Goal: Task Accomplishment & Management: Use online tool/utility

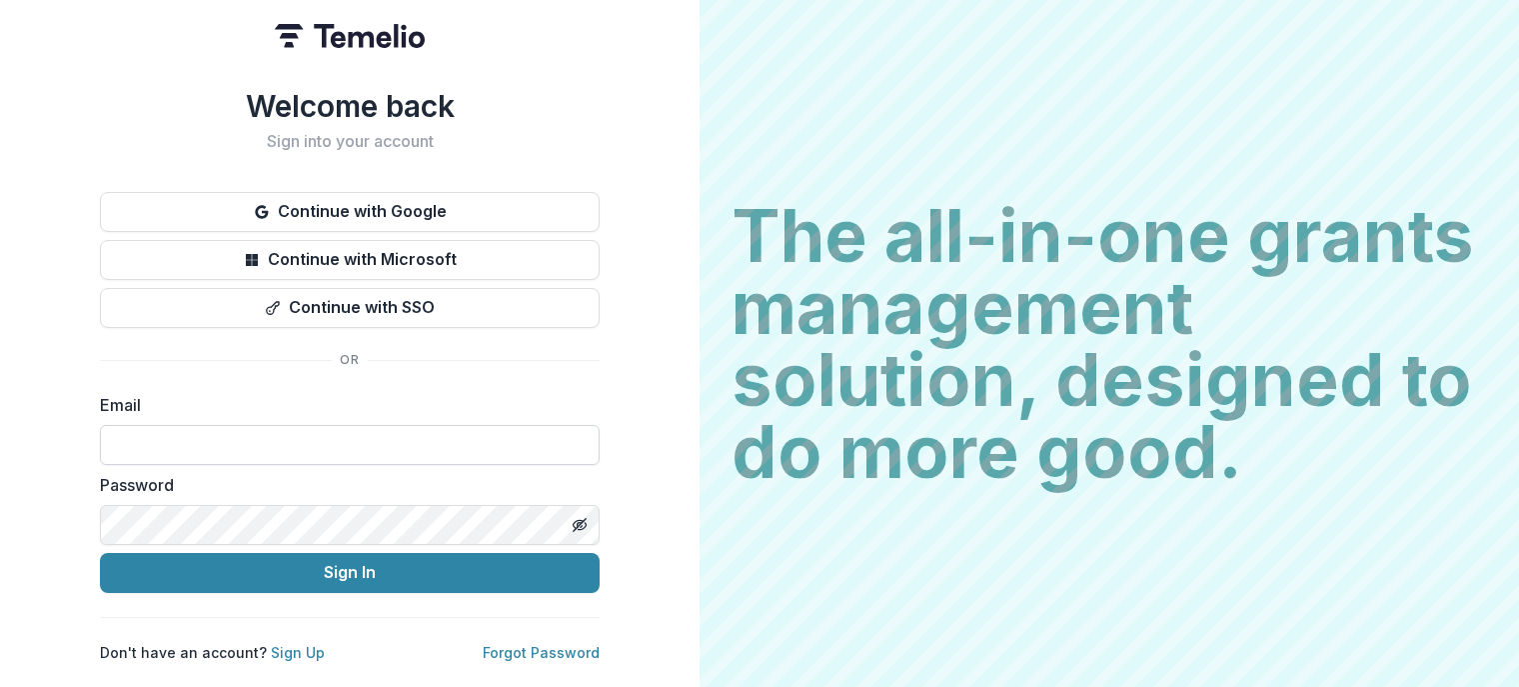
click at [507, 432] on input at bounding box center [350, 445] width 500 height 40
type input "**********"
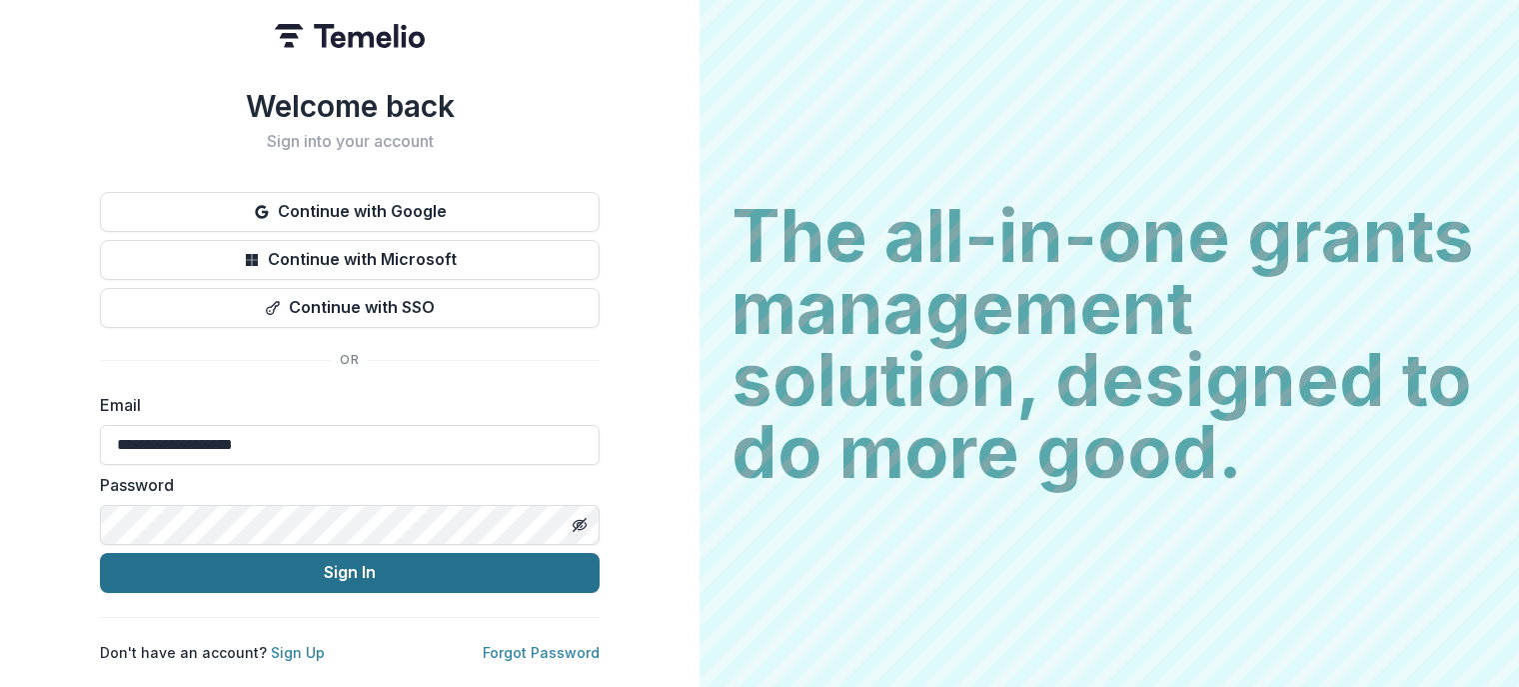
click at [341, 574] on button "Sign In" at bounding box center [350, 573] width 500 height 40
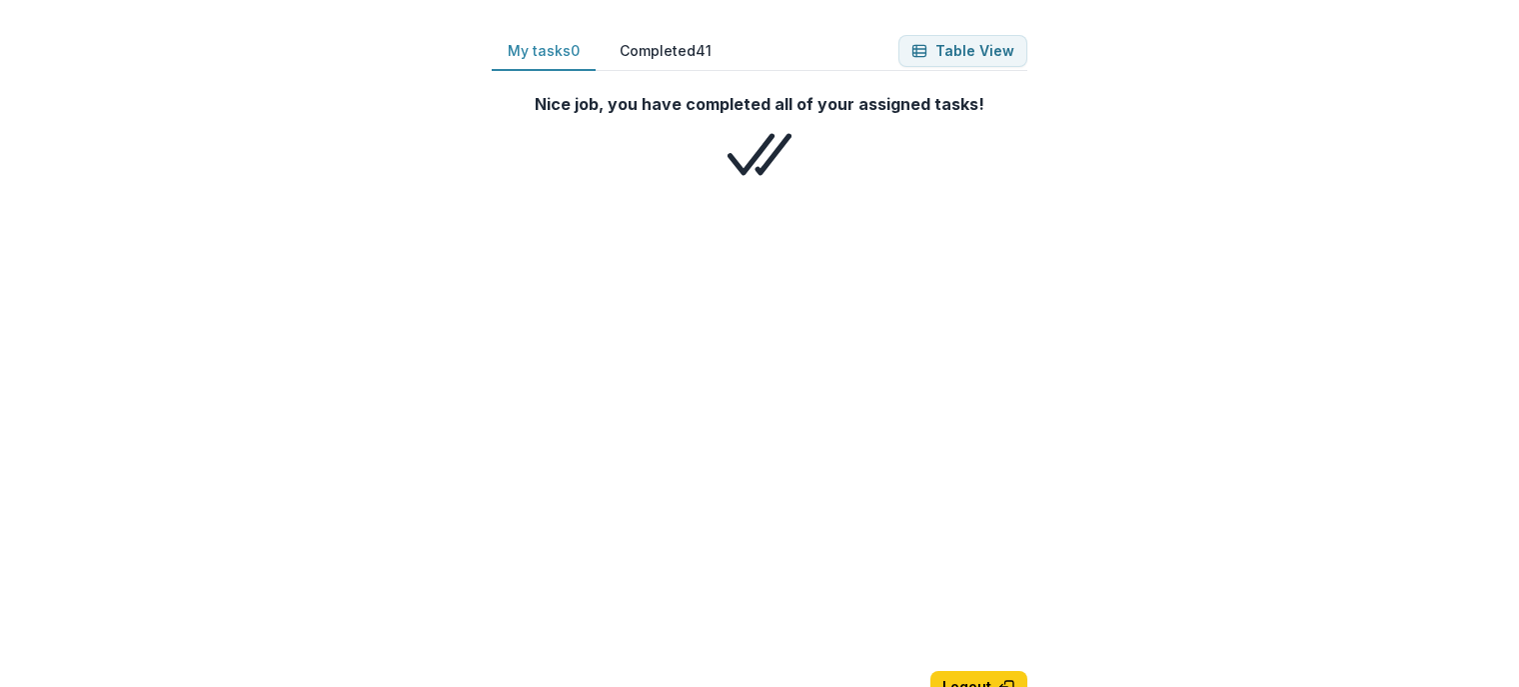
click at [680, 39] on button "Completed 41" at bounding box center [666, 51] width 124 height 39
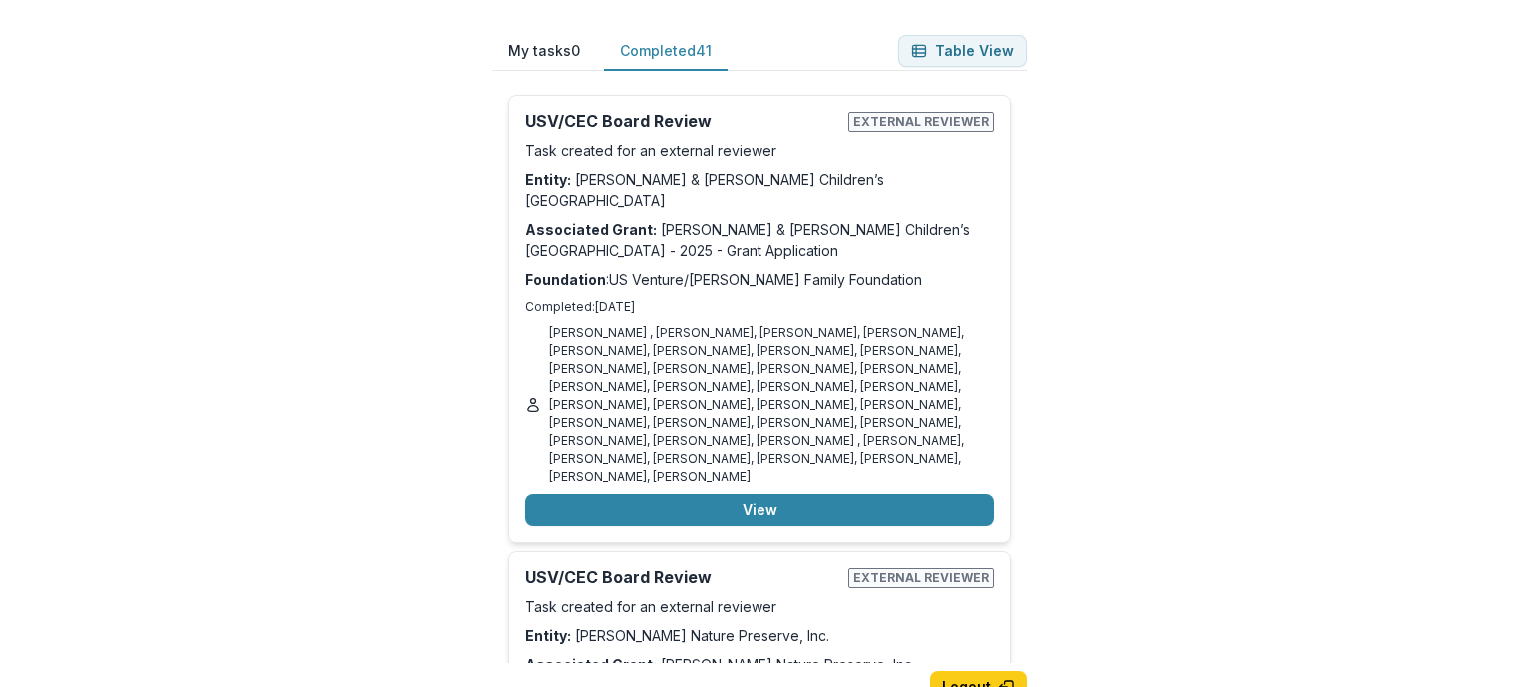
click at [666, 56] on button "Completed 41" at bounding box center [666, 51] width 124 height 39
click at [1446, 609] on div "My tasks 0 Completed 41 Table View Nice job, you have completed all of your ass…" at bounding box center [759, 343] width 1519 height 687
drag, startPoint x: 1023, startPoint y: 96, endPoint x: 1025, endPoint y: 143, distance: 47.0
click at [1025, 143] on div "Nice job, you have completed all of your assigned tasks! USV/CEC Board Review E…" at bounding box center [760, 371] width 536 height 584
click at [1035, 127] on div "My tasks 0 Completed 41 Table View Nice job, you have completed all of your ass…" at bounding box center [760, 375] width 600 height 751
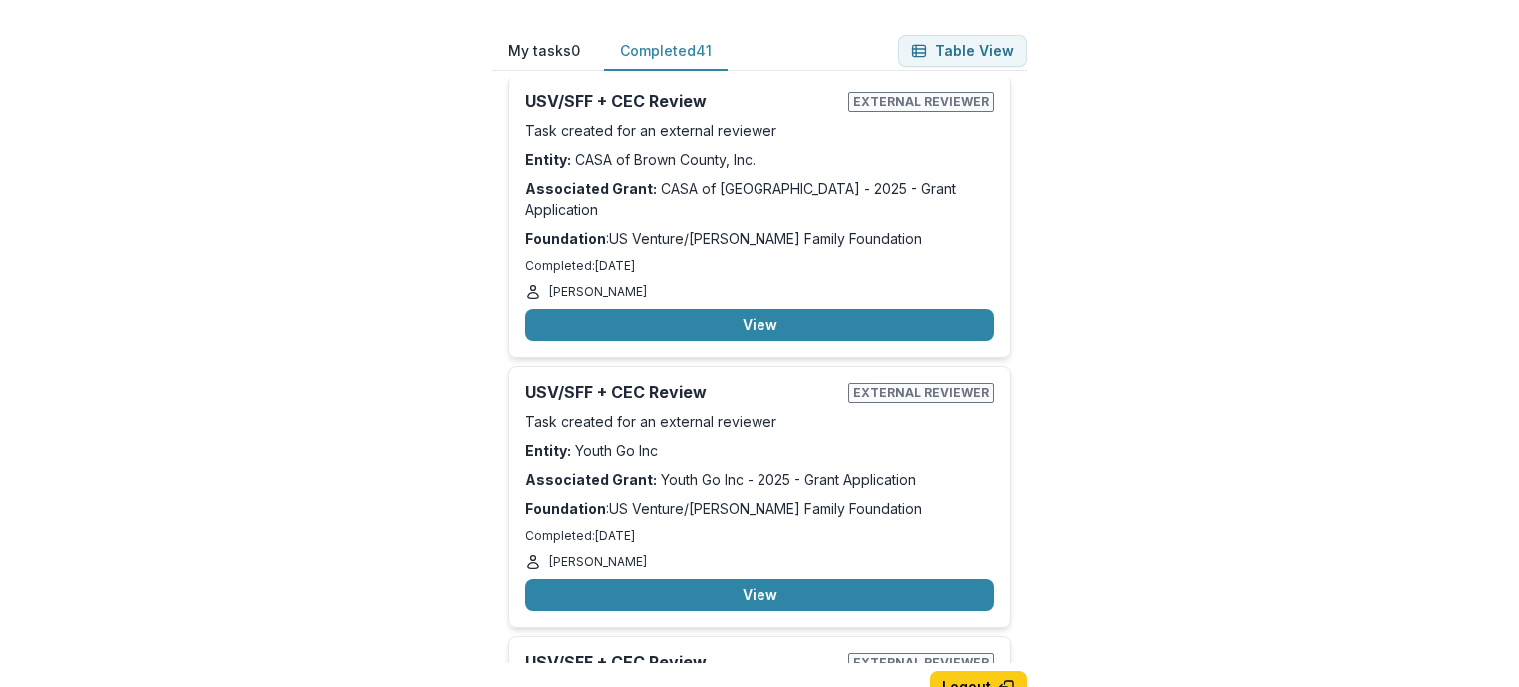
scroll to position [10573, 0]
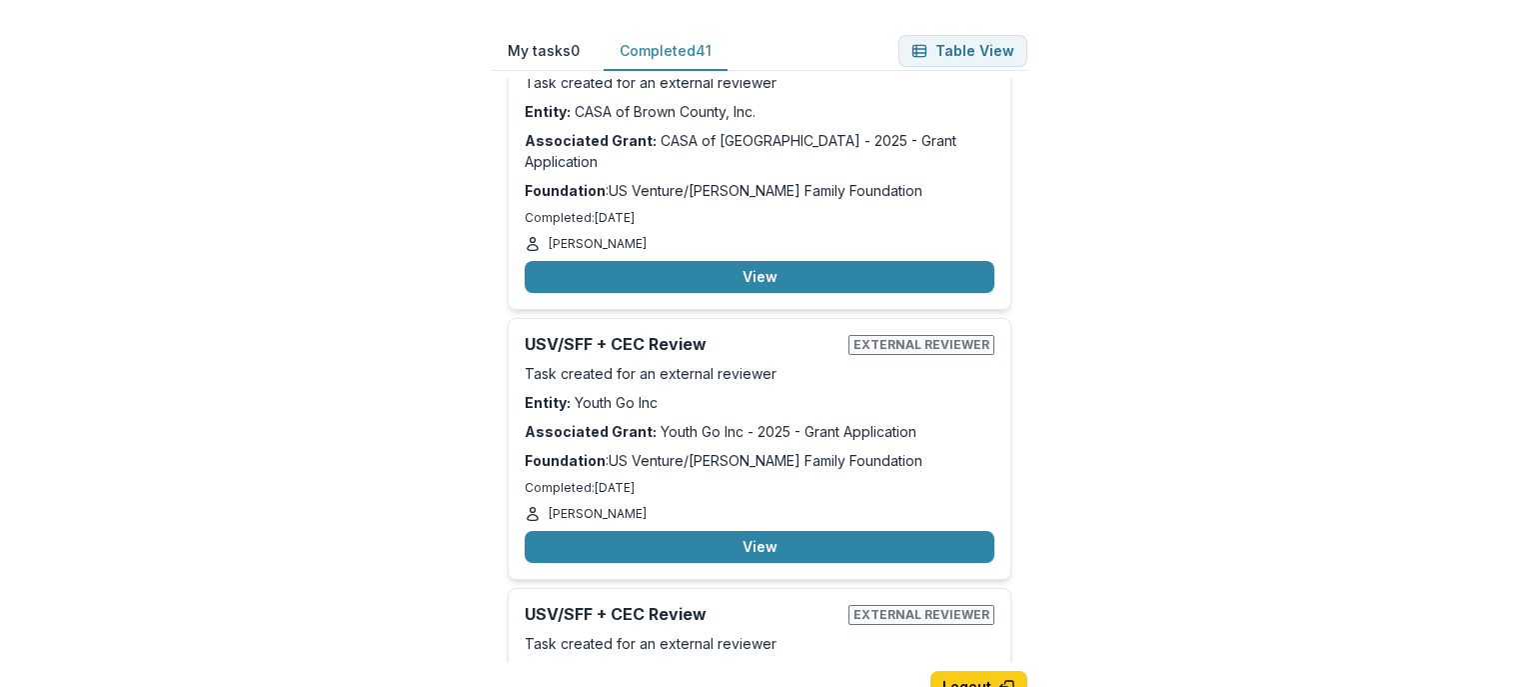
click at [340, 293] on div "My tasks 0 Completed 41 Table View Nice job, you have completed all of your ass…" at bounding box center [759, 343] width 1519 height 687
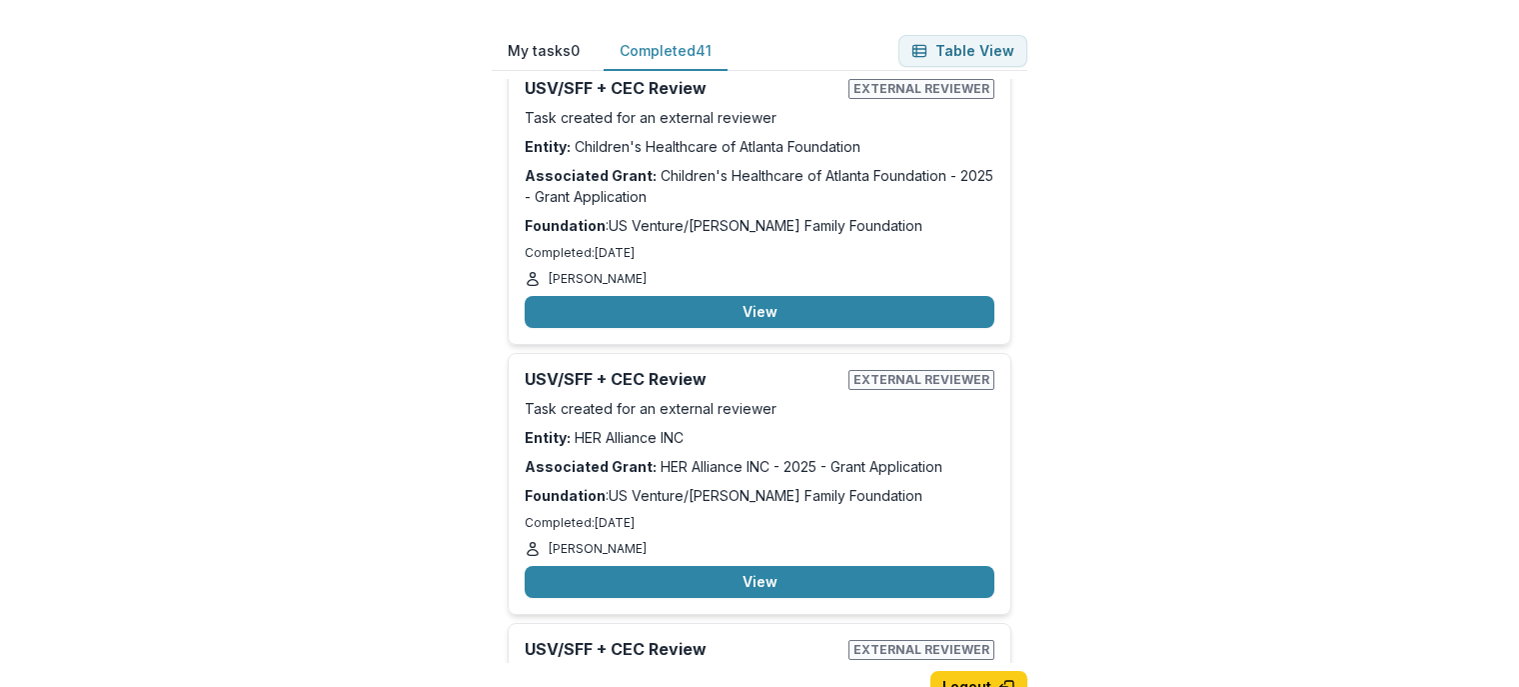
scroll to position [9946, 0]
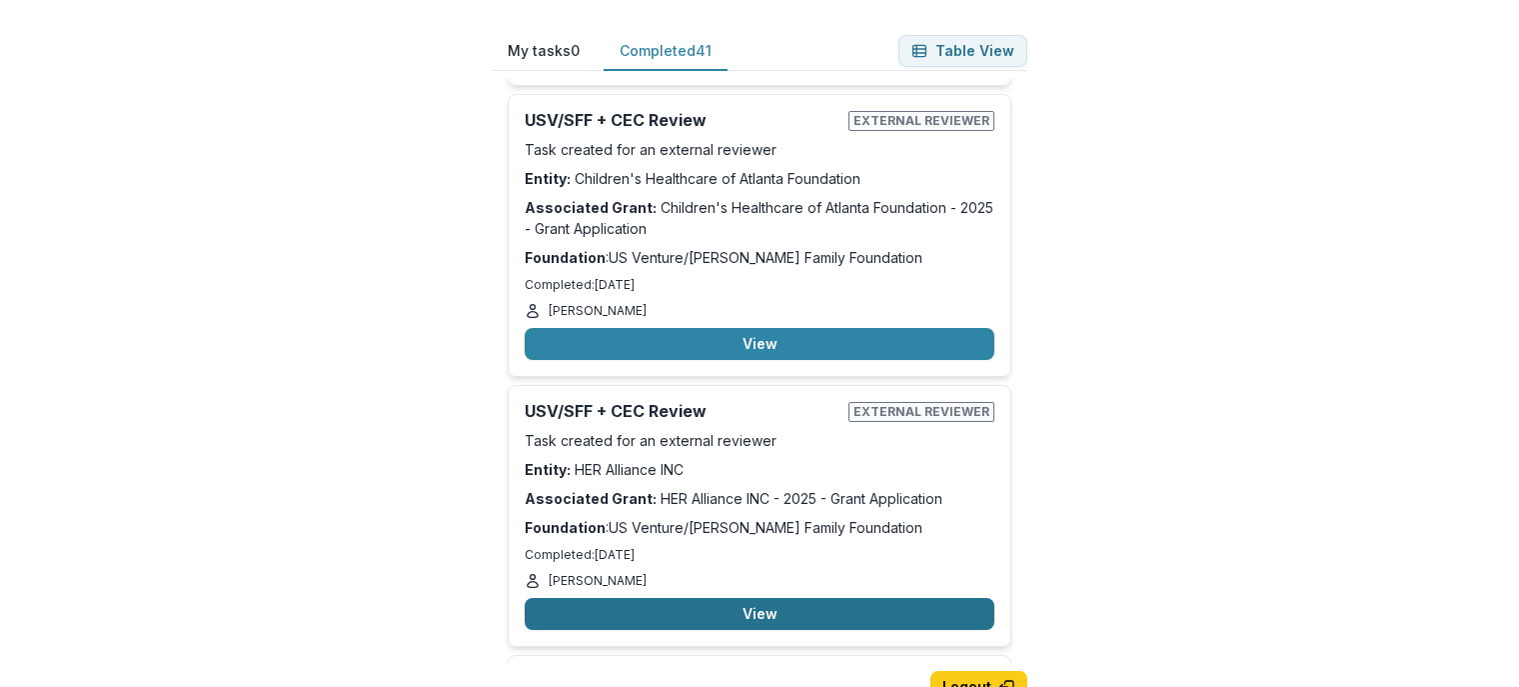
click at [839, 598] on button "View" at bounding box center [760, 614] width 470 height 32
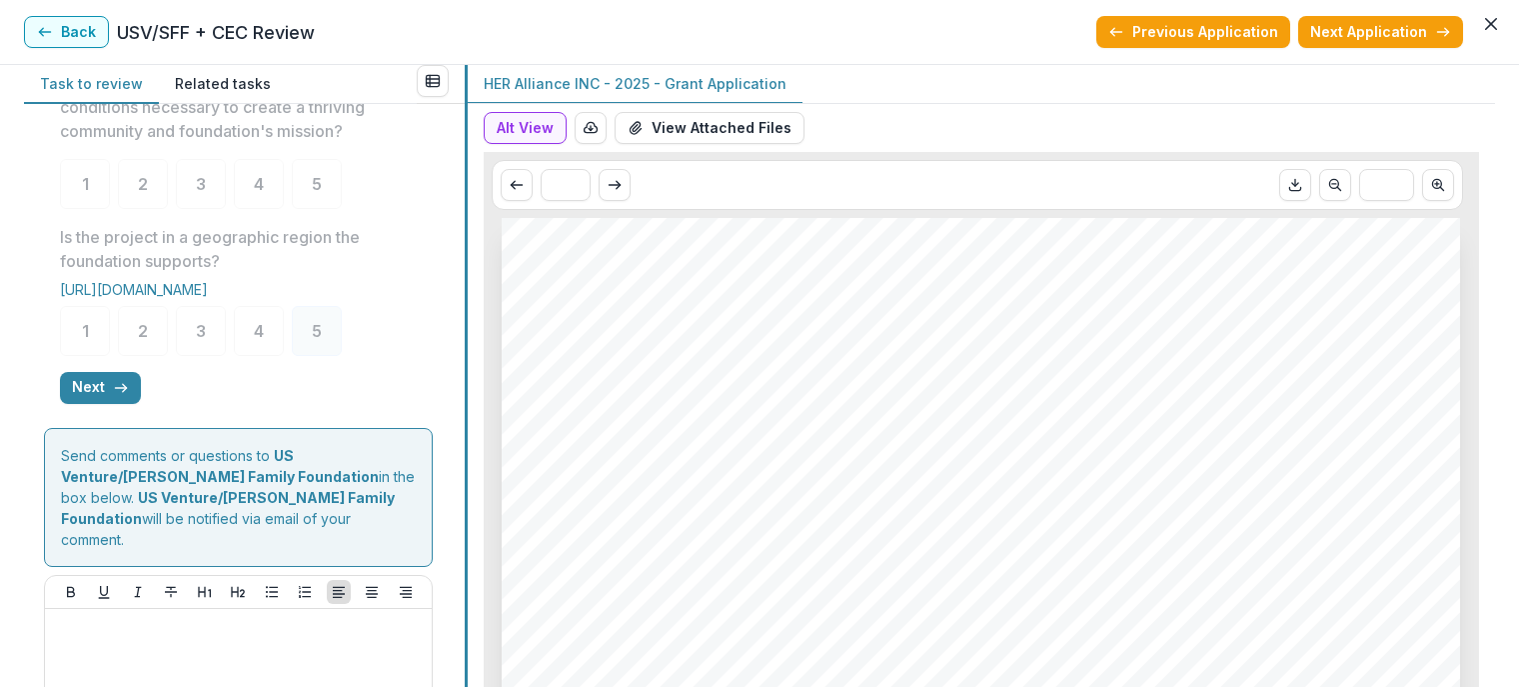
scroll to position [728, 0]
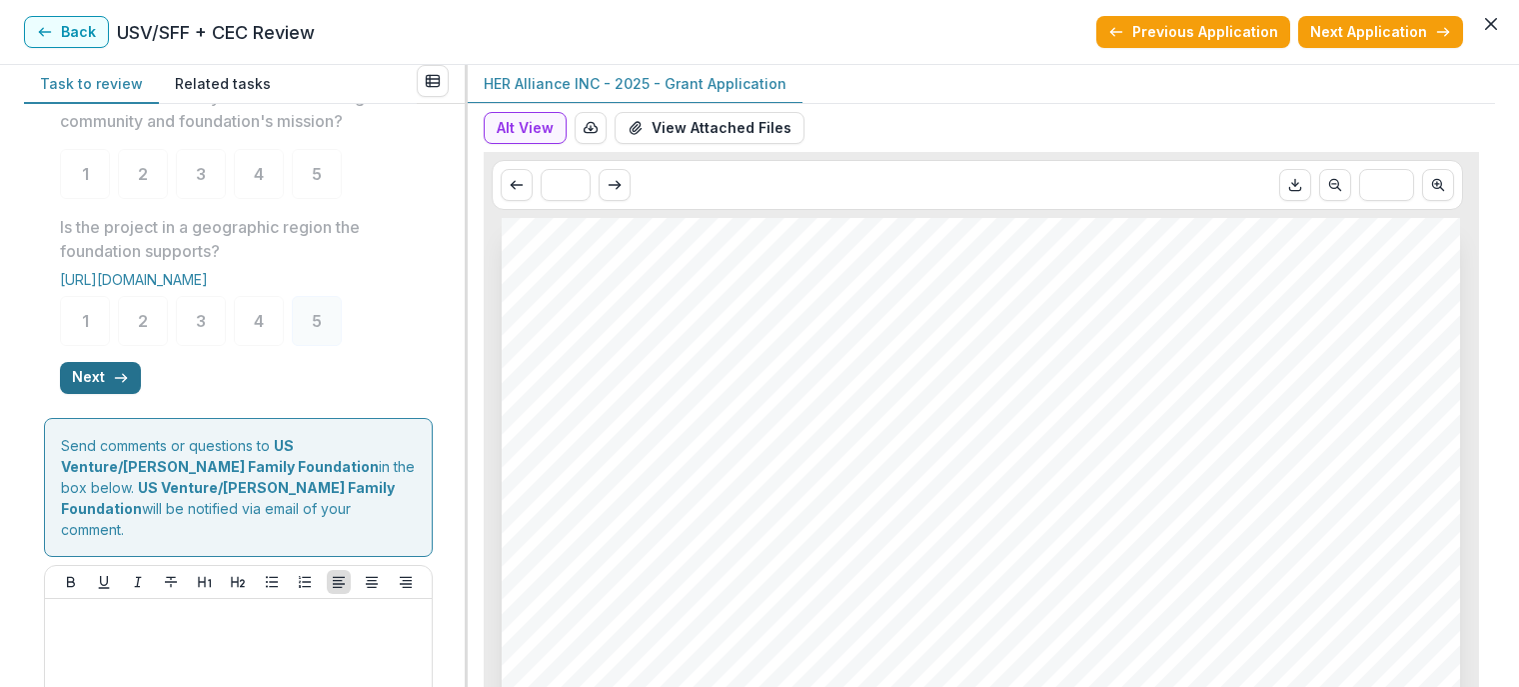
click at [113, 386] on icon "button" at bounding box center [121, 378] width 16 height 16
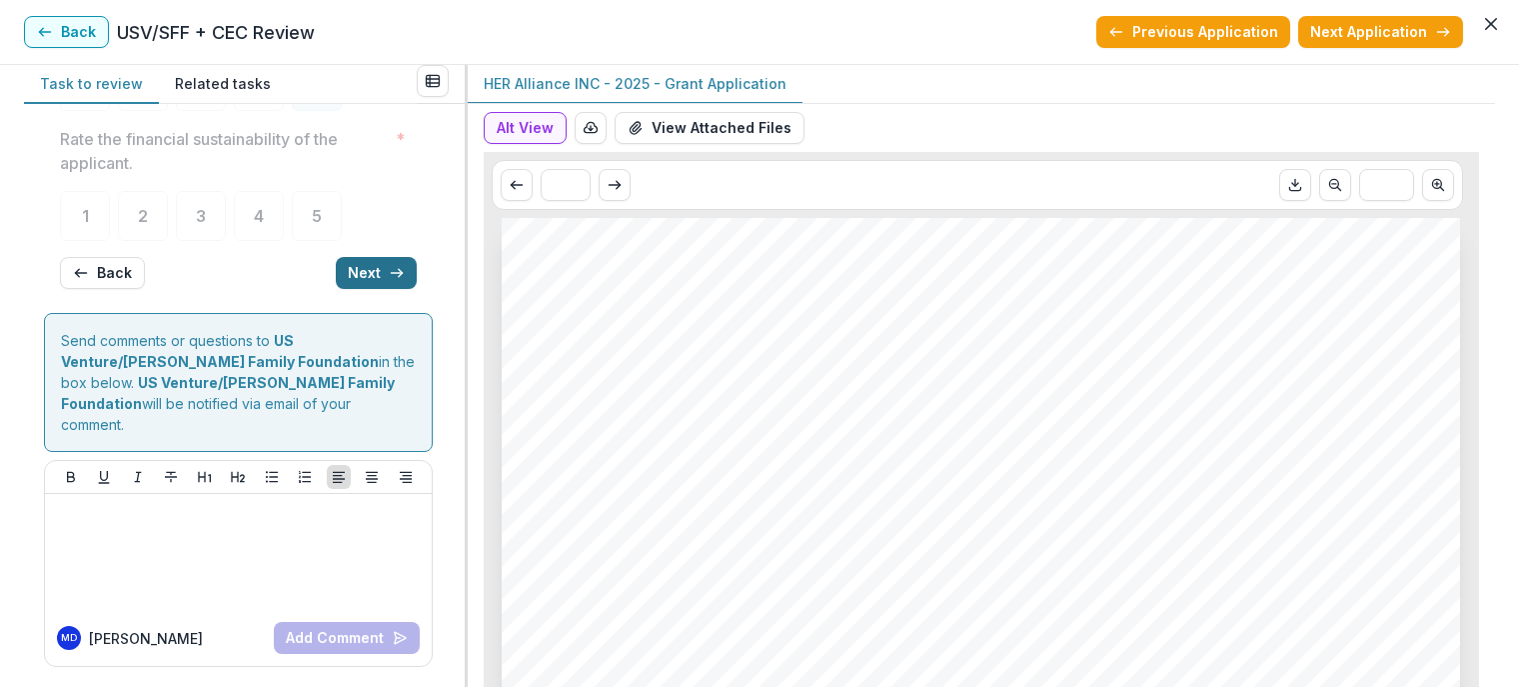
scroll to position [184, 0]
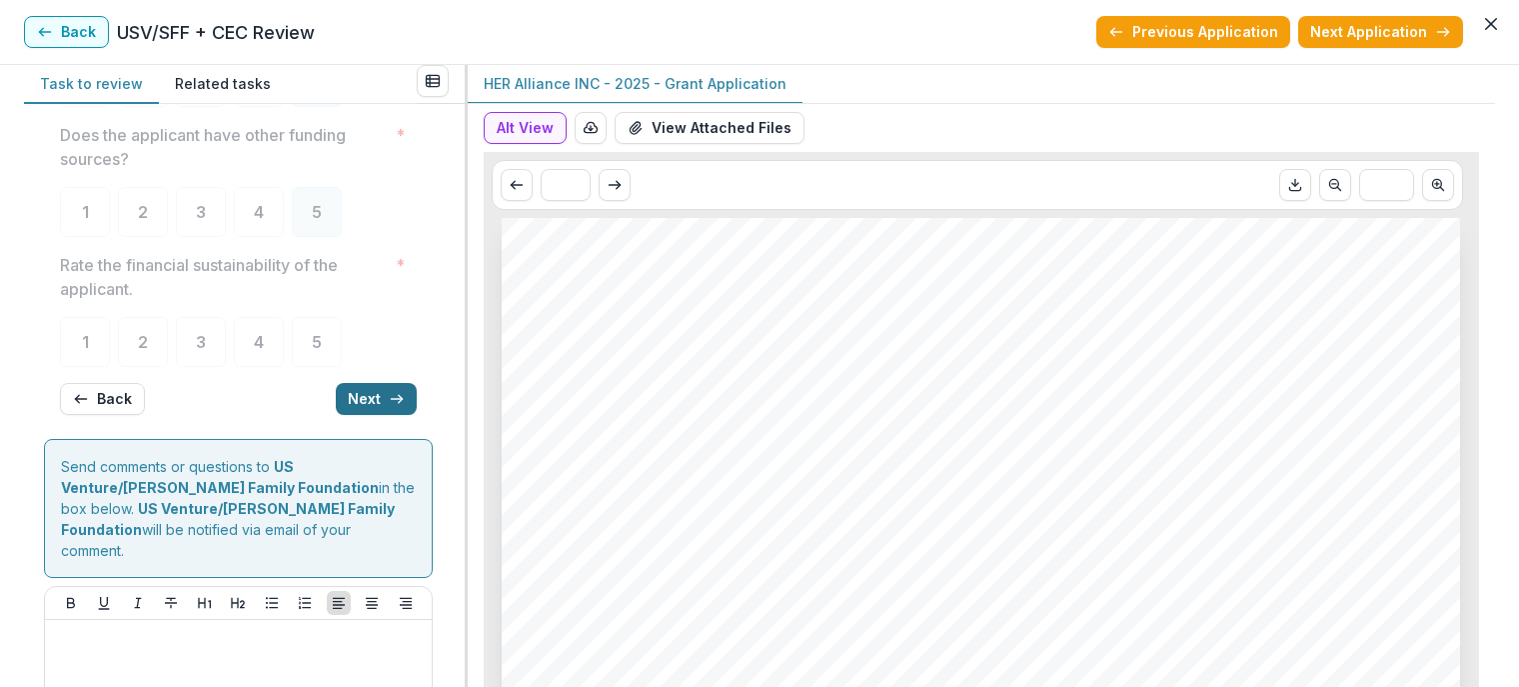
click at [360, 402] on button "Next" at bounding box center [376, 399] width 81 height 32
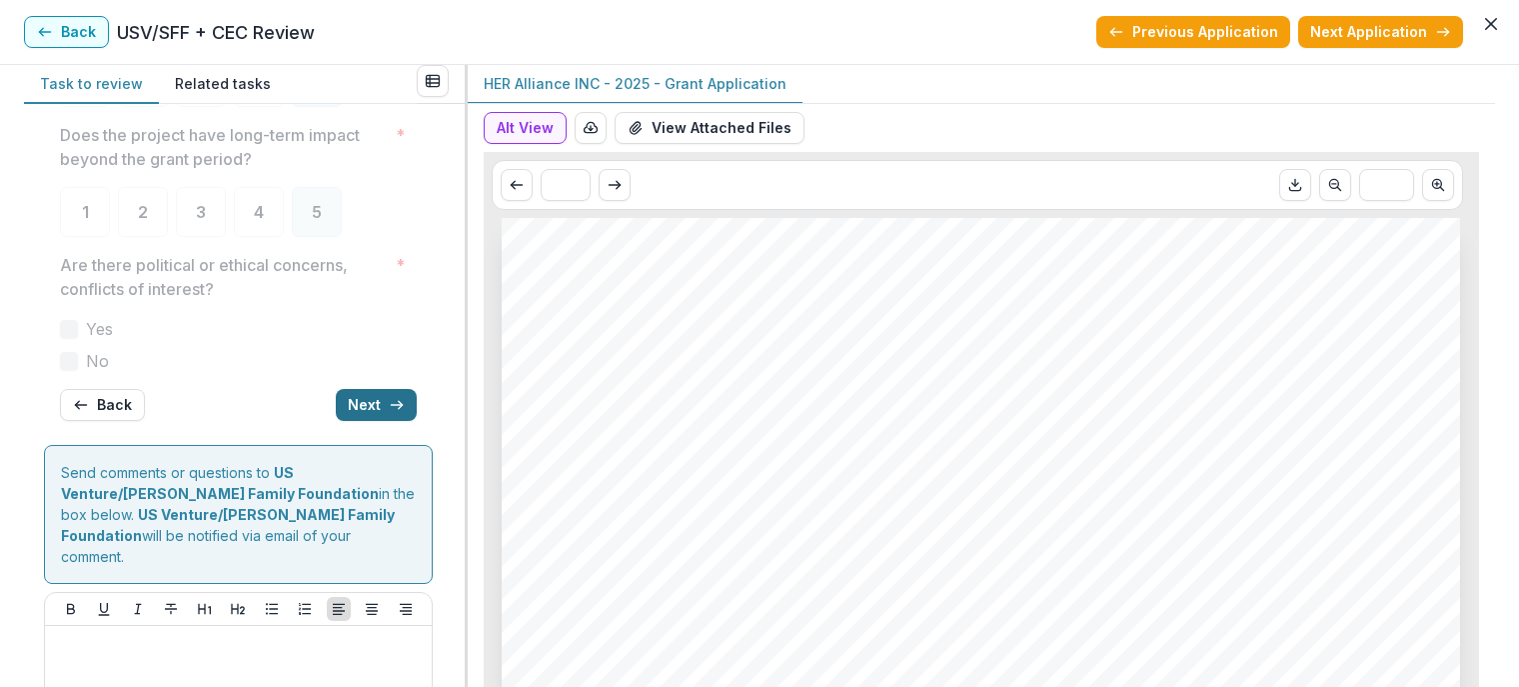
scroll to position [190, 0]
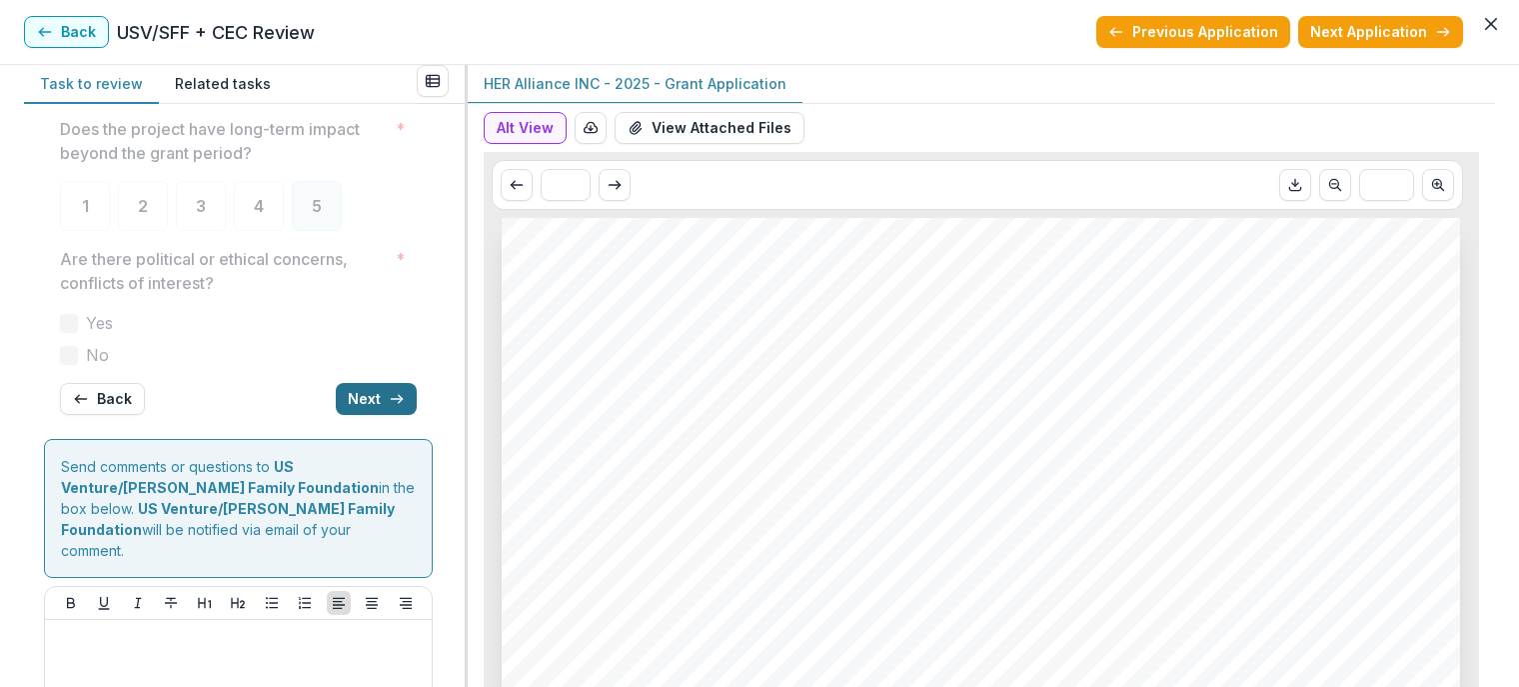
drag, startPoint x: 360, startPoint y: 402, endPoint x: 342, endPoint y: 402, distance: 18.0
click at [342, 402] on button "Next" at bounding box center [376, 399] width 81 height 32
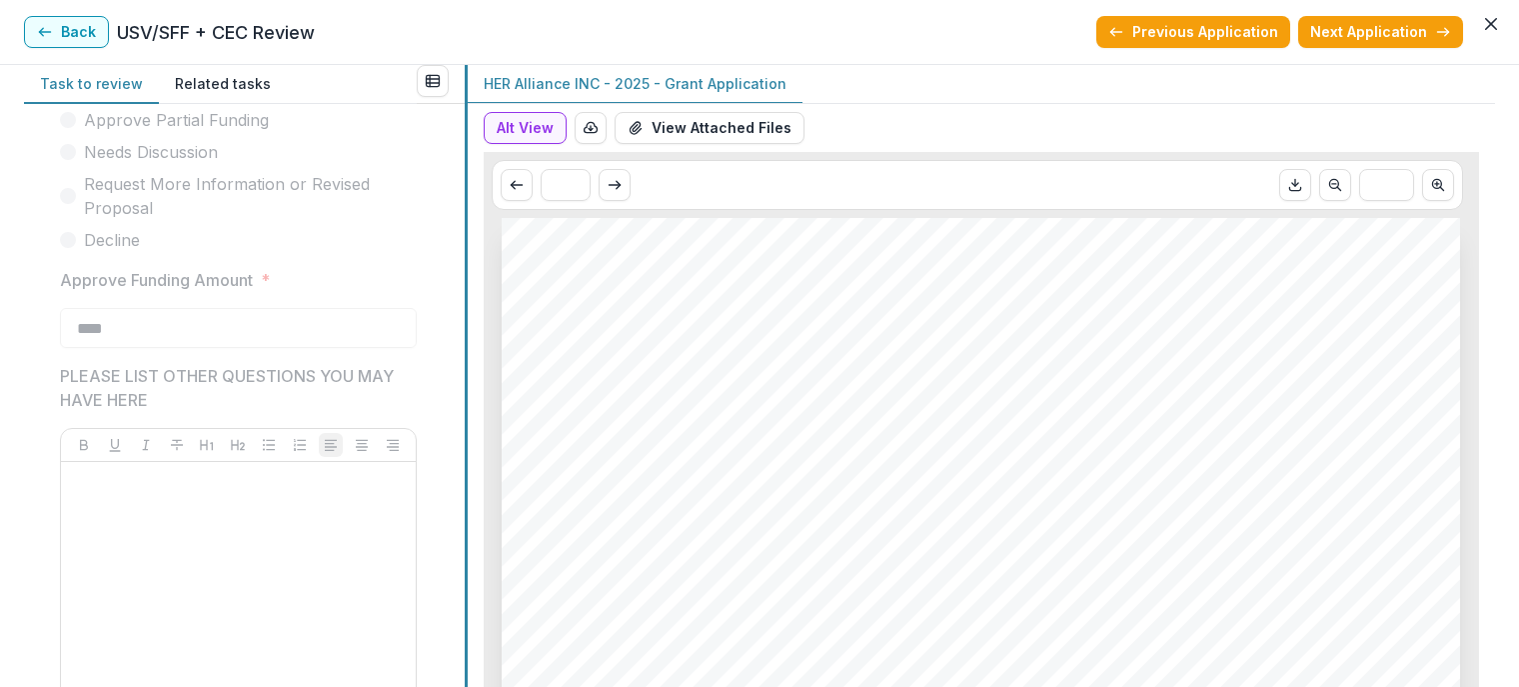
scroll to position [604, 0]
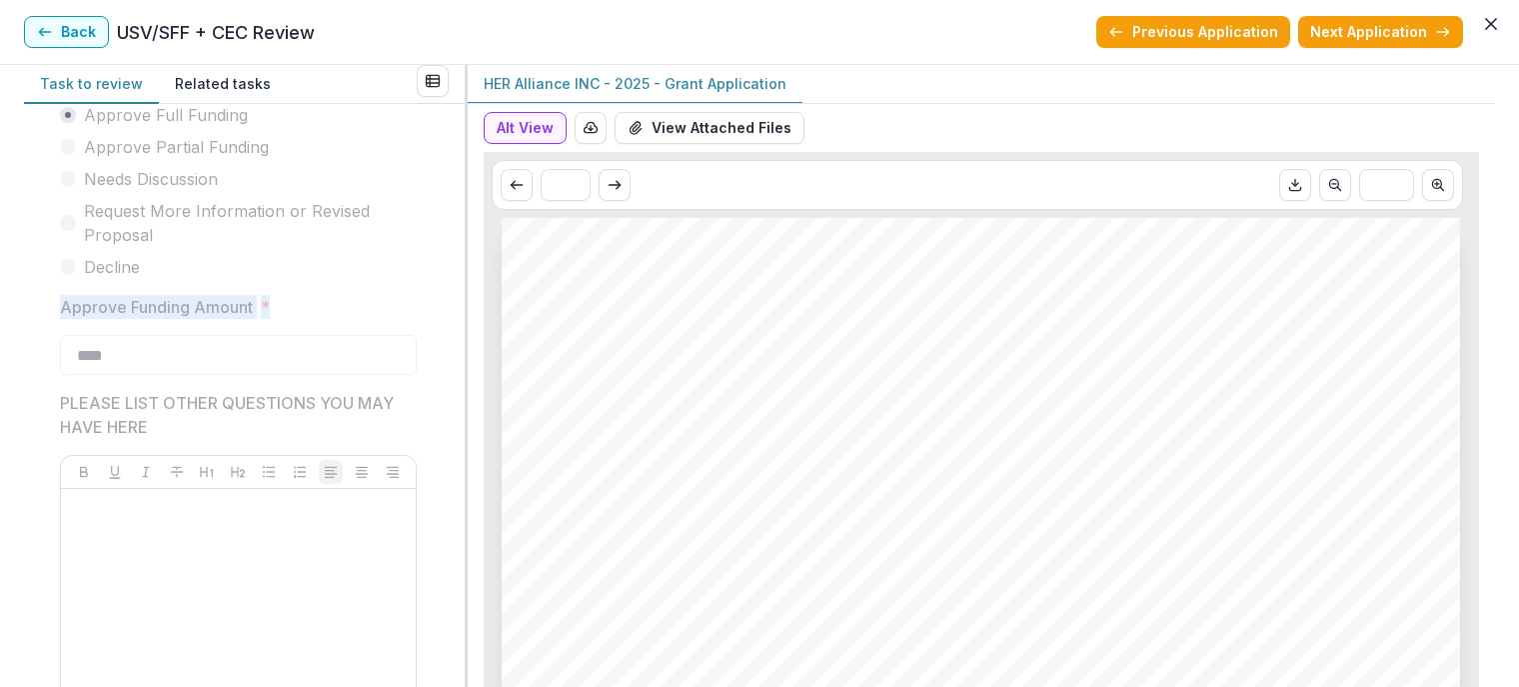
drag, startPoint x: 450, startPoint y: 319, endPoint x: 448, endPoint y: 269, distance: 50.0
click at [448, 269] on div "Score Card Name Weight Score Are the organization goals (KPI’s) clear, attainab…" at bounding box center [244, 395] width 441 height 583
click at [76, 30] on button "Back" at bounding box center [66, 32] width 85 height 32
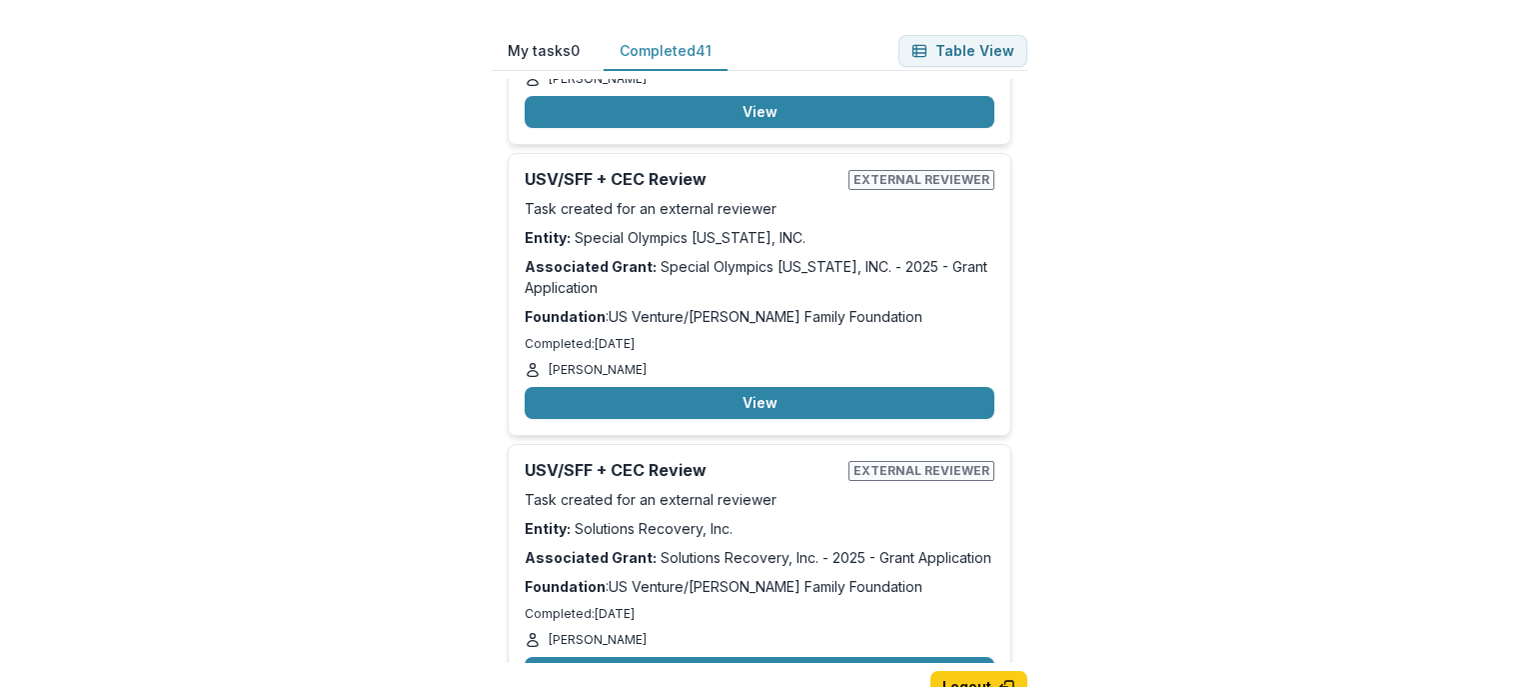
scroll to position [8400, 0]
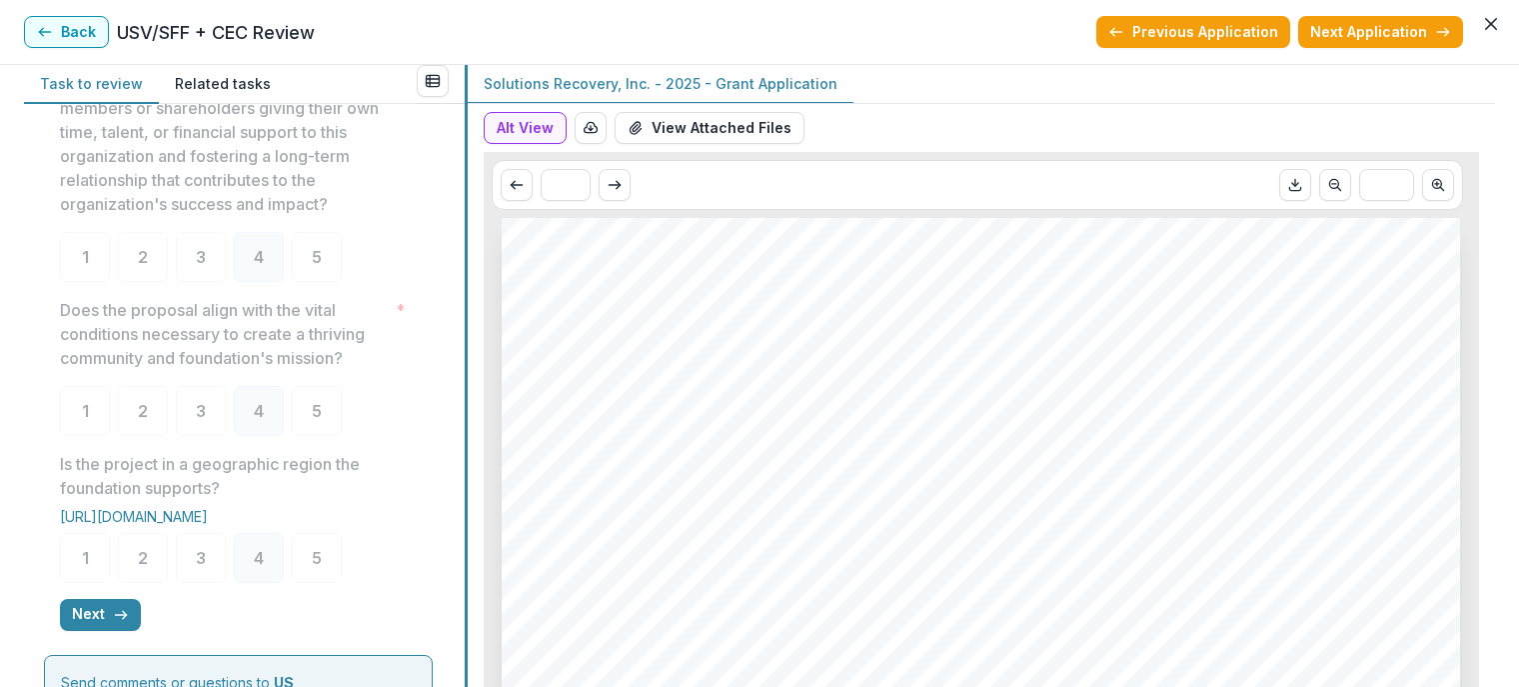
scroll to position [596, 0]
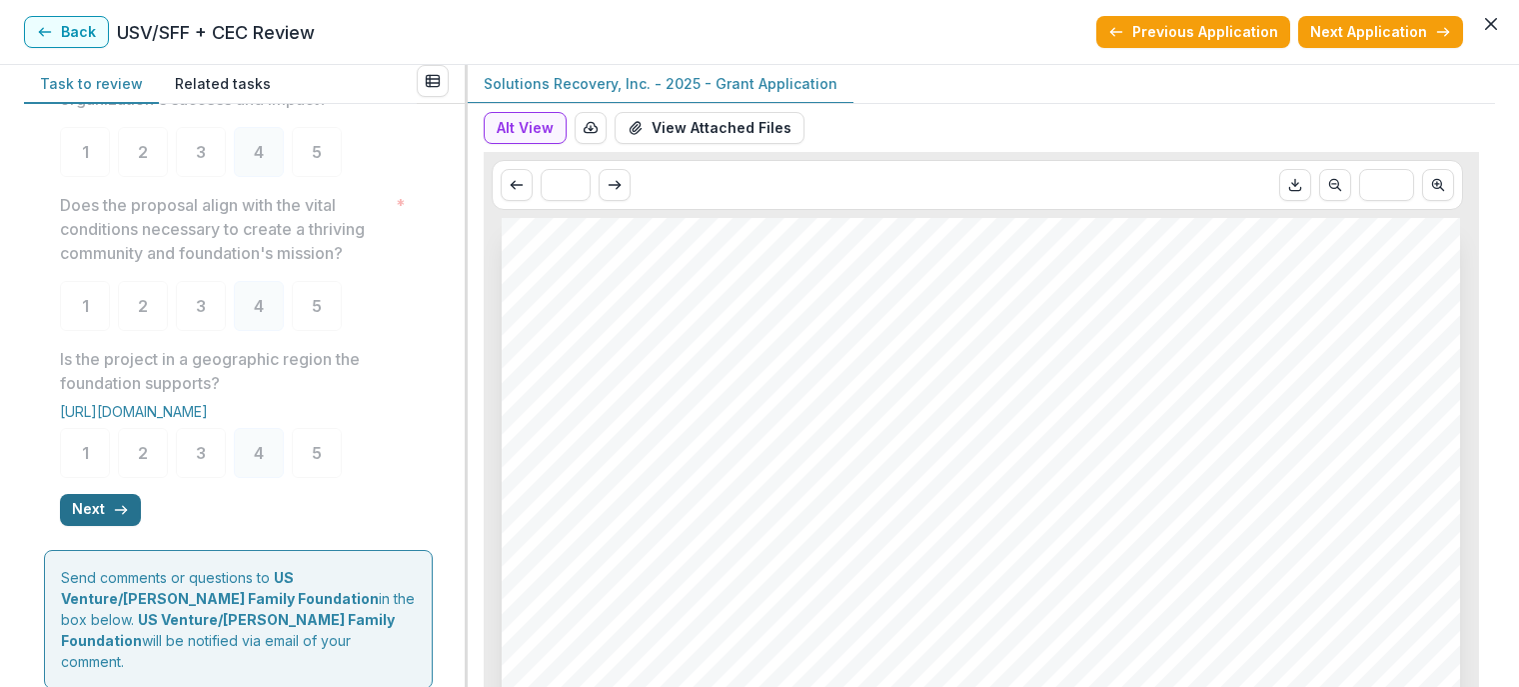
click at [108, 519] on button "Next" at bounding box center [100, 510] width 81 height 32
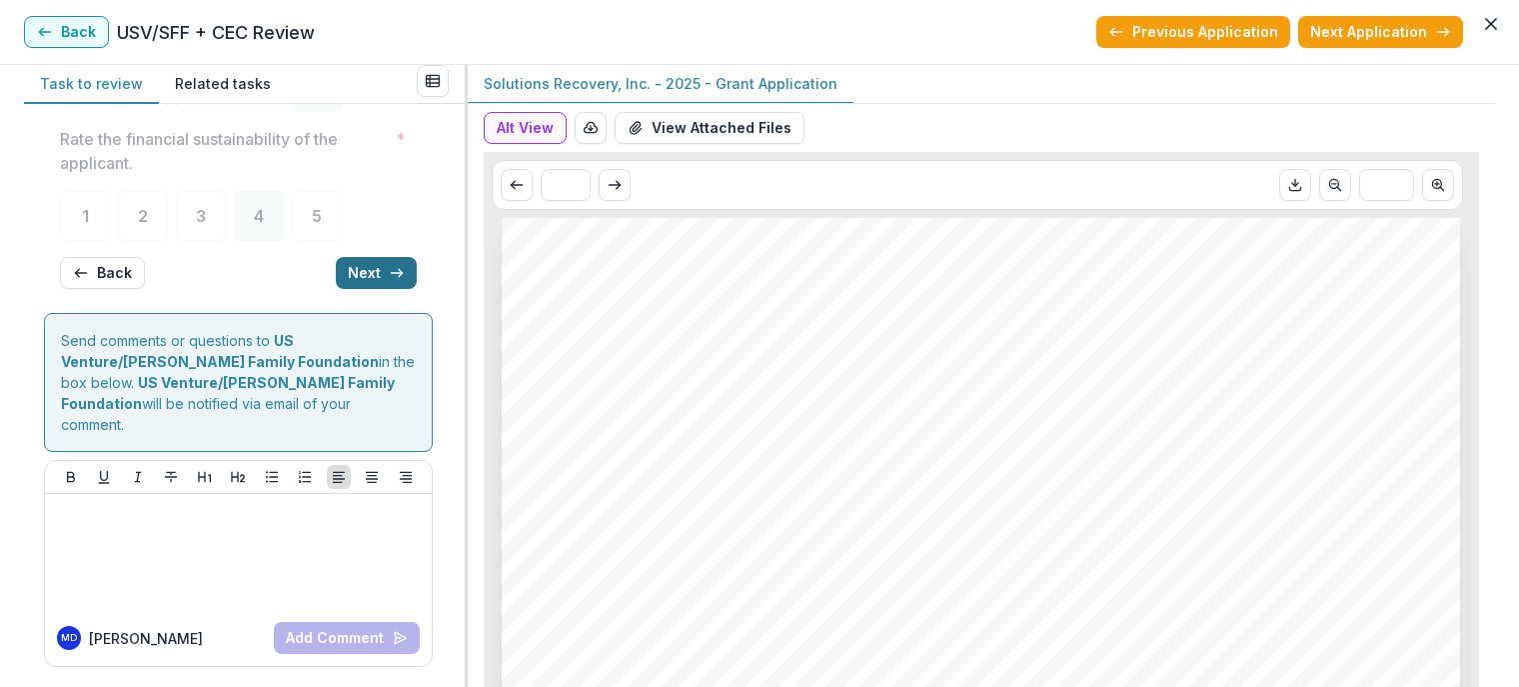
scroll to position [52, 0]
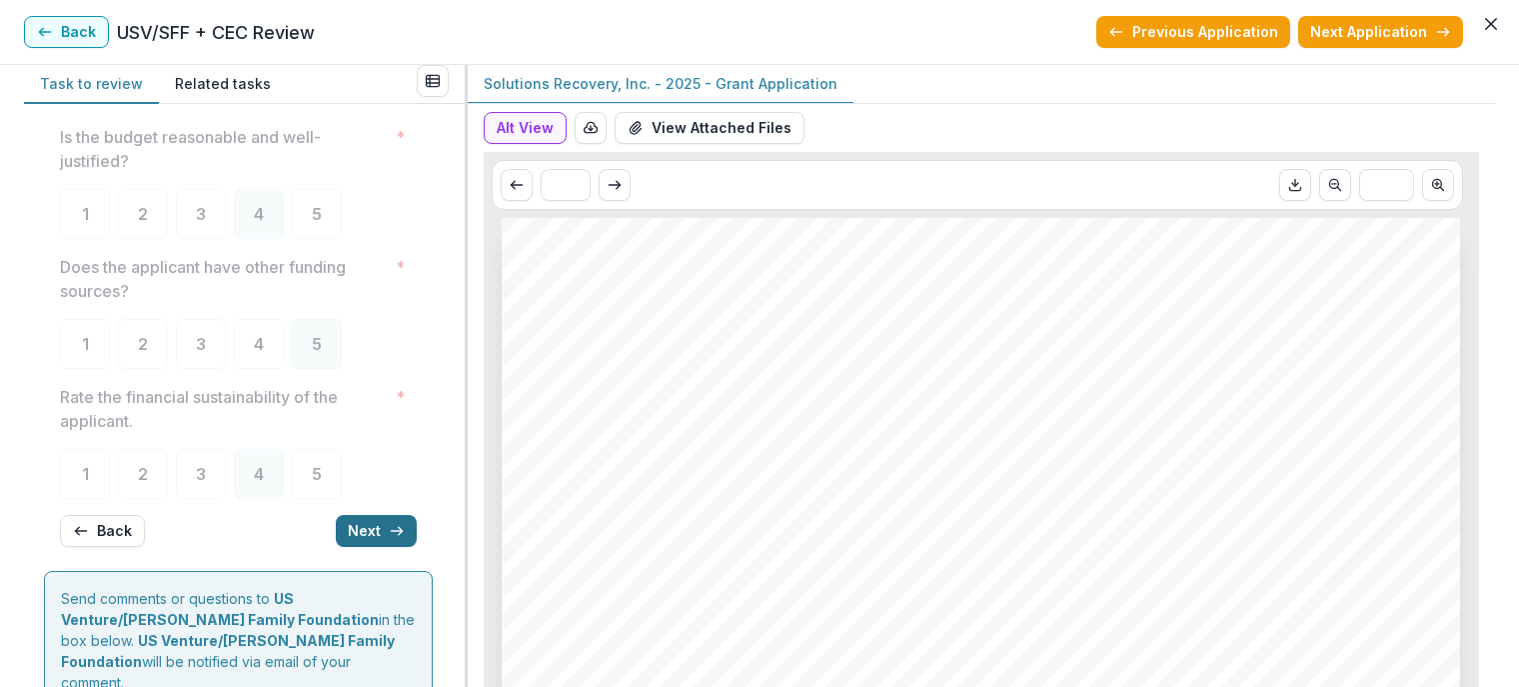
click at [373, 527] on button "Next" at bounding box center [376, 531] width 81 height 32
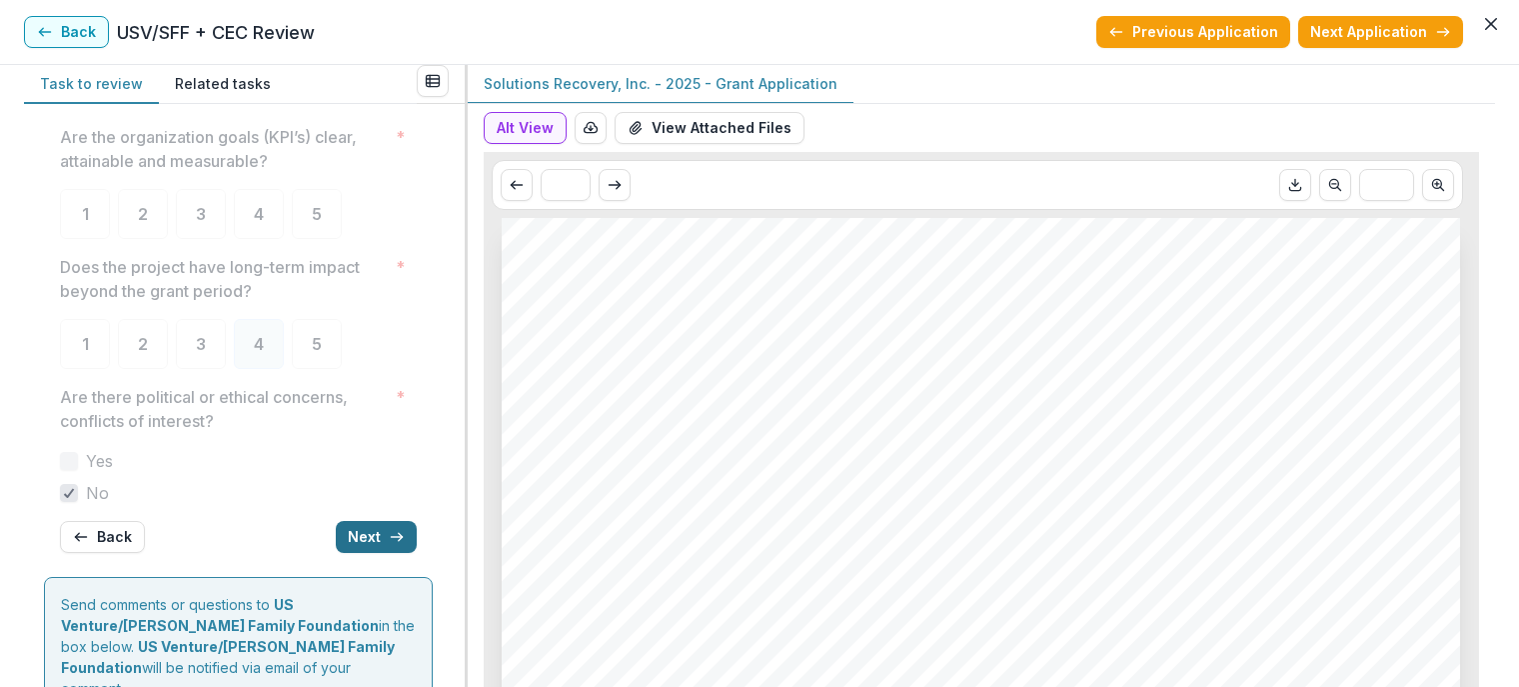
scroll to position [58, 0]
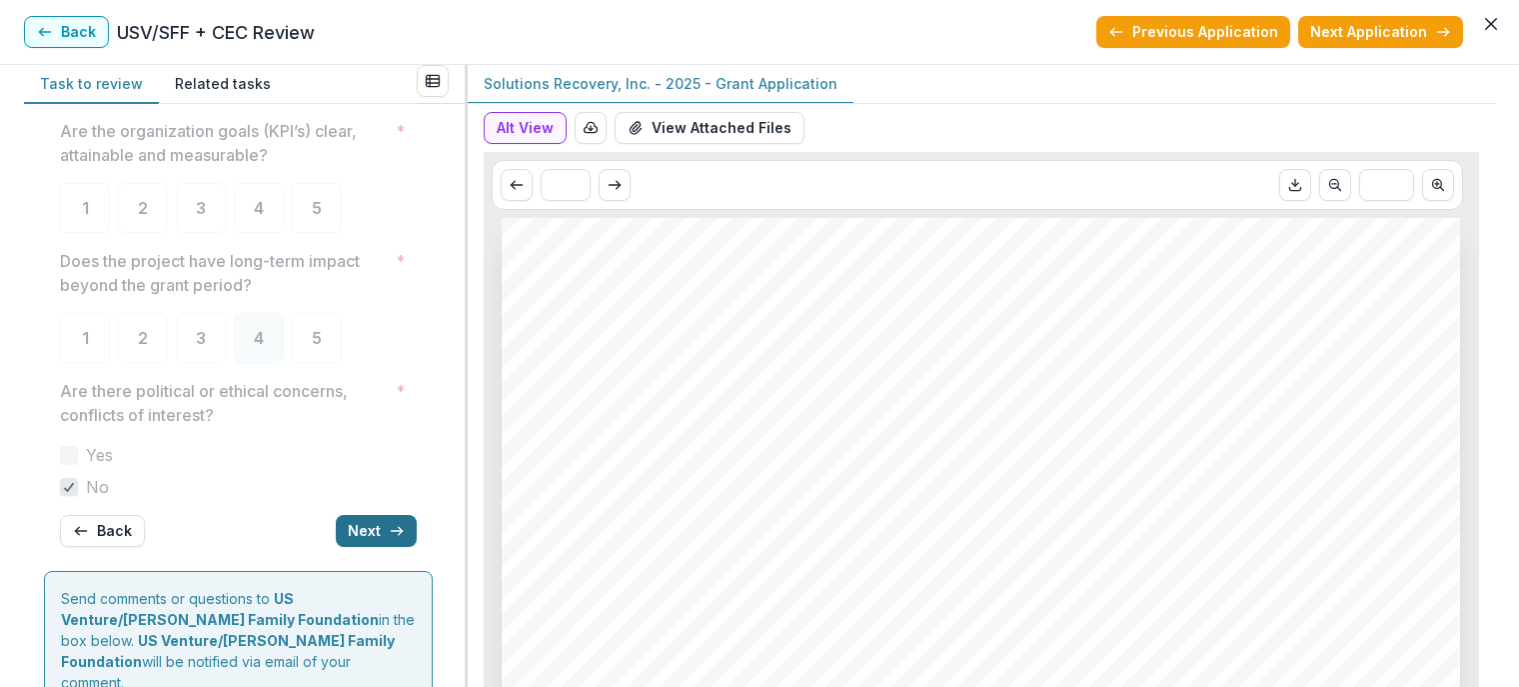
click at [373, 527] on button "Next" at bounding box center [376, 531] width 81 height 32
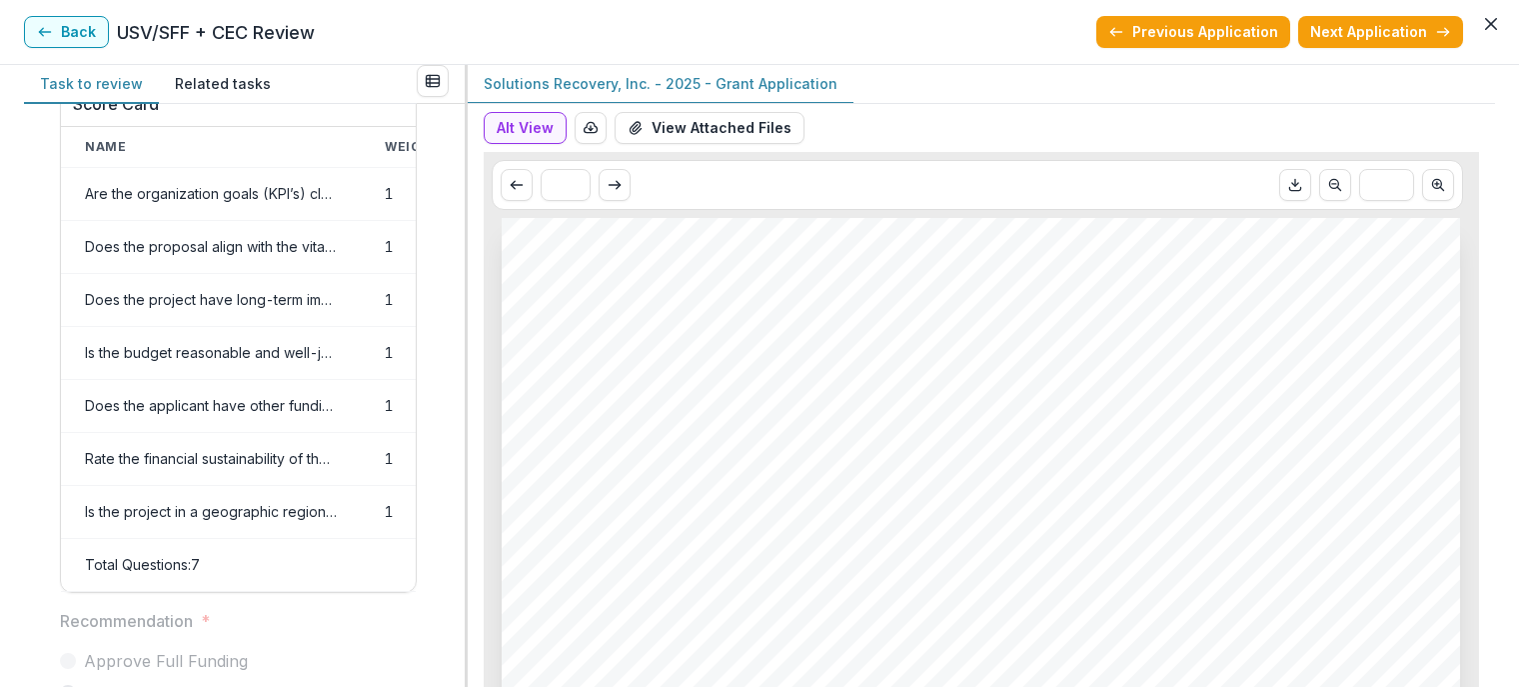
scroll to position [931, 0]
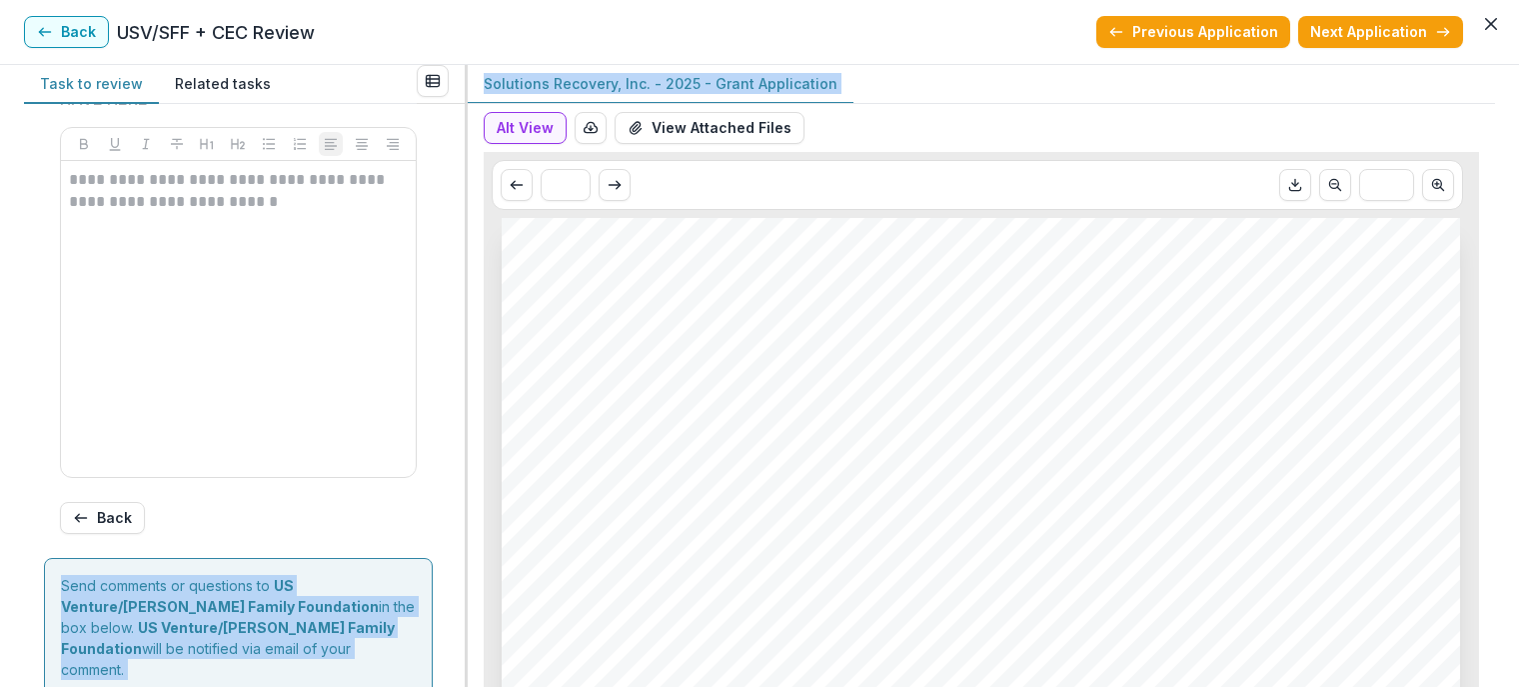
drag, startPoint x: 456, startPoint y: 480, endPoint x: 472, endPoint y: 409, distance: 72.7
click at [472, 409] on div "**********" at bounding box center [759, 376] width 1471 height 622
click at [450, 440] on div "**********" at bounding box center [244, 395] width 441 height 583
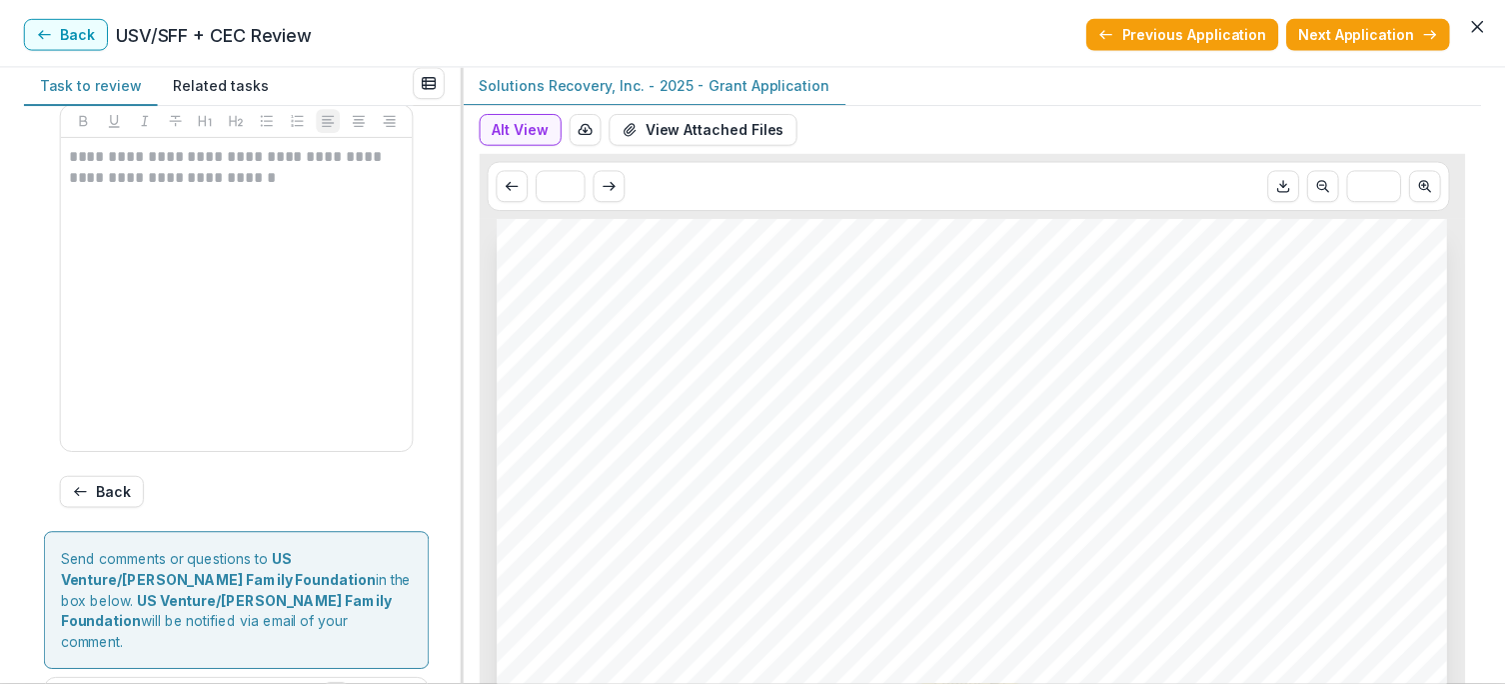
scroll to position [975, 0]
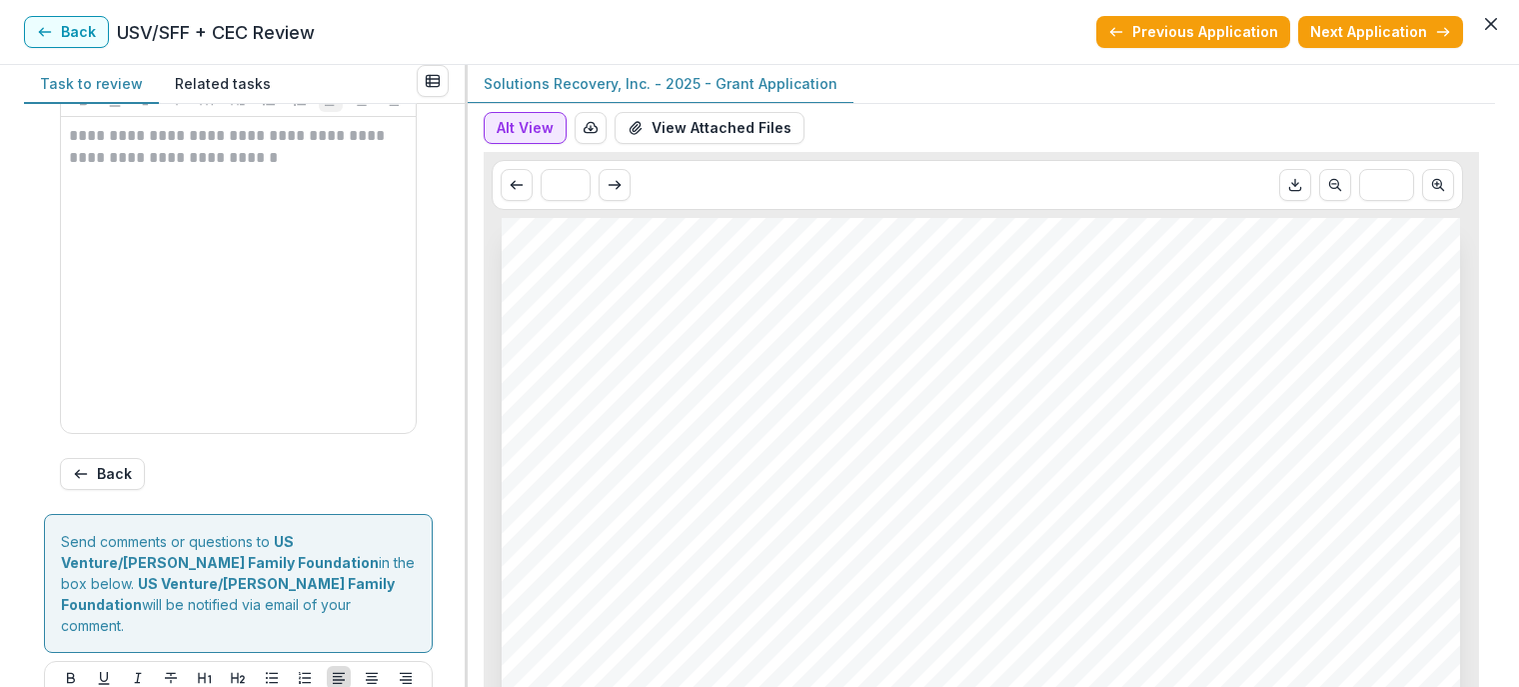
click at [544, 134] on button "Alt View" at bounding box center [525, 128] width 83 height 32
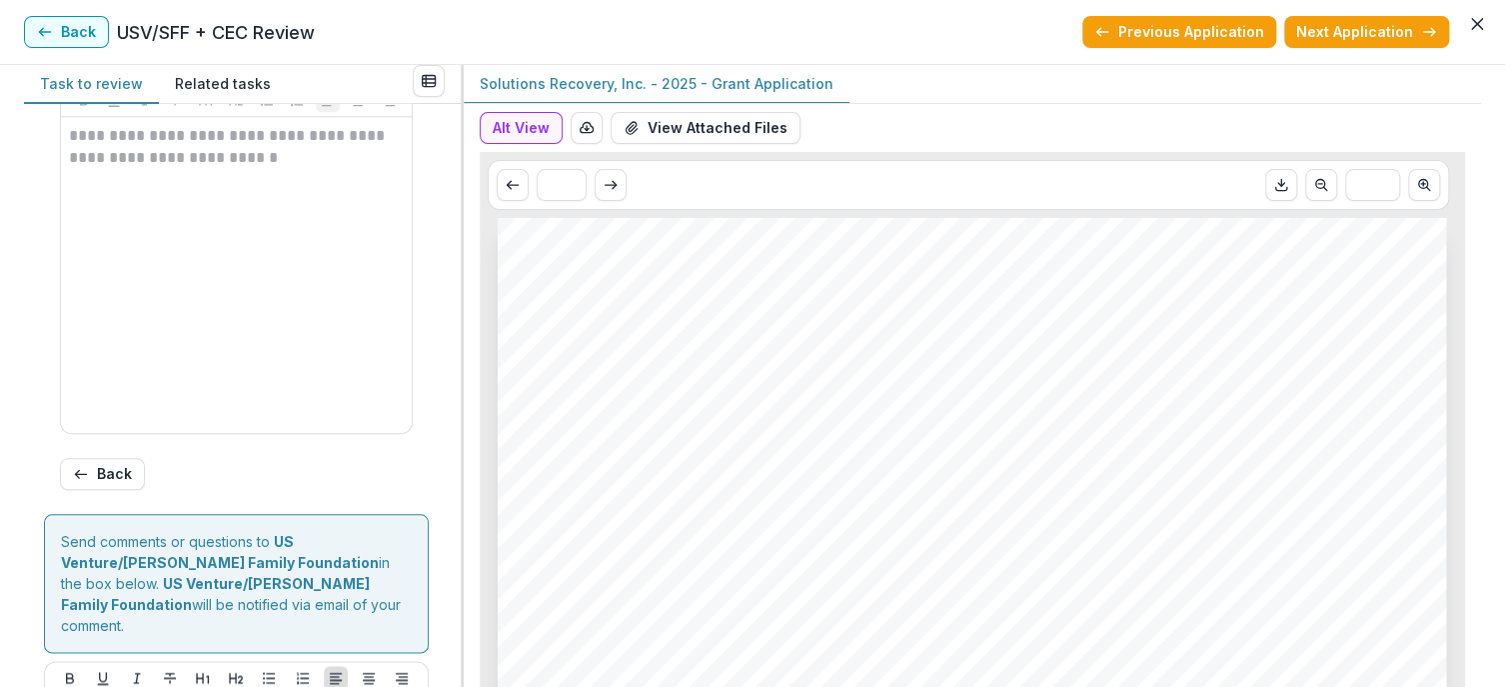
click at [1470, 167] on div "Alt View Word Download Word Download (with field descriptions) Zip Download Pre…" at bounding box center [973, 395] width 1018 height 583
click at [527, 128] on button "Alt View" at bounding box center [521, 128] width 83 height 32
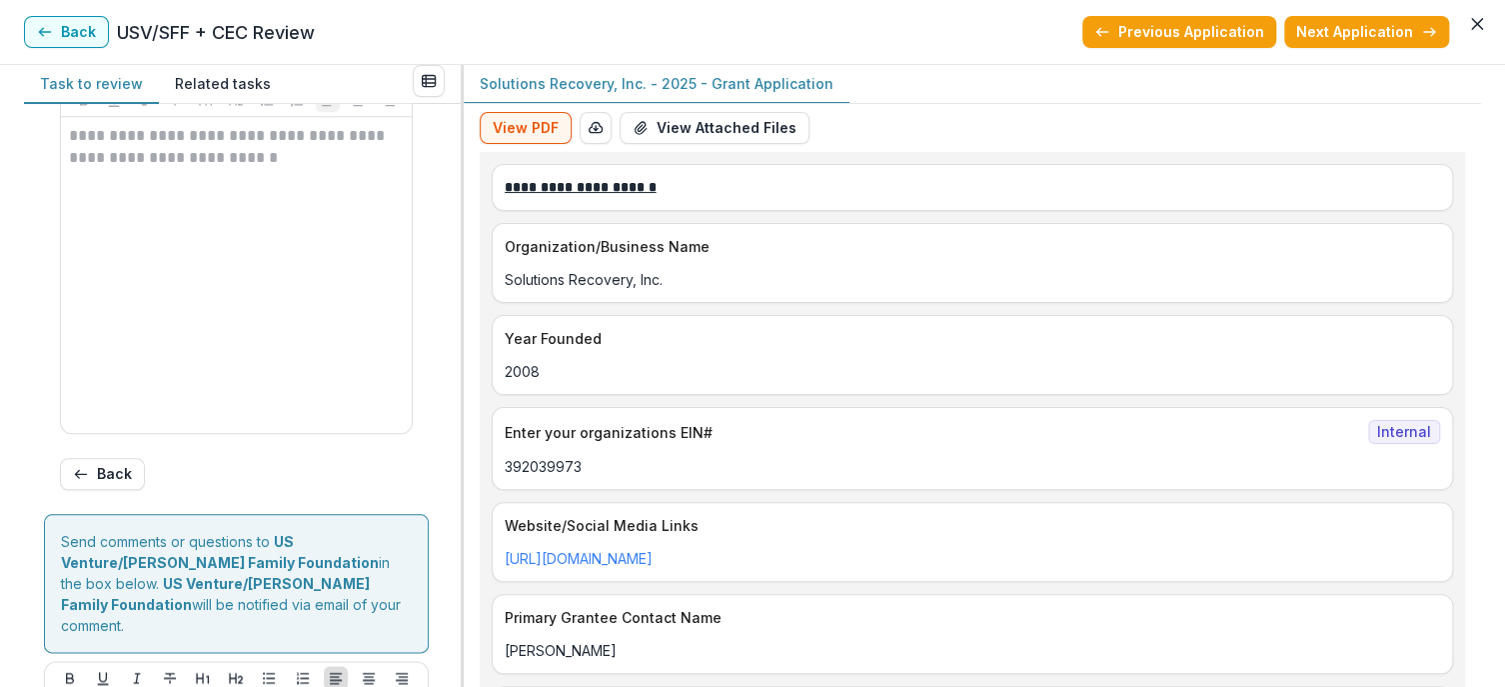
click at [1397, 390] on div "Year Founded 2008" at bounding box center [973, 355] width 962 height 80
click at [1474, 83] on div "Solutions Recovery, Inc. - 2025 - Grant Application" at bounding box center [973, 84] width 1018 height 39
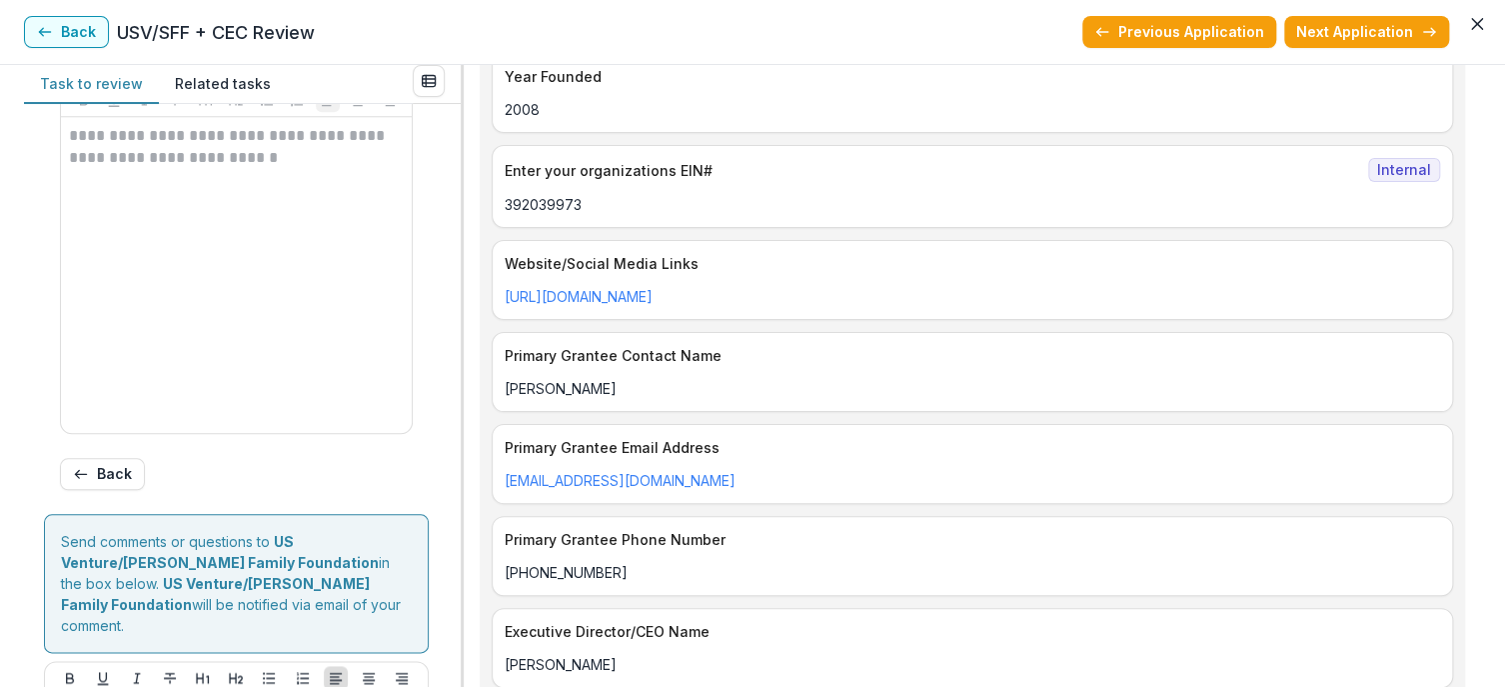
scroll to position [0, 0]
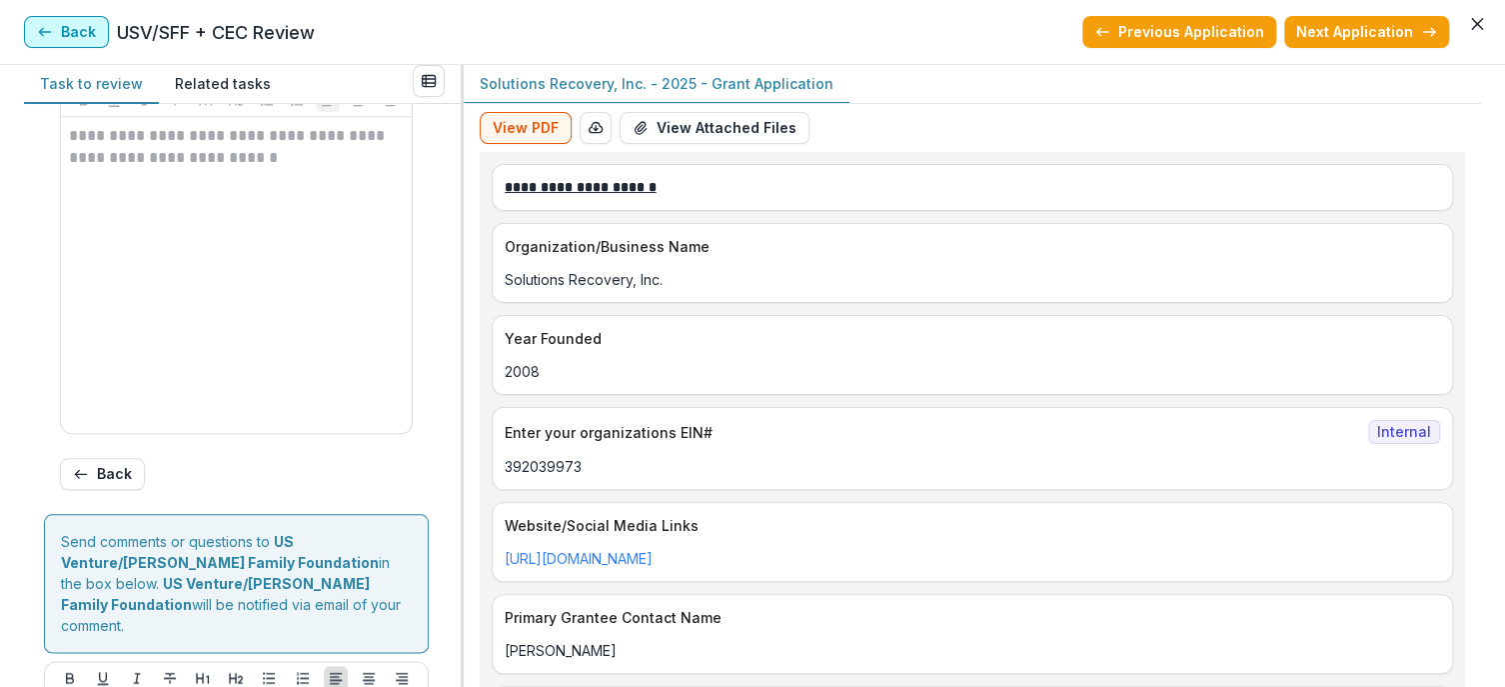
click at [92, 35] on button "Back" at bounding box center [66, 32] width 85 height 32
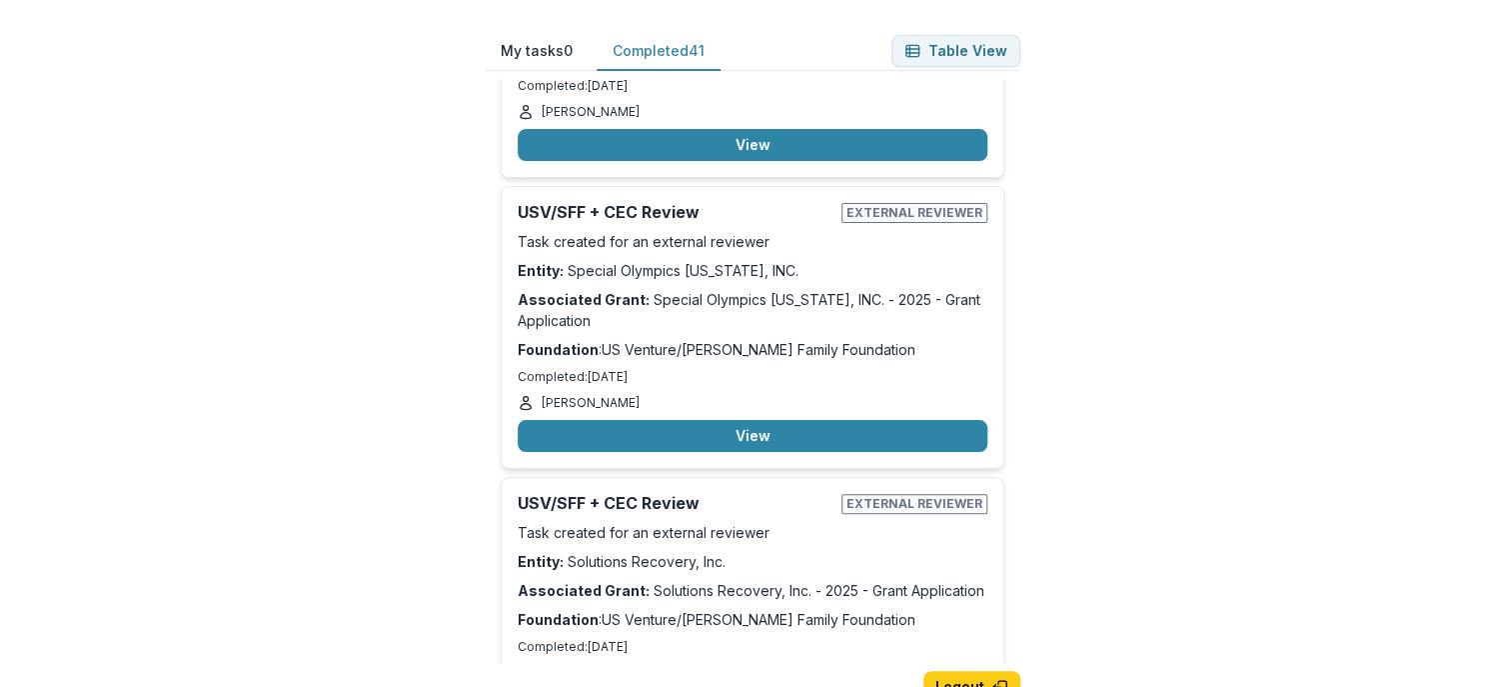
drag, startPoint x: 1023, startPoint y: 507, endPoint x: 1031, endPoint y: 547, distance: 40.8
click at [1031, 547] on div "My tasks 0 Completed 41 Table View Nice job, you have completed all of your ass…" at bounding box center [753, 375] width 600 height 751
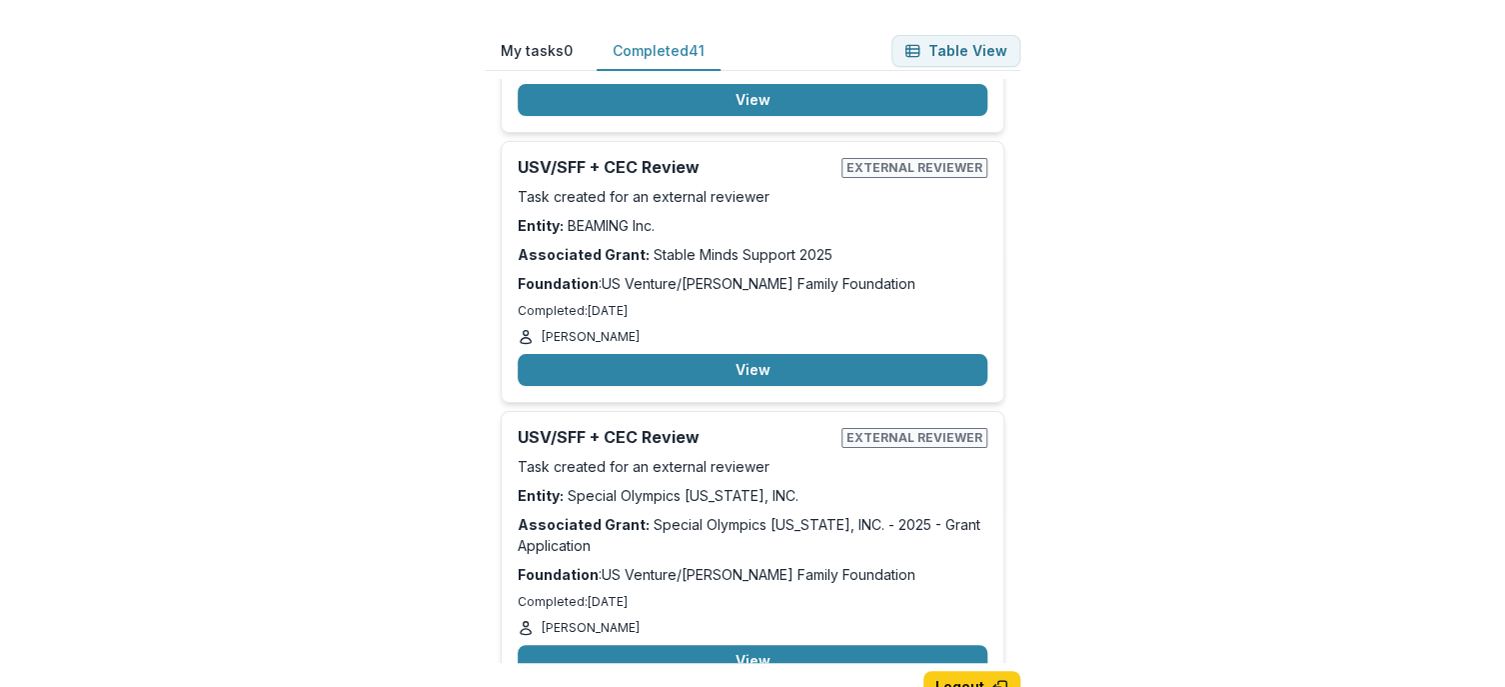
scroll to position [8063, 0]
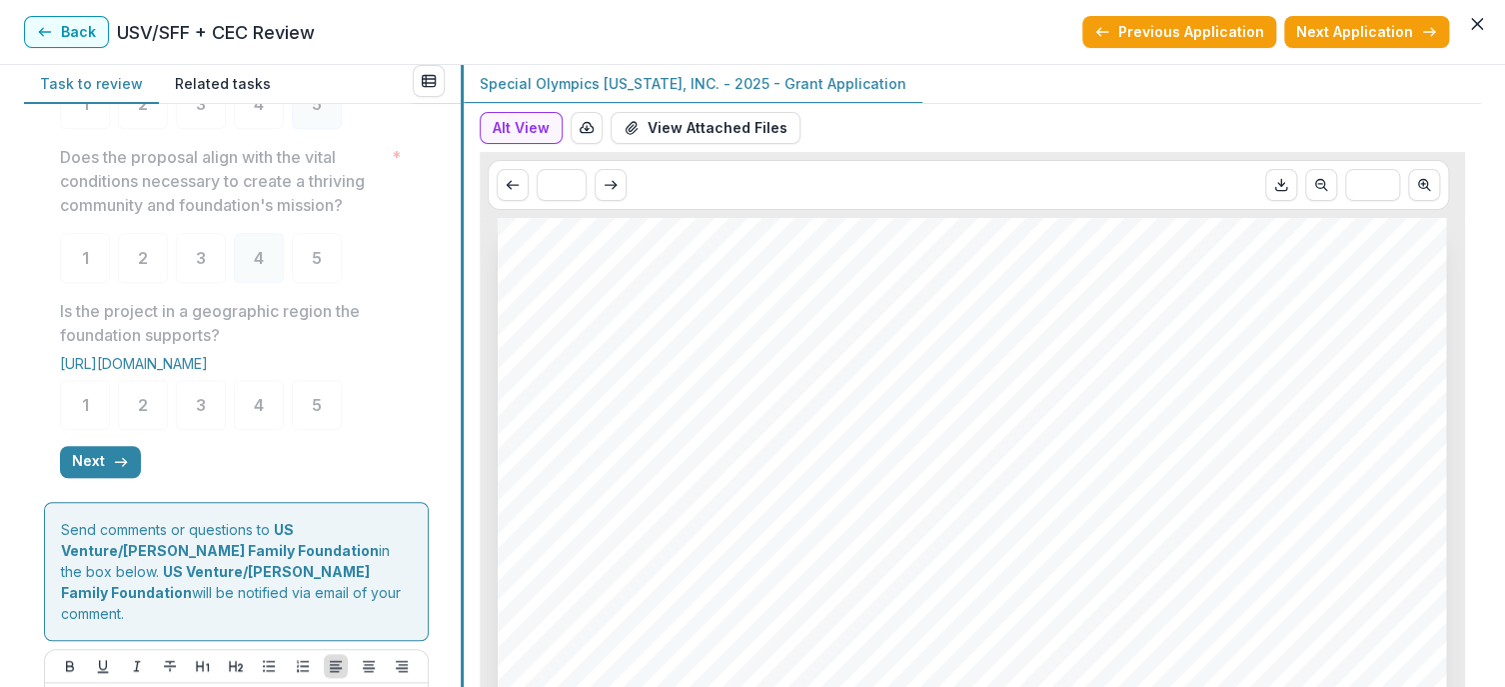
scroll to position [679, 0]
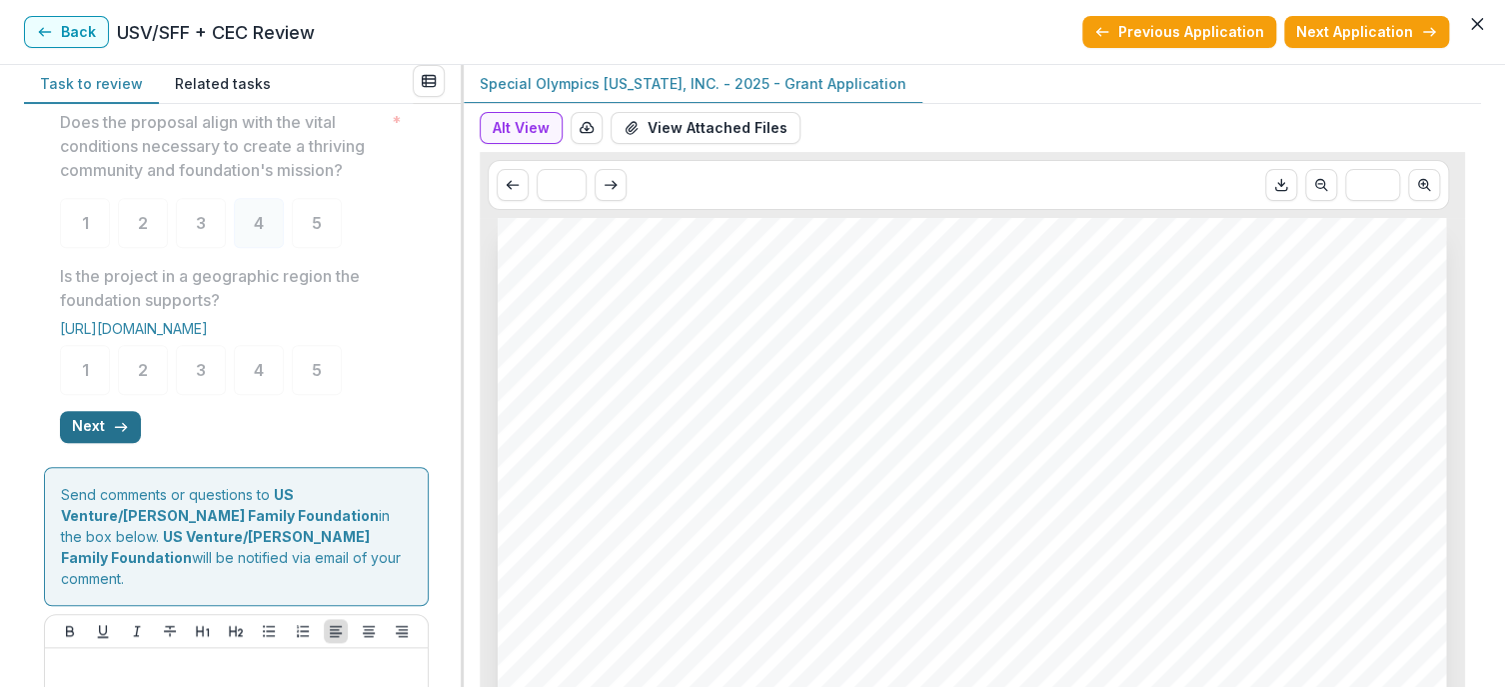
click at [94, 443] on button "Next" at bounding box center [100, 427] width 81 height 32
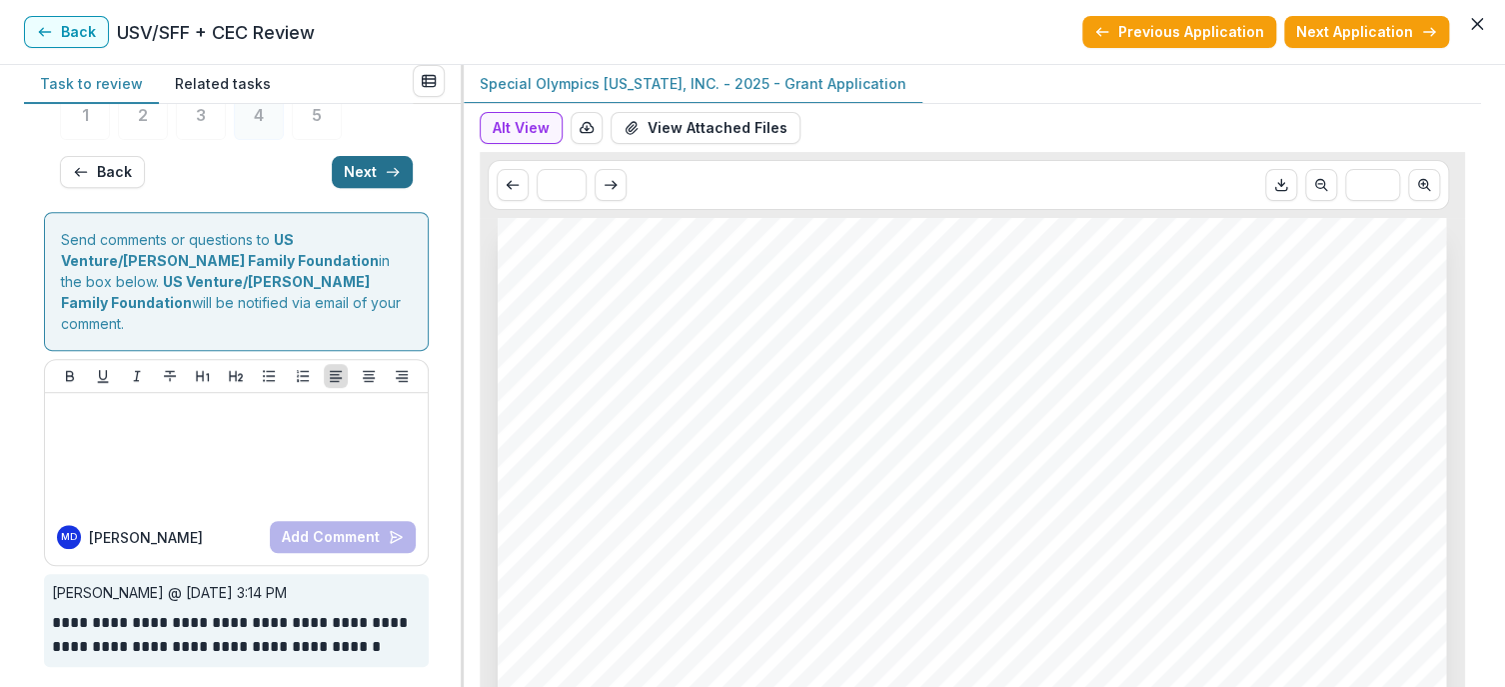
scroll to position [136, 0]
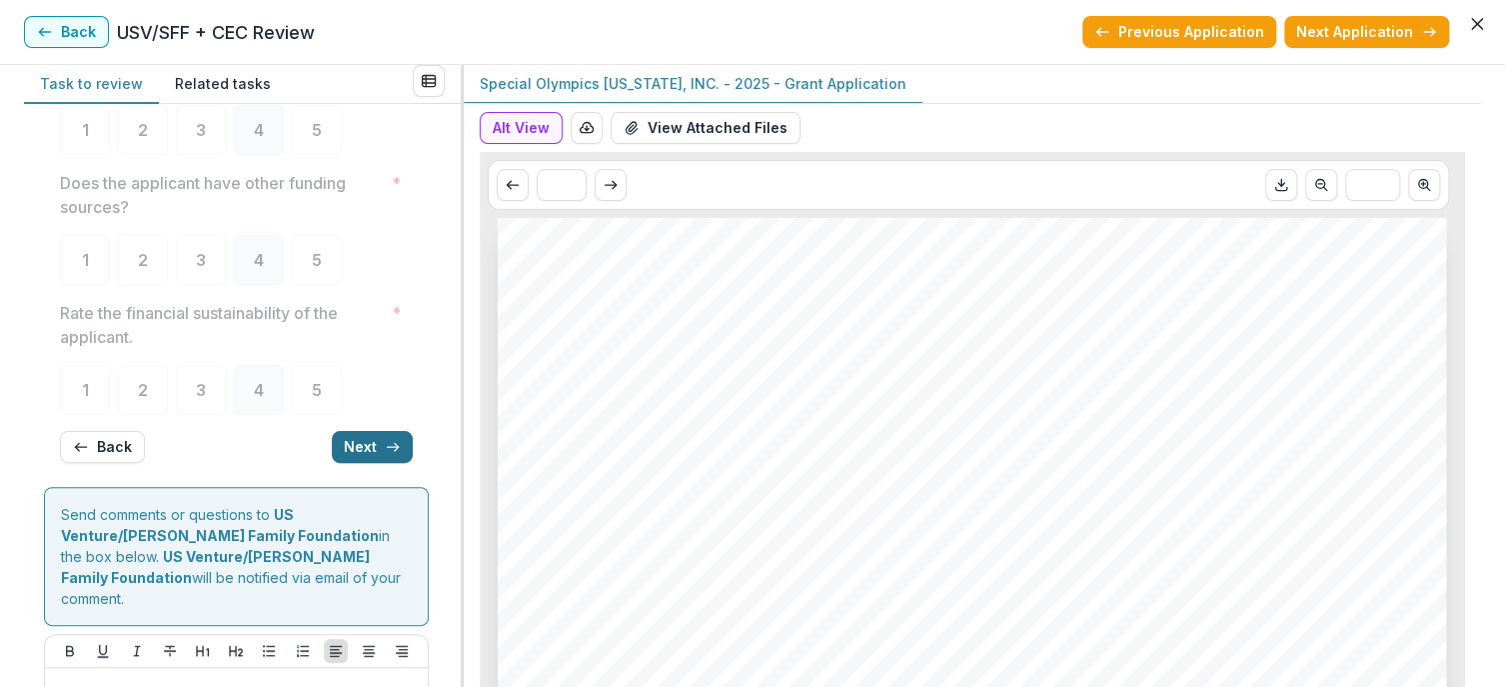
click at [385, 443] on icon "button" at bounding box center [393, 447] width 16 height 16
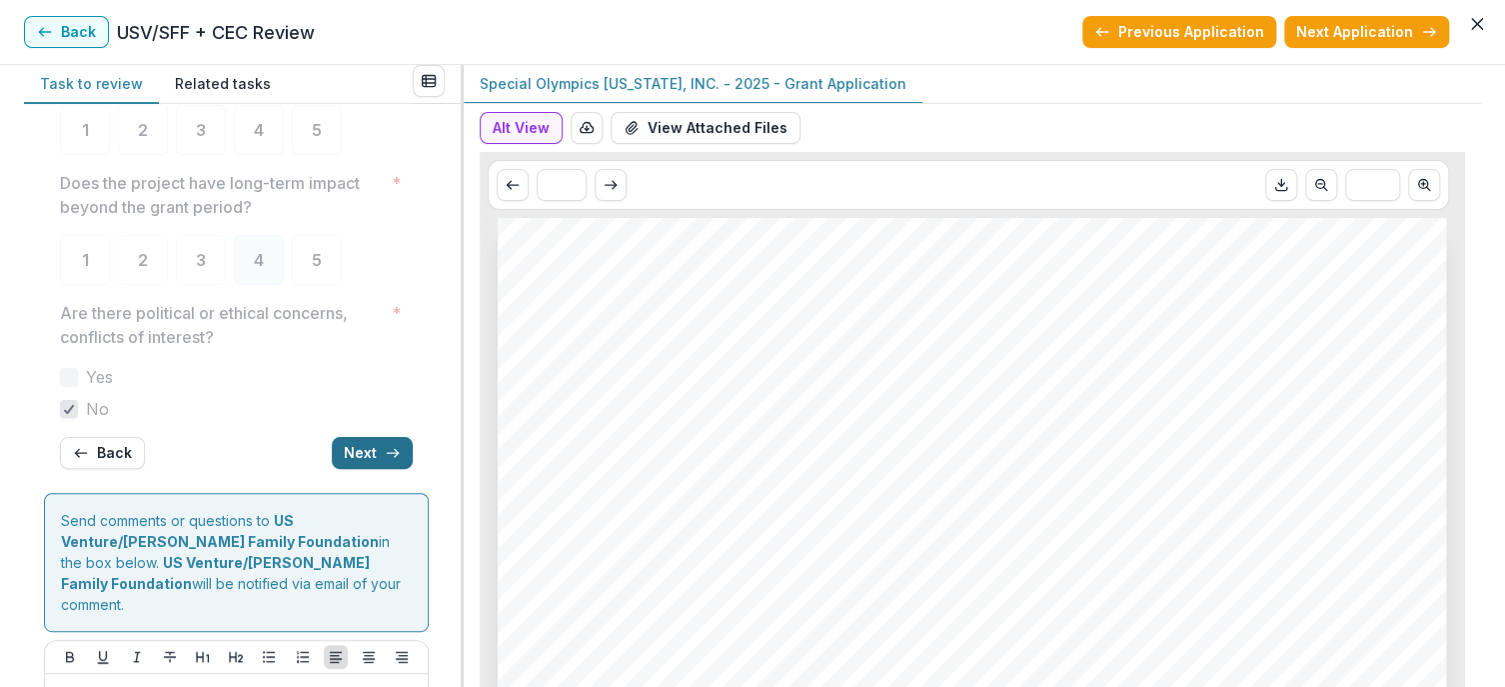
scroll to position [141, 0]
click at [385, 443] on icon "button" at bounding box center [393, 448] width 16 height 16
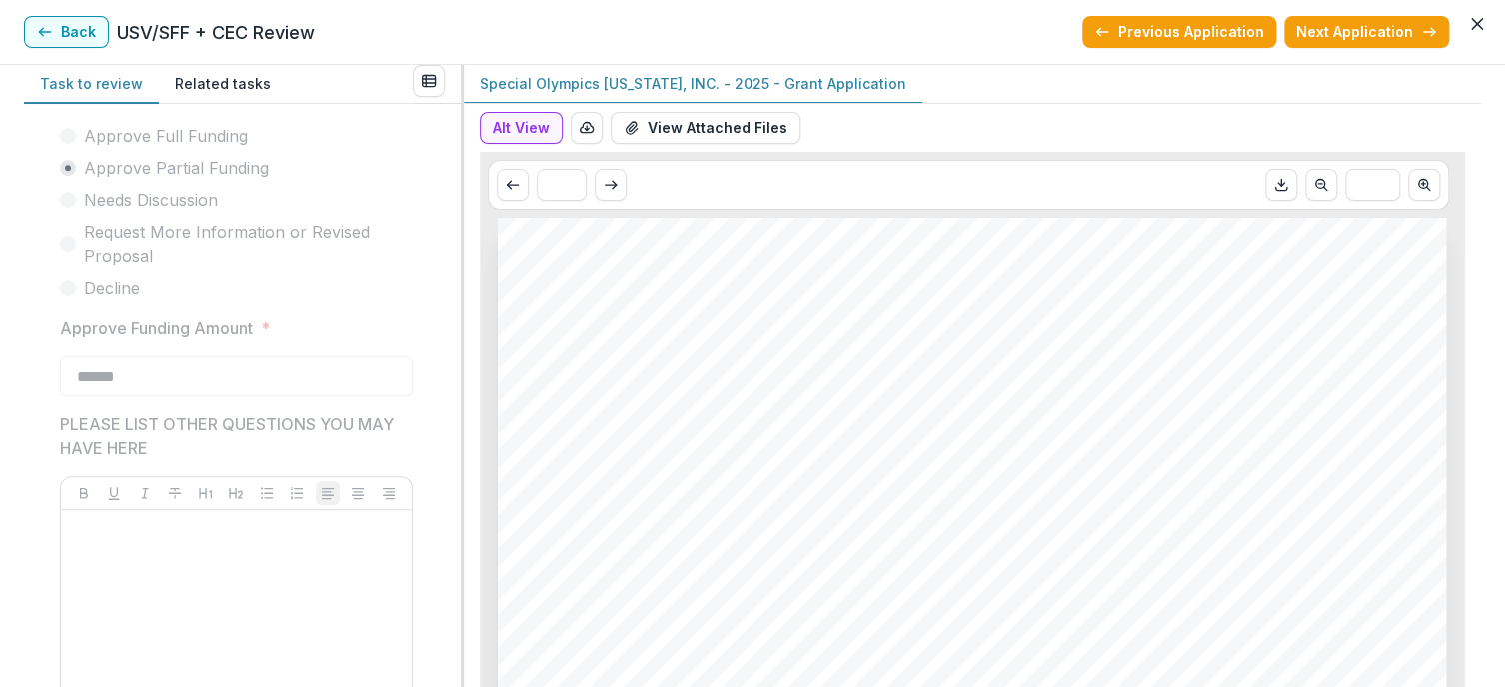
scroll to position [585, 0]
click at [535, 123] on button "Alt View" at bounding box center [521, 128] width 83 height 32
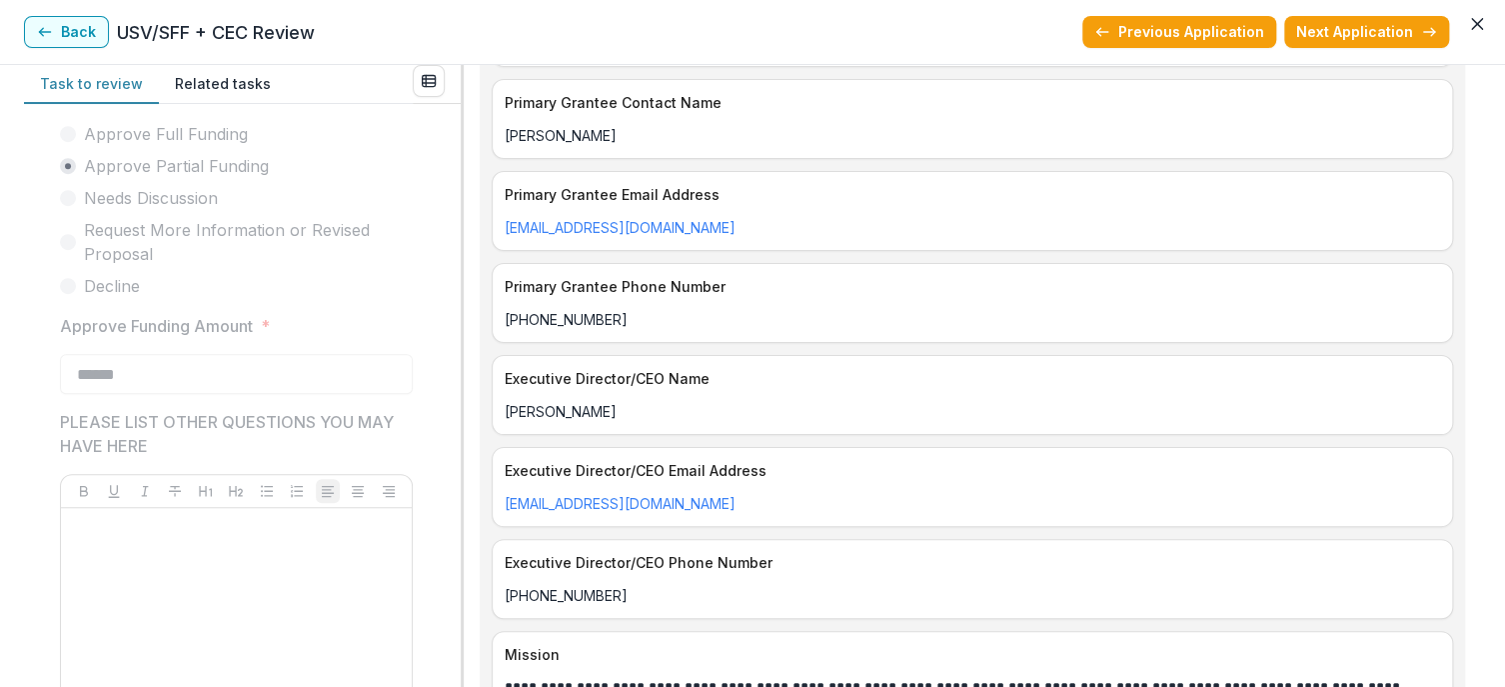
scroll to position [0, 0]
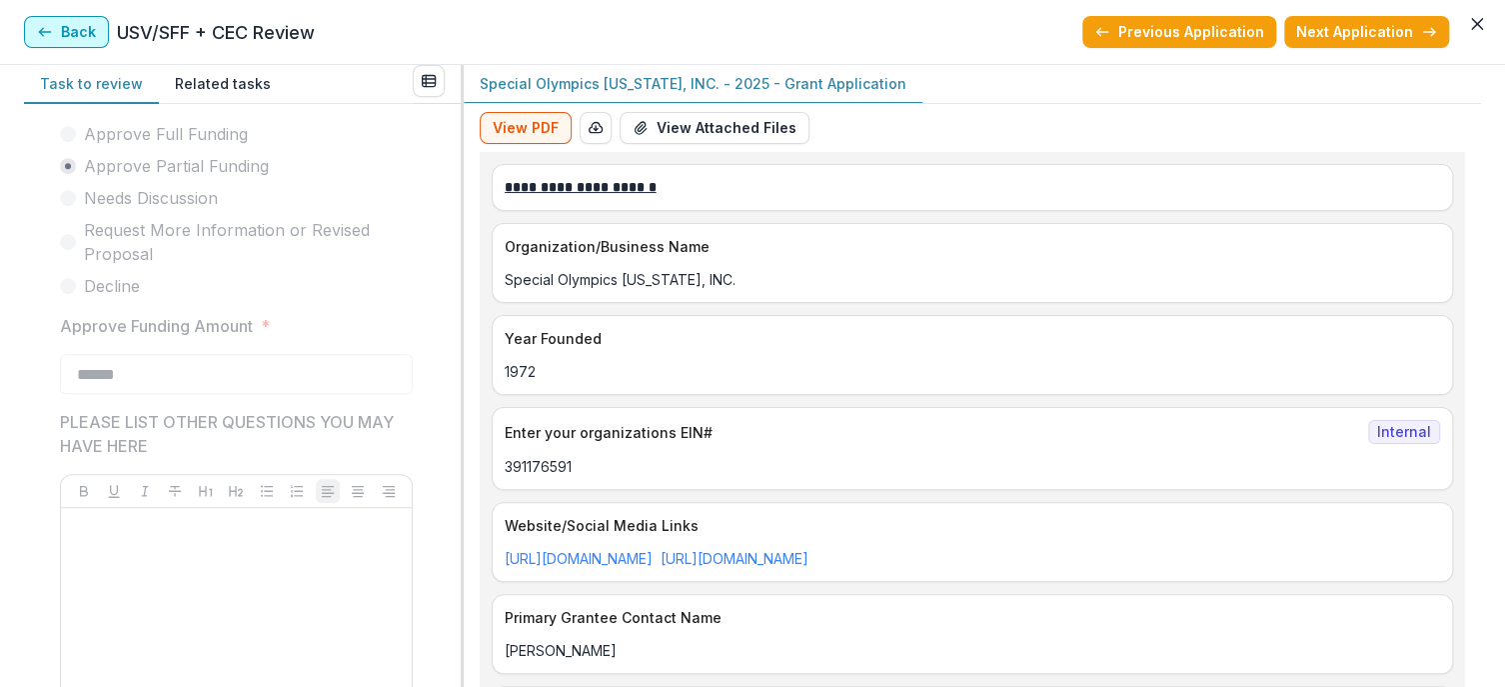
click at [74, 43] on button "Back" at bounding box center [66, 32] width 85 height 32
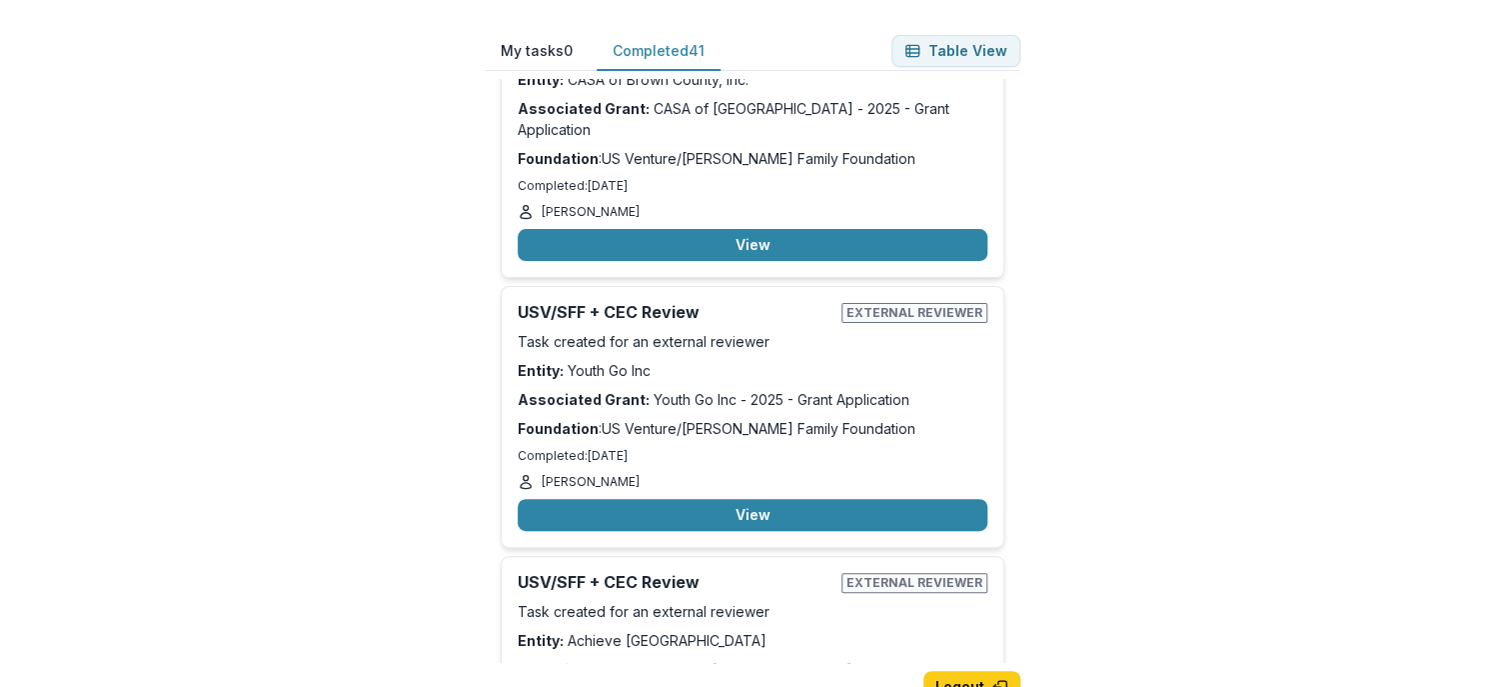
scroll to position [10669, 0]
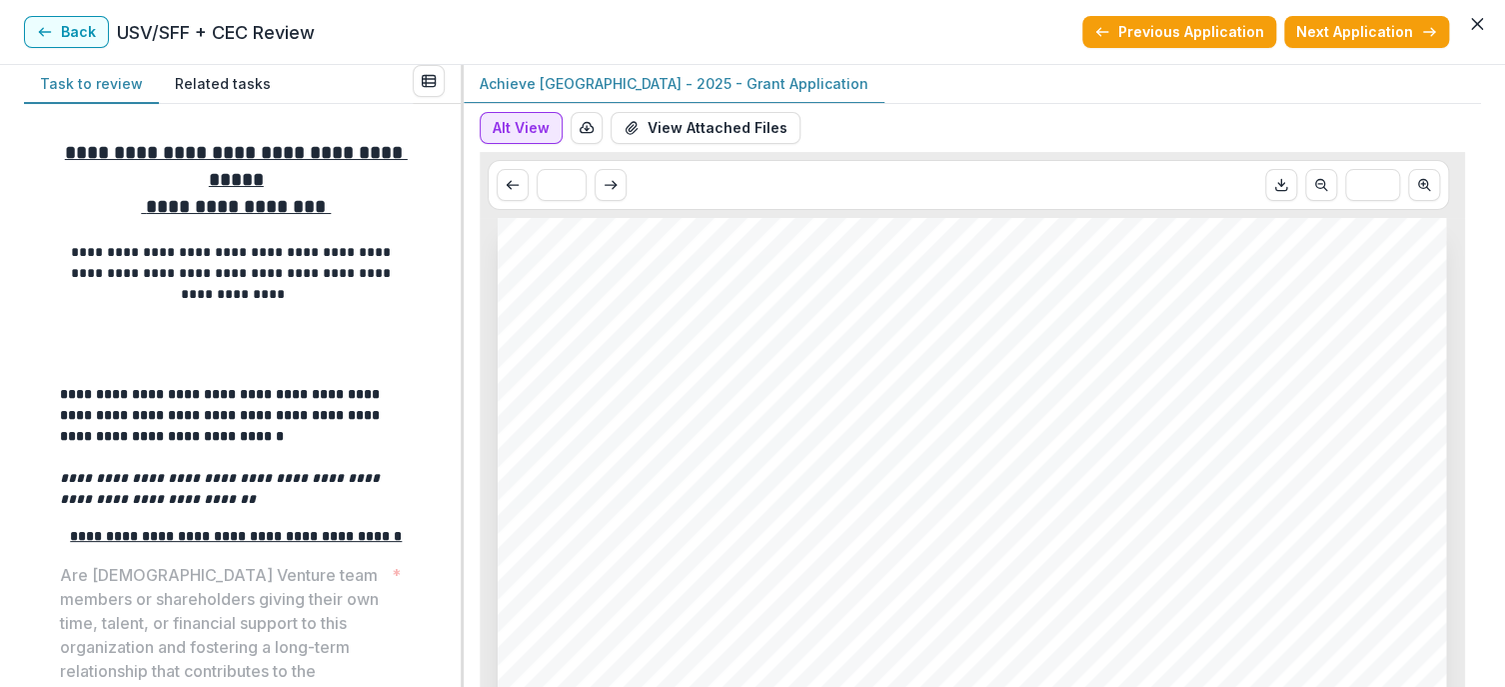
click at [529, 124] on button "Alt View" at bounding box center [521, 128] width 83 height 32
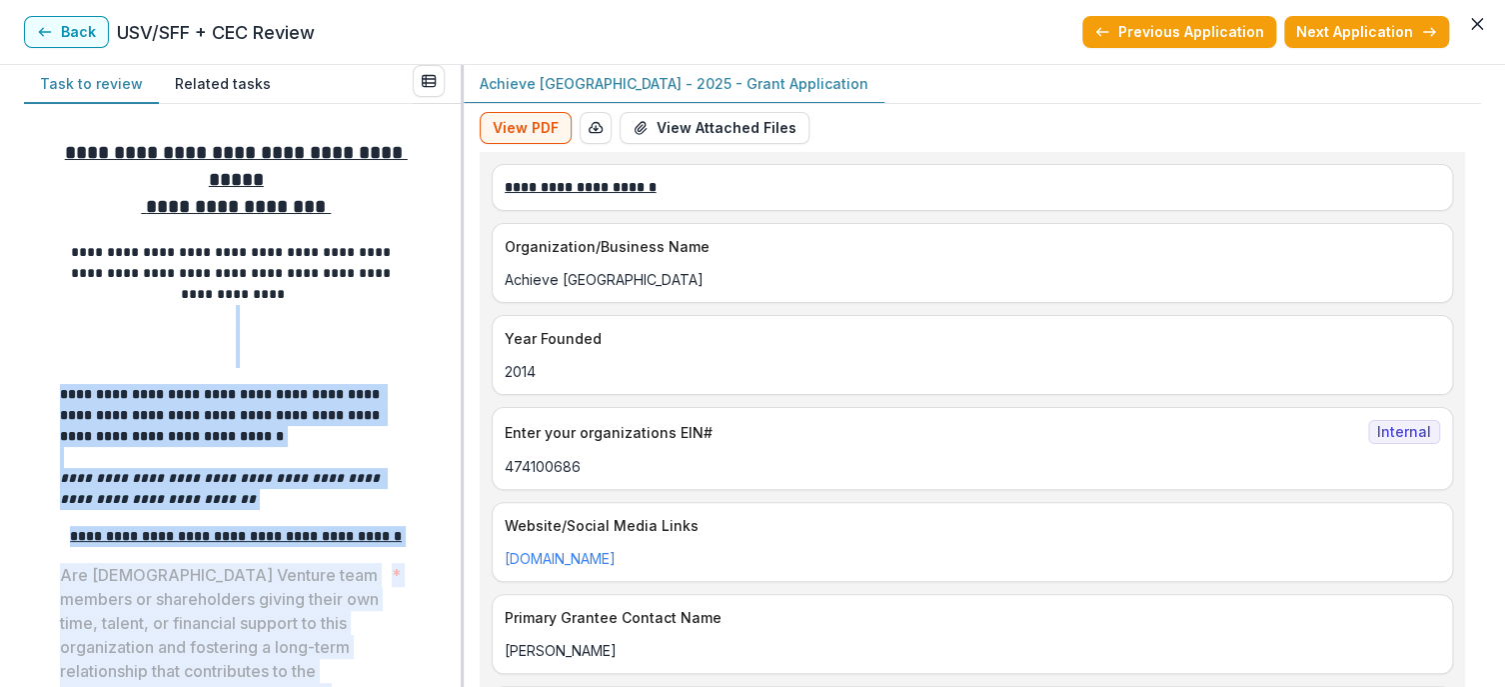
drag, startPoint x: 453, startPoint y: 303, endPoint x: 460, endPoint y: 348, distance: 45.5
click at [460, 348] on div "**********" at bounding box center [752, 376] width 1457 height 622
click at [413, 315] on div "**********" at bounding box center [236, 630] width 385 height 1013
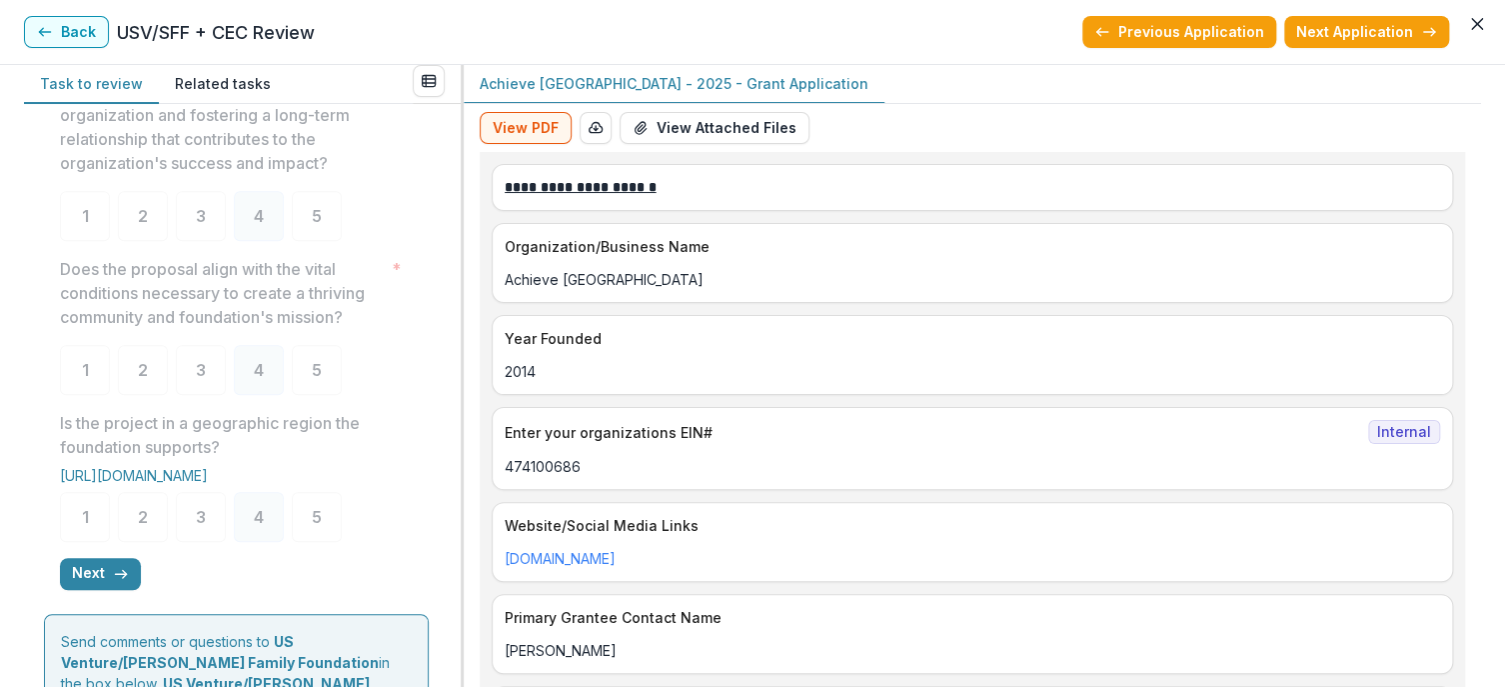
scroll to position [541, 0]
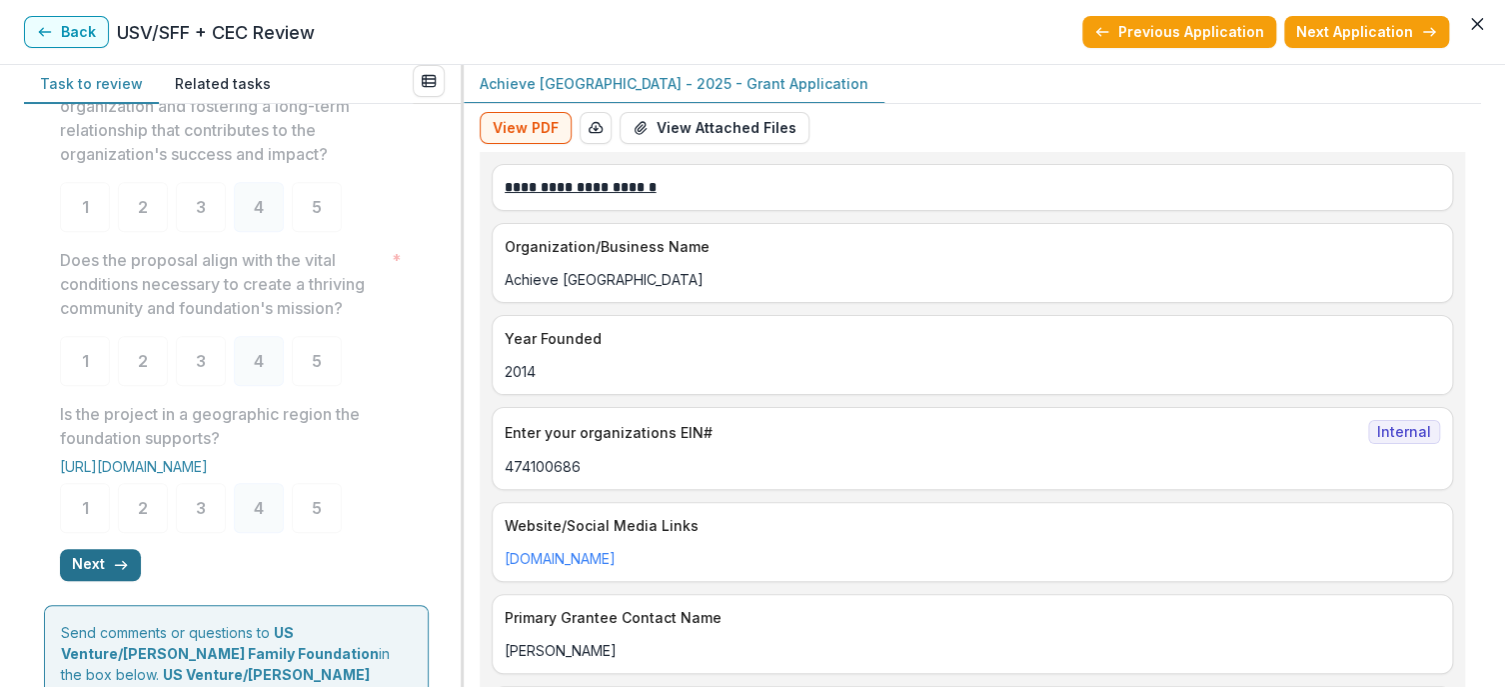
click at [88, 581] on button "Next" at bounding box center [100, 565] width 81 height 32
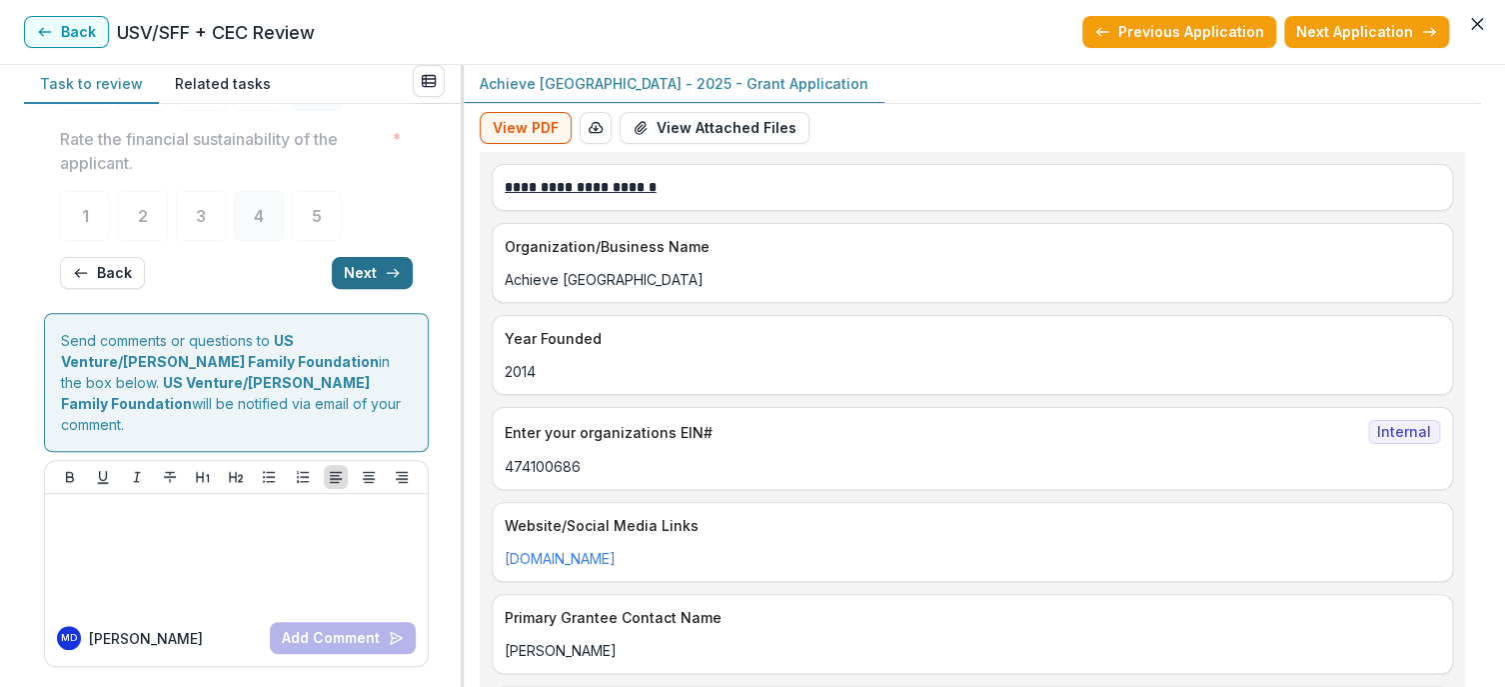
scroll to position [0, 0]
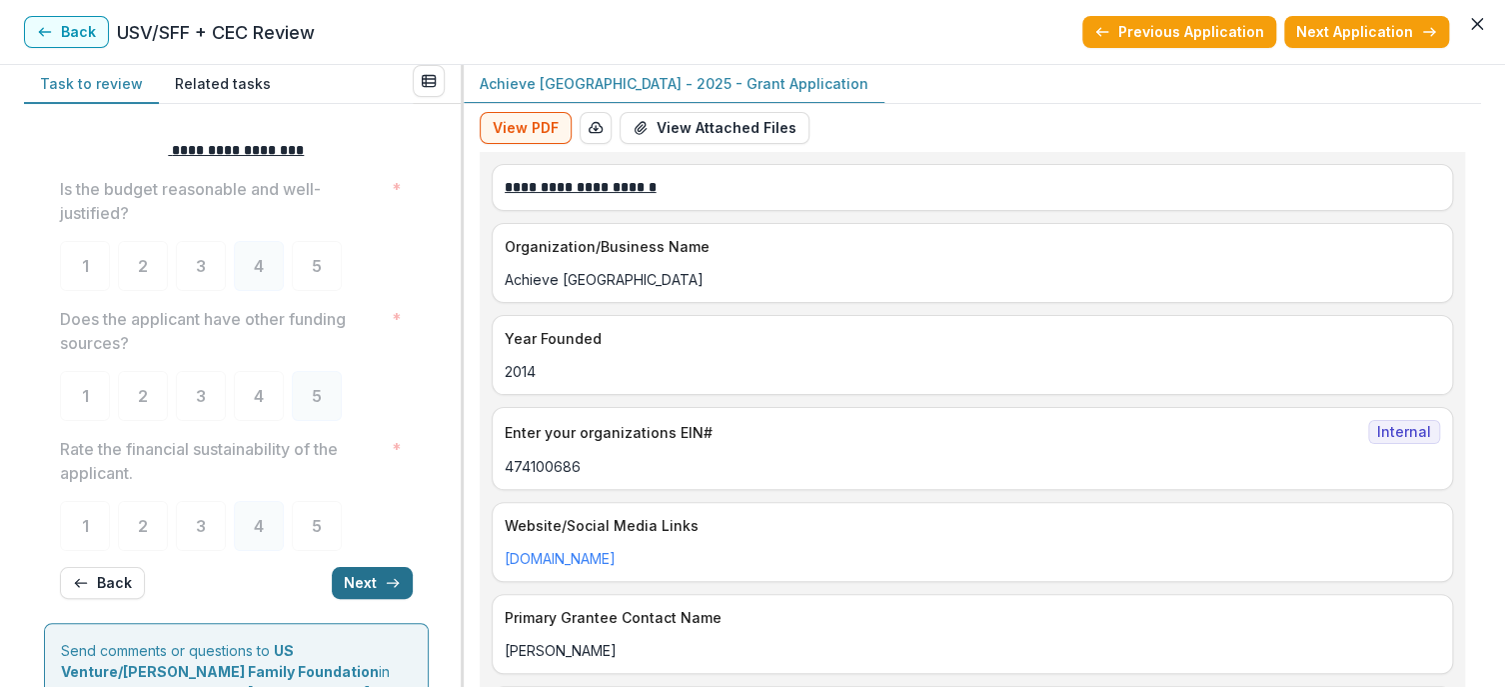
click at [356, 567] on button "Next" at bounding box center [372, 583] width 81 height 32
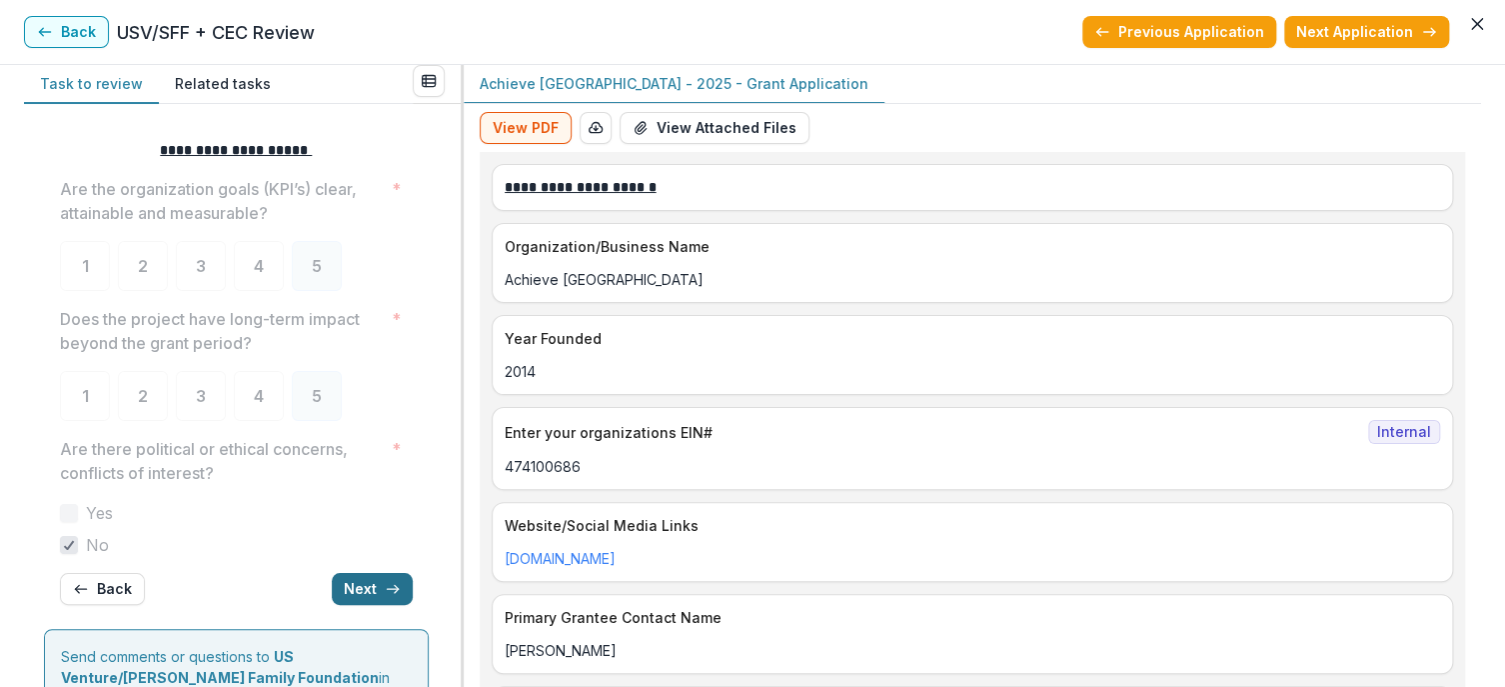
click at [356, 595] on button "Next" at bounding box center [372, 589] width 81 height 32
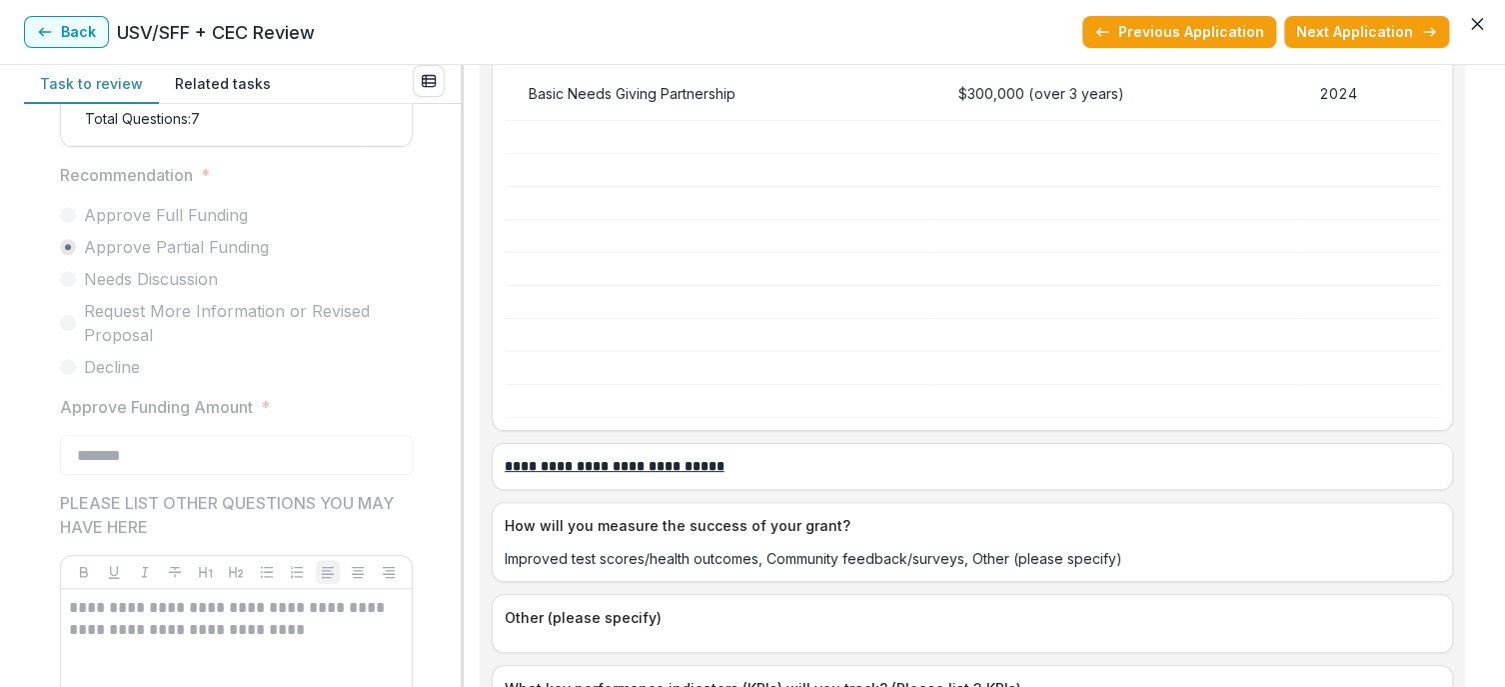
scroll to position [494, 0]
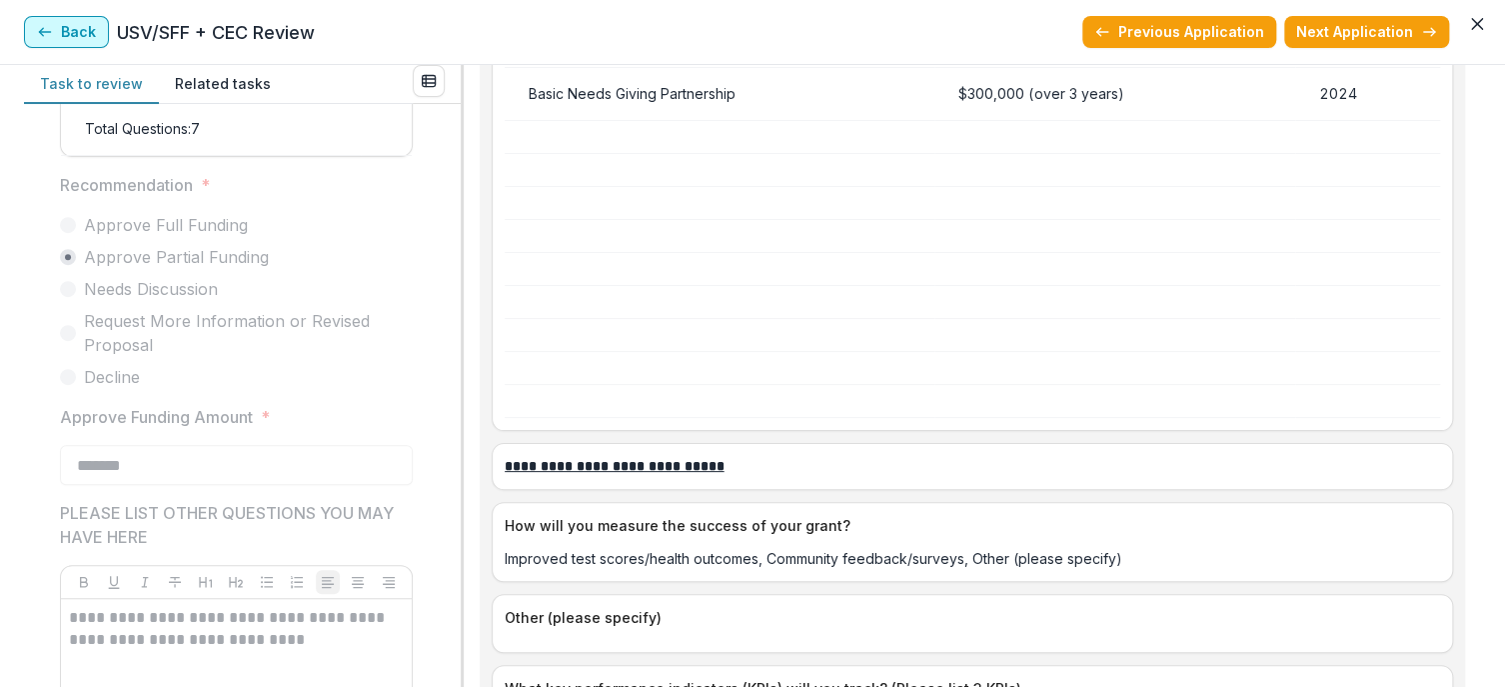
click at [72, 39] on button "Back" at bounding box center [66, 32] width 85 height 32
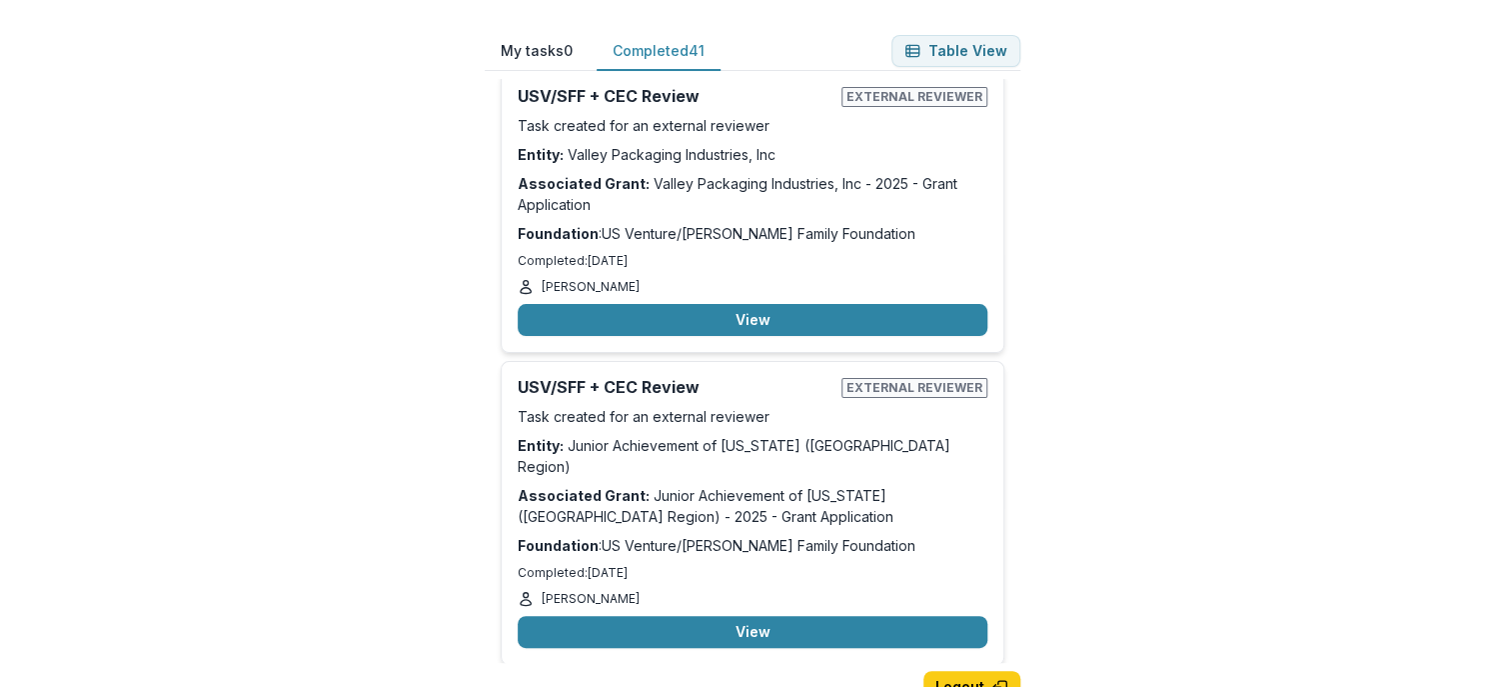
scroll to position [9044, 0]
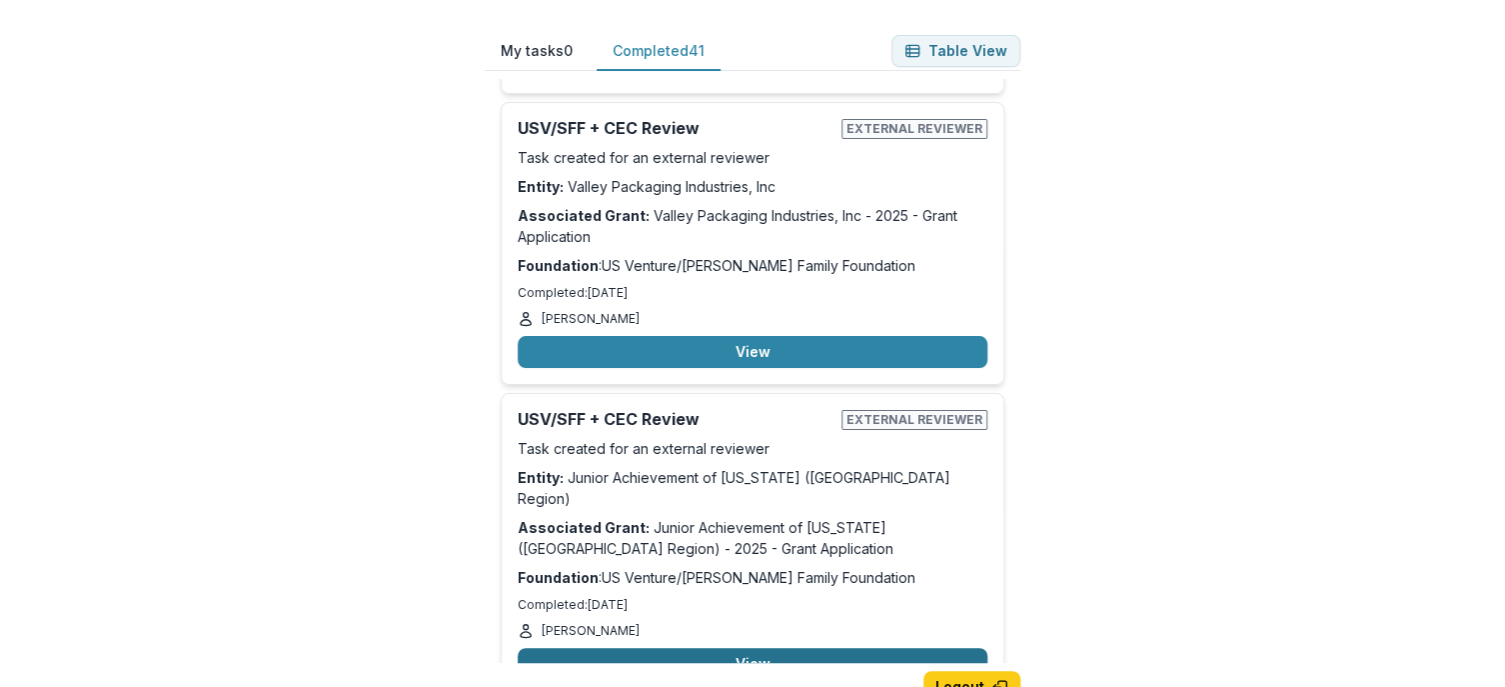
click at [911, 648] on button "View" at bounding box center [753, 664] width 470 height 32
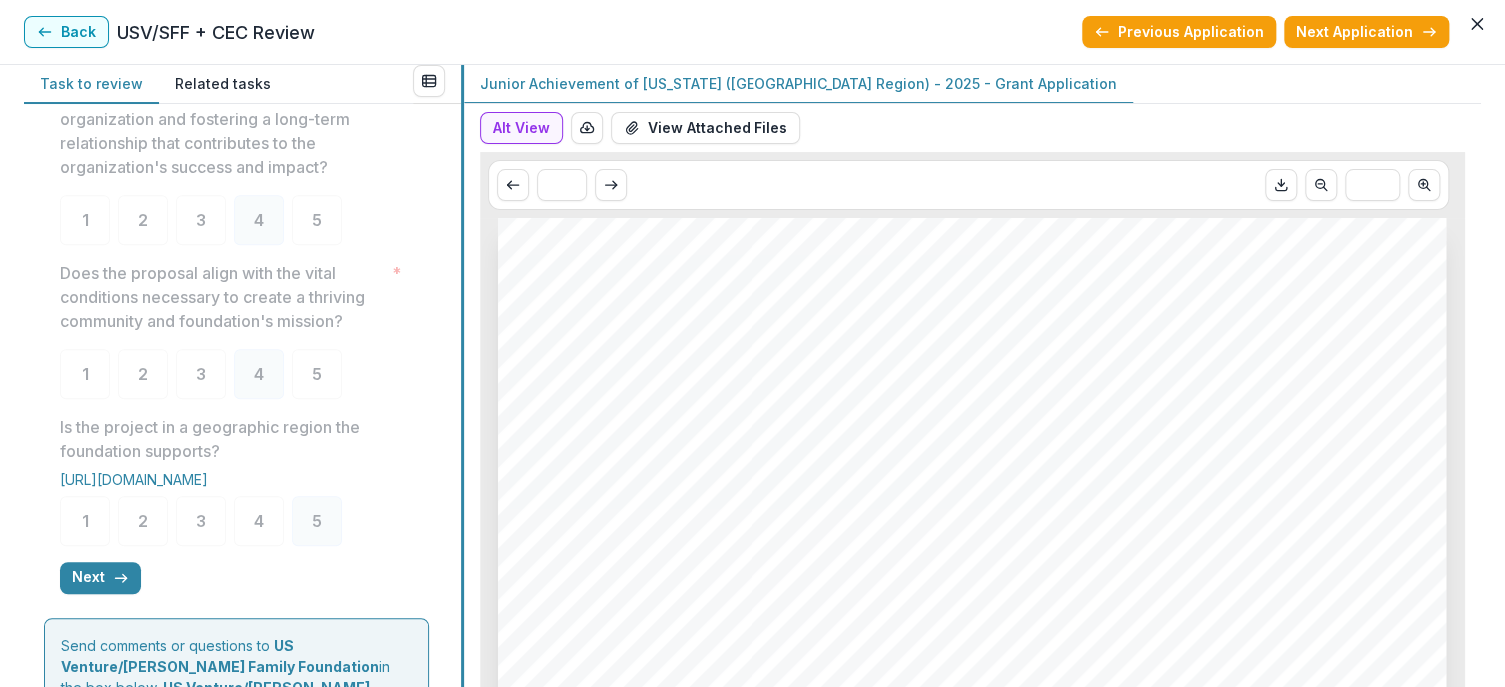
scroll to position [557, 0]
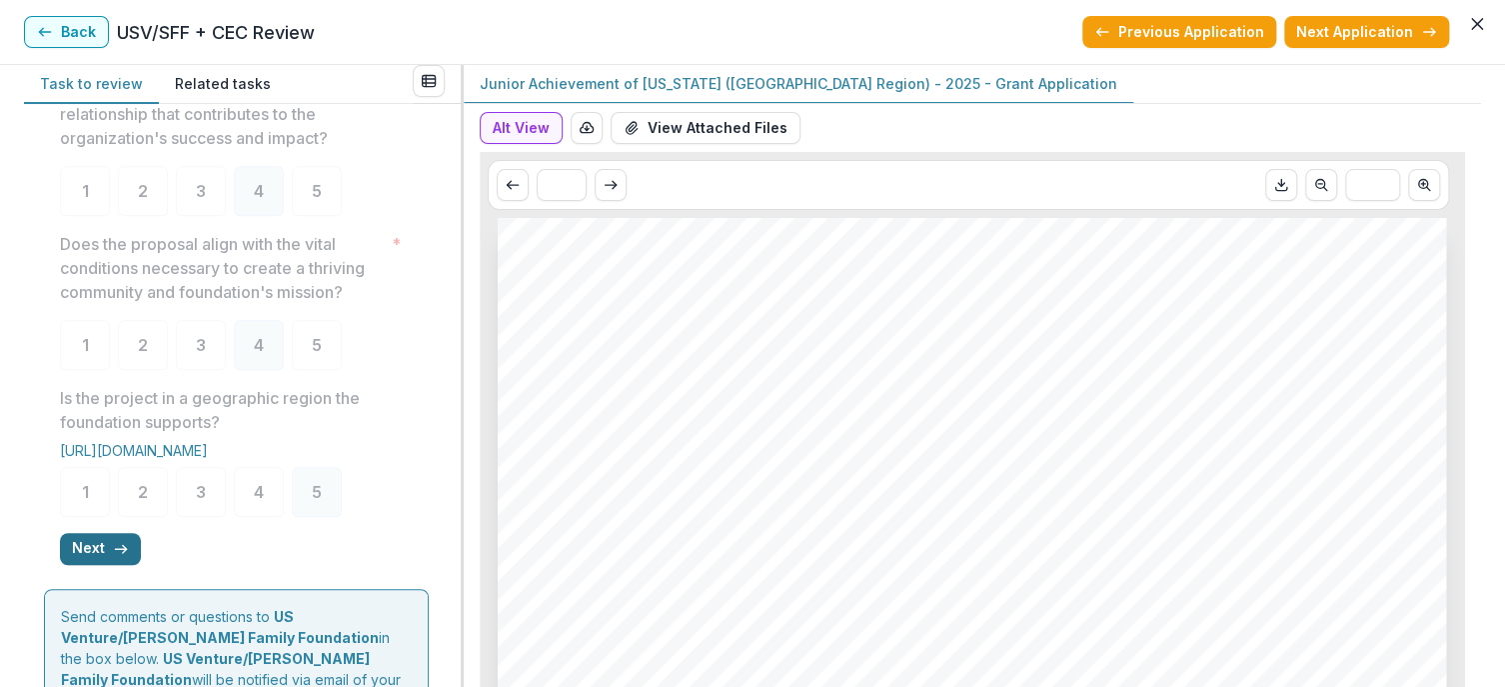
click at [100, 565] on button "Next" at bounding box center [100, 549] width 81 height 32
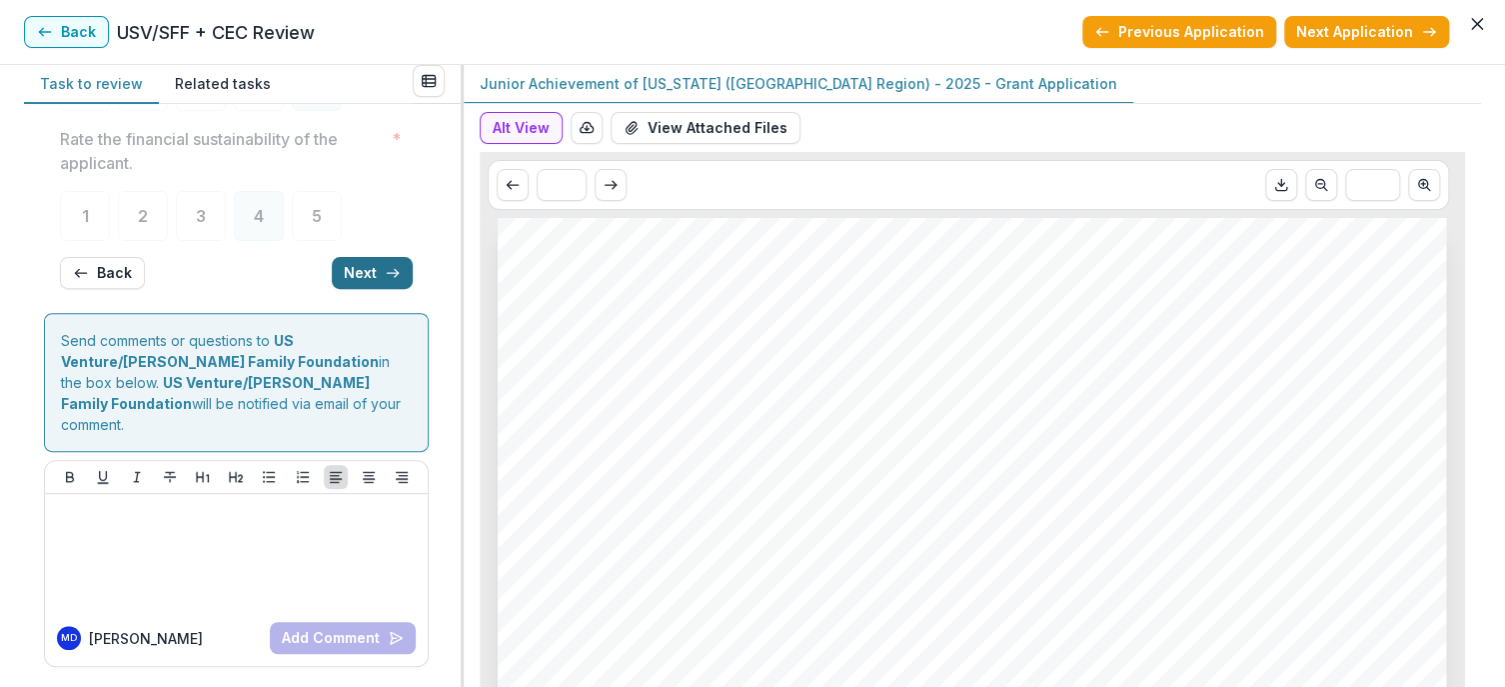
scroll to position [0, 0]
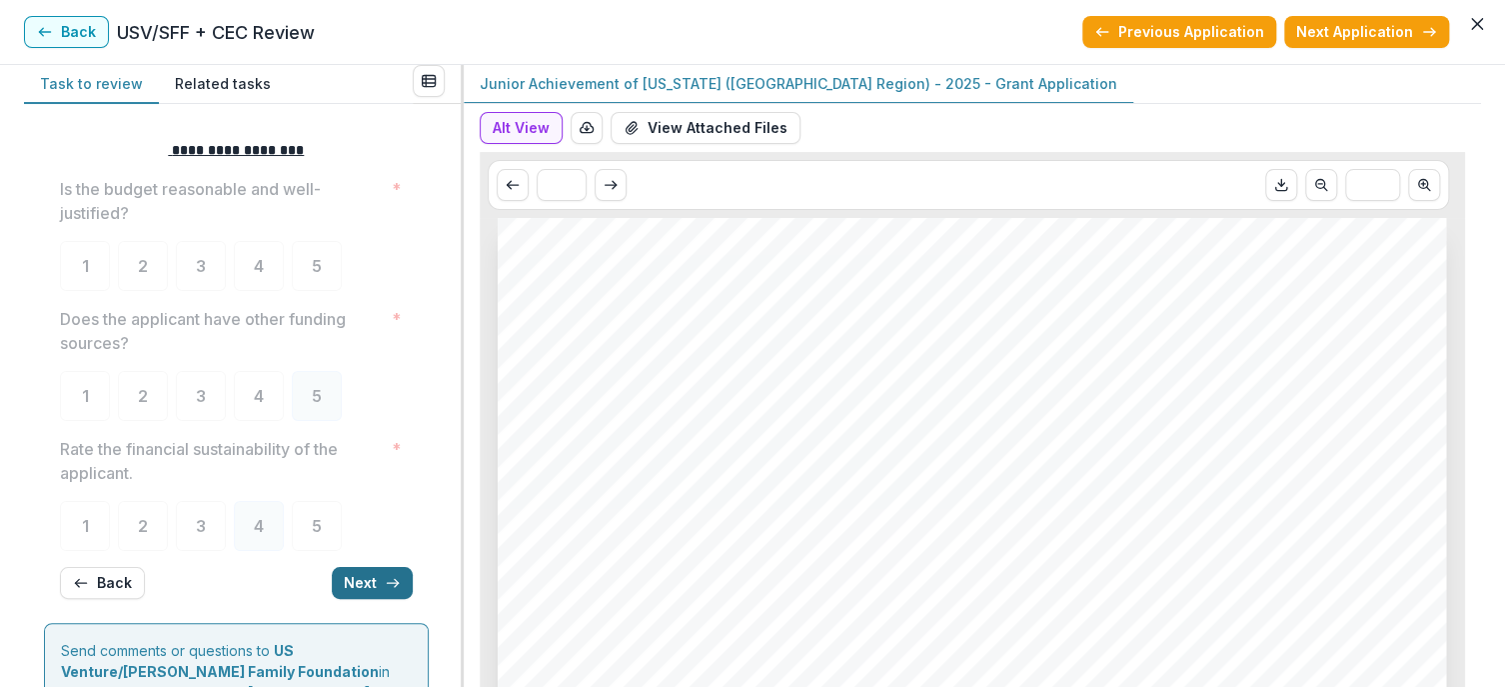
click at [358, 575] on button "Next" at bounding box center [372, 583] width 81 height 32
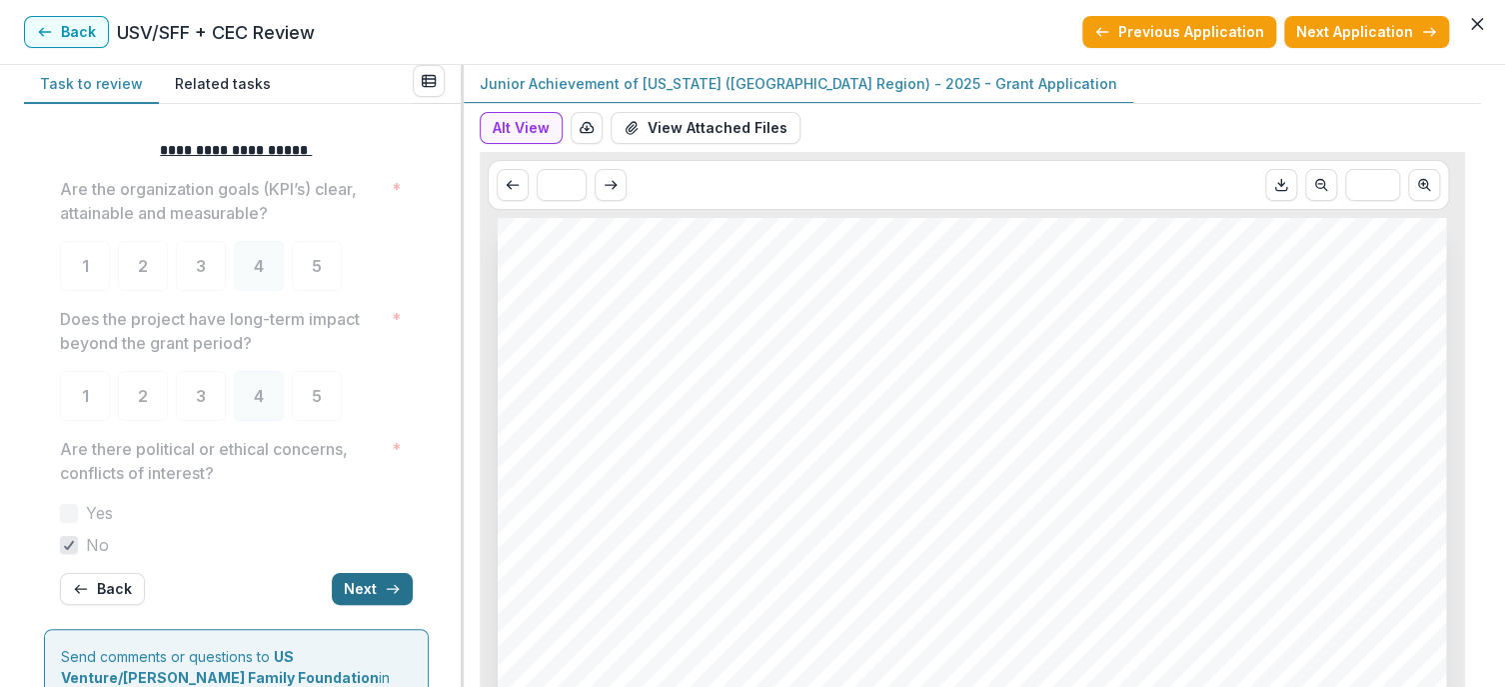
click at [352, 575] on button "Next" at bounding box center [372, 589] width 81 height 32
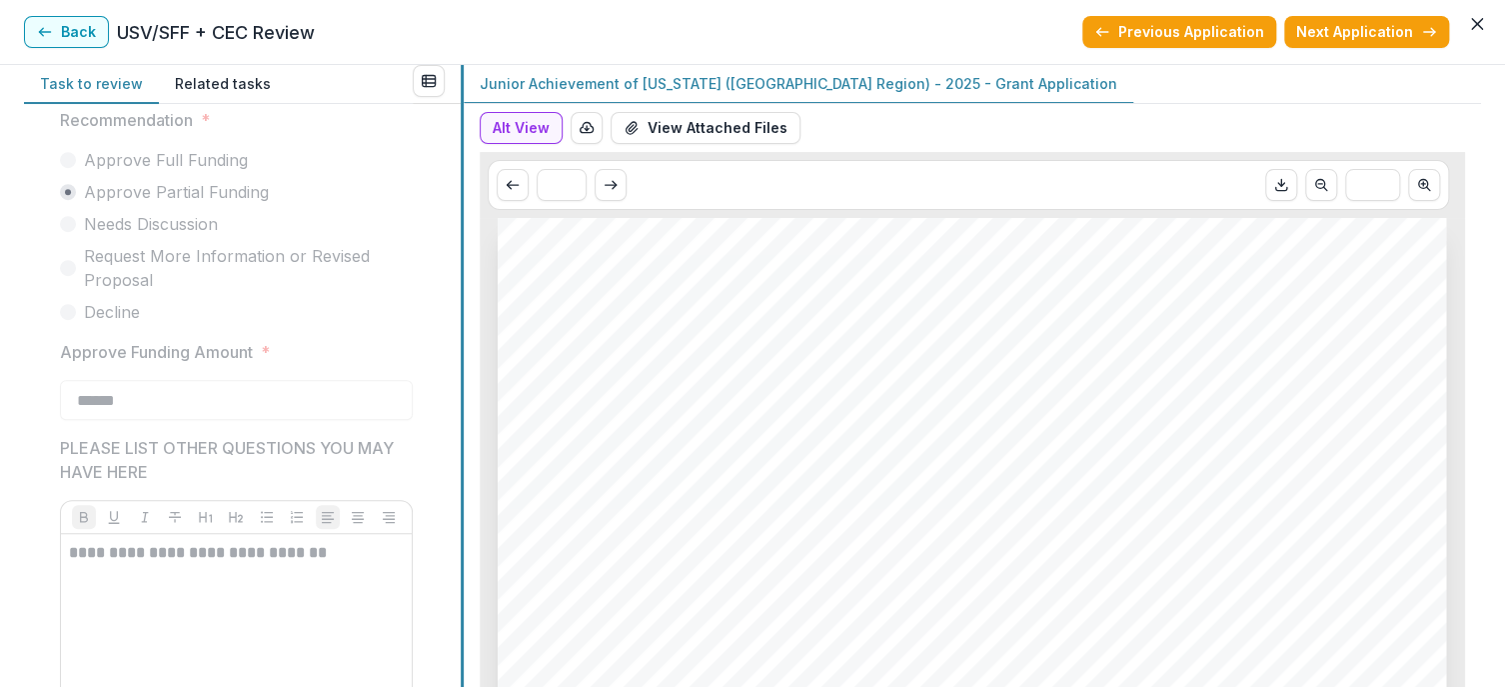
scroll to position [566, 0]
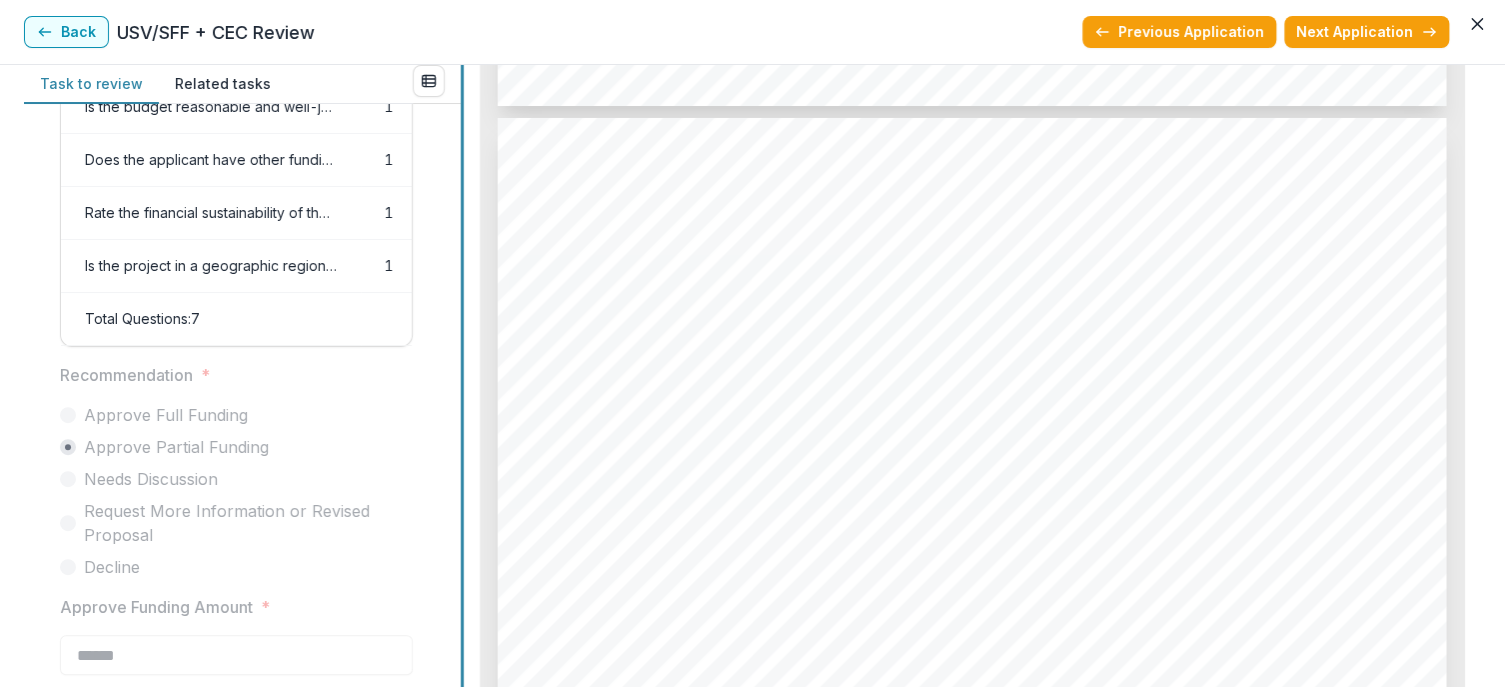
scroll to position [331, 0]
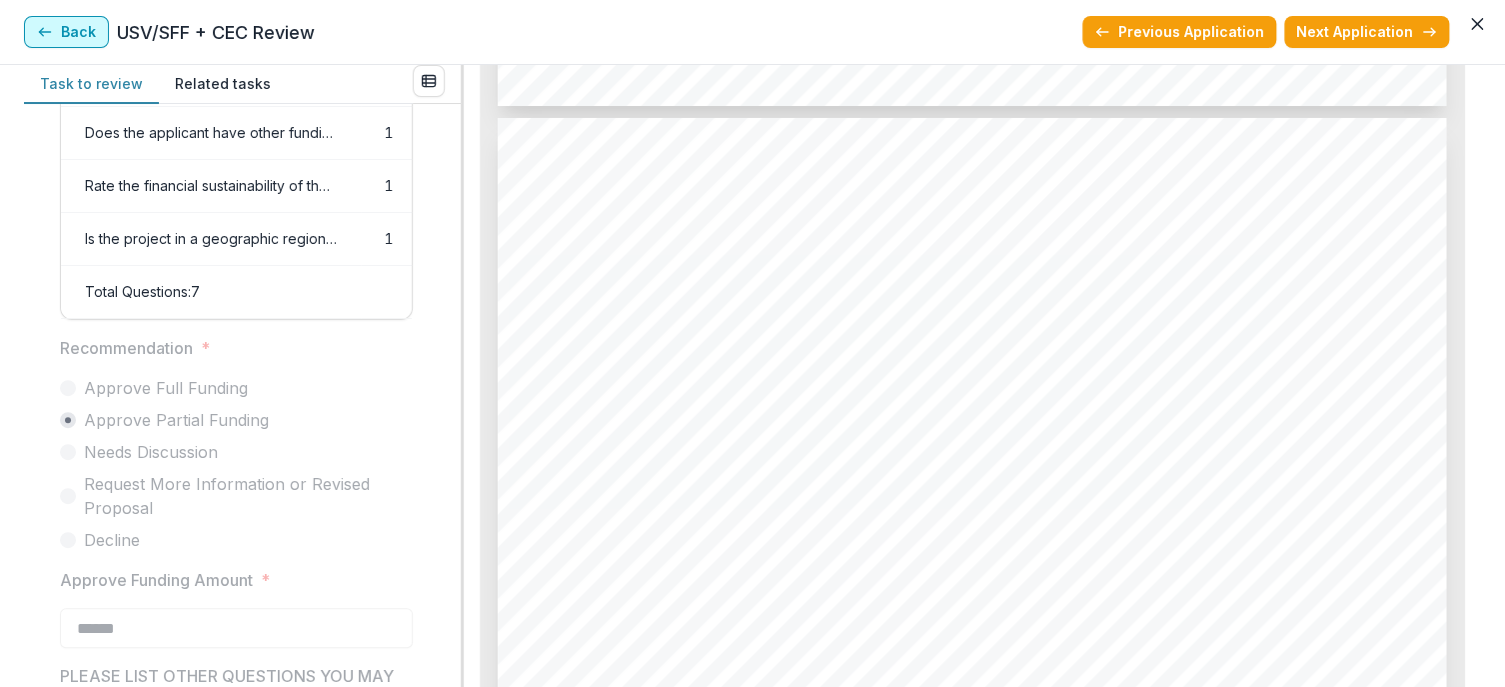
click at [79, 27] on button "Back" at bounding box center [66, 32] width 85 height 32
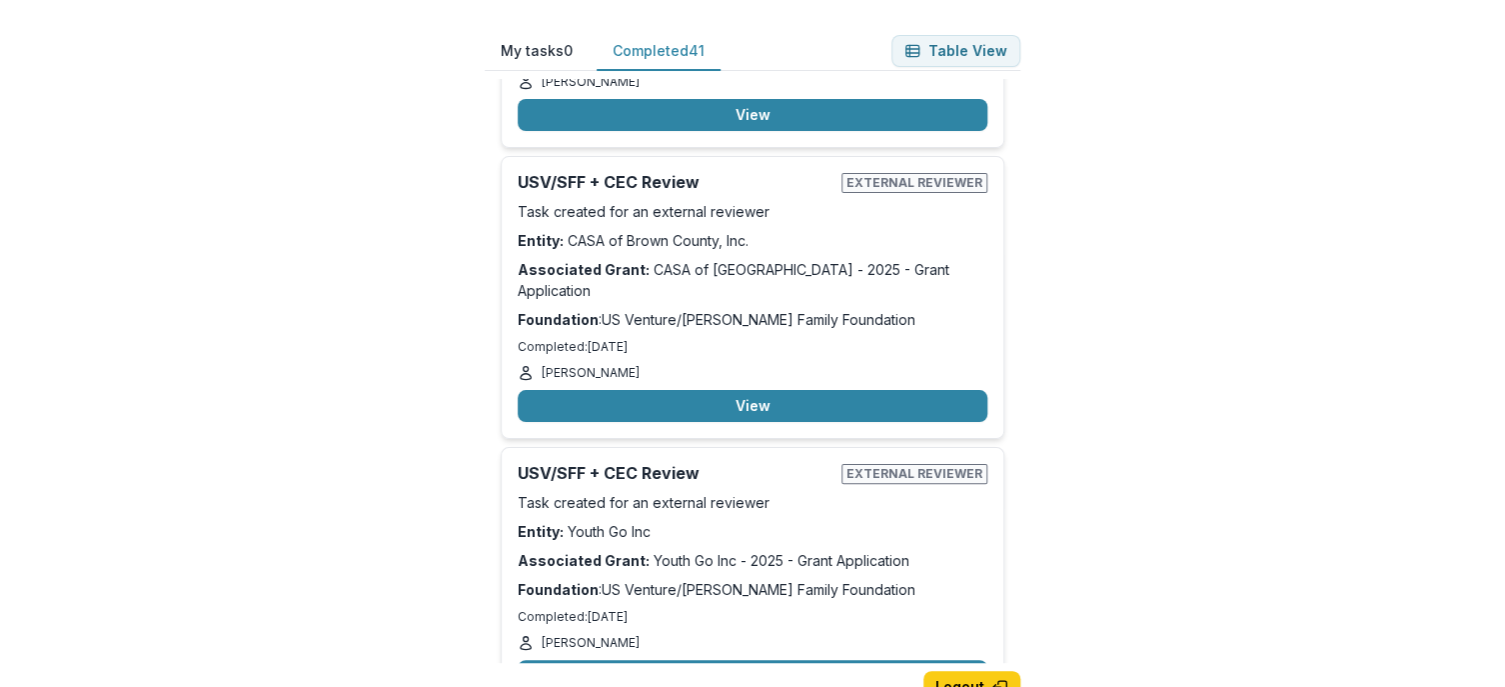
scroll to position [10541, 0]
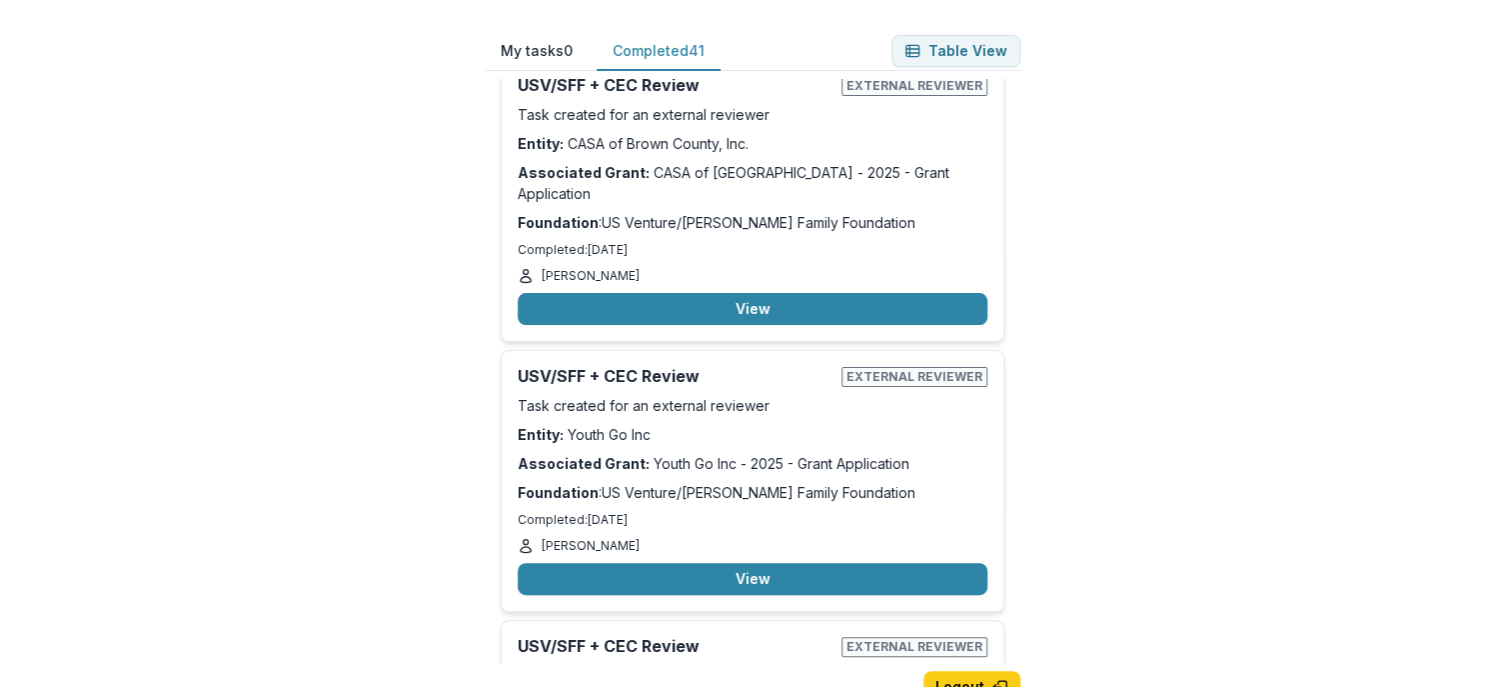
click at [1023, 613] on div "My tasks 0 Completed 41 Table View Nice job, you have completed all of your ass…" at bounding box center [753, 375] width 600 height 751
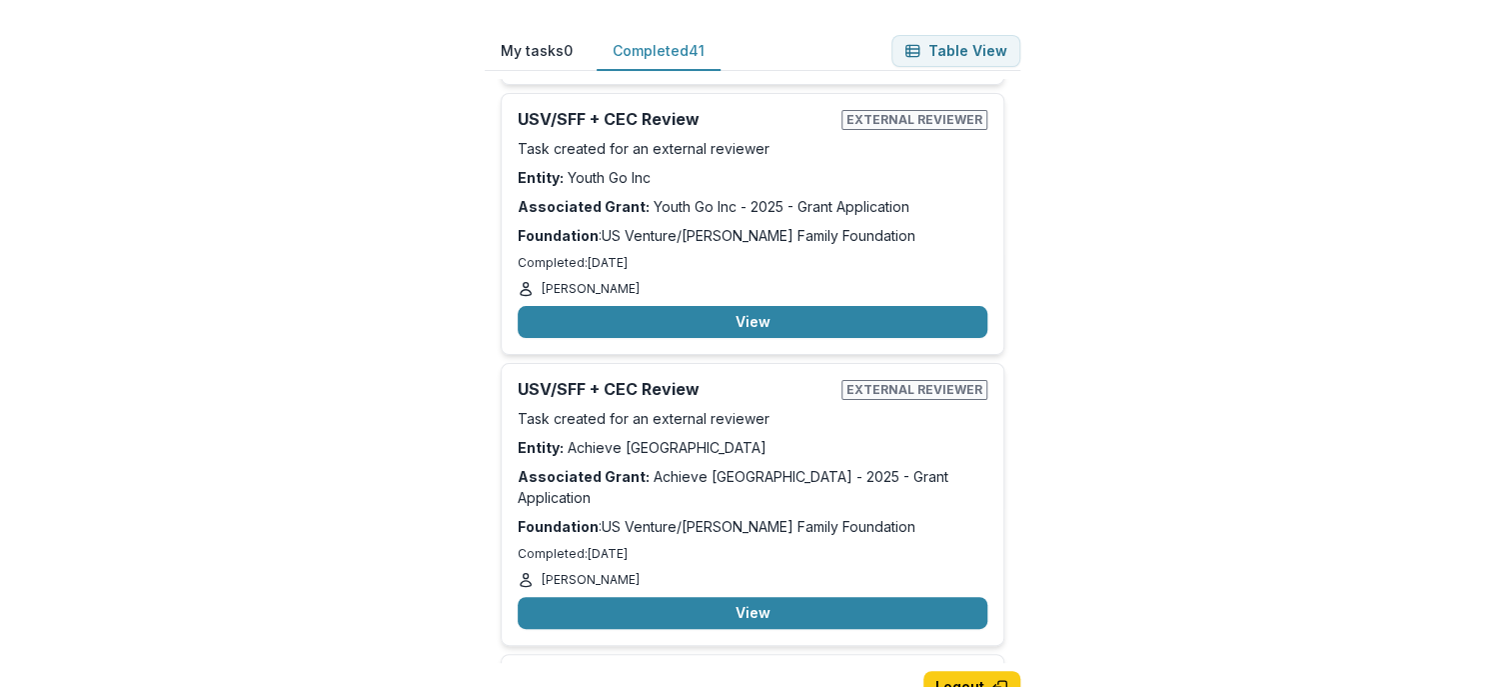
scroll to position [10992, 0]
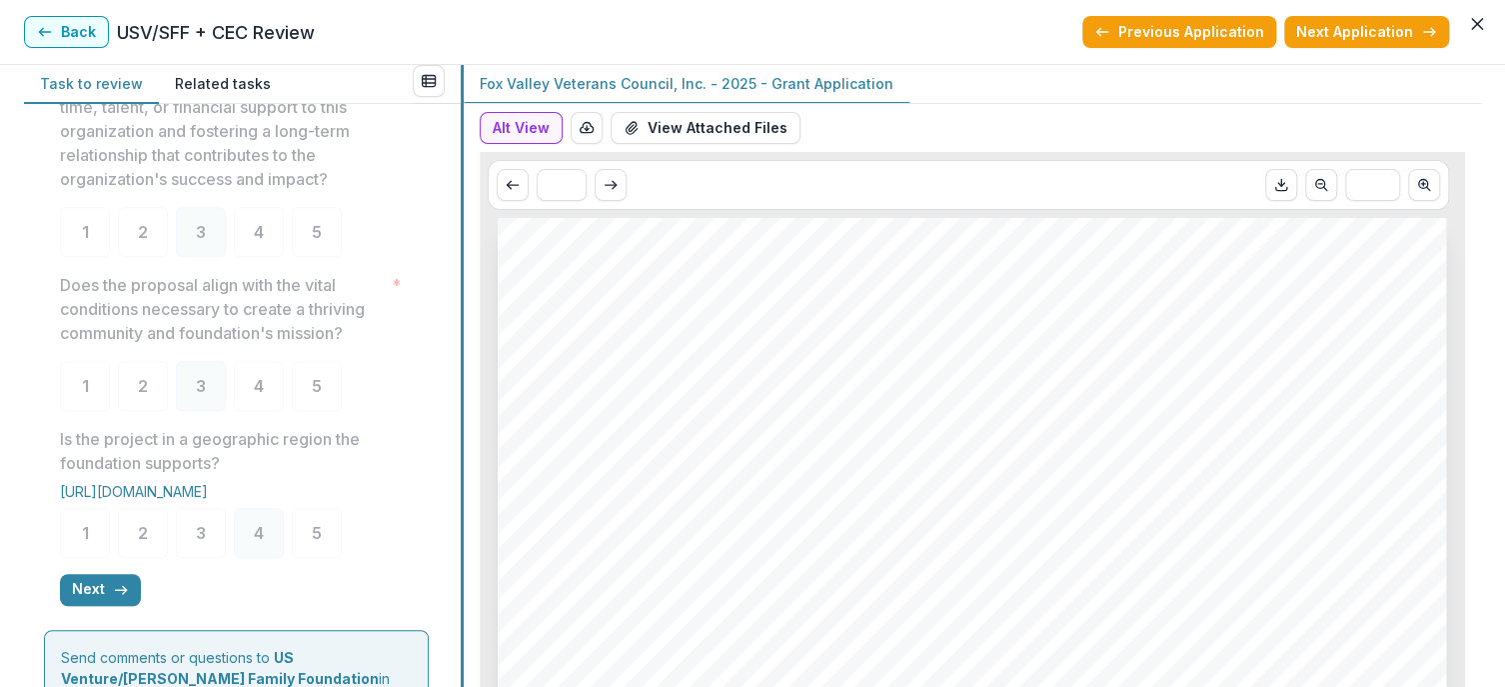
scroll to position [522, 0]
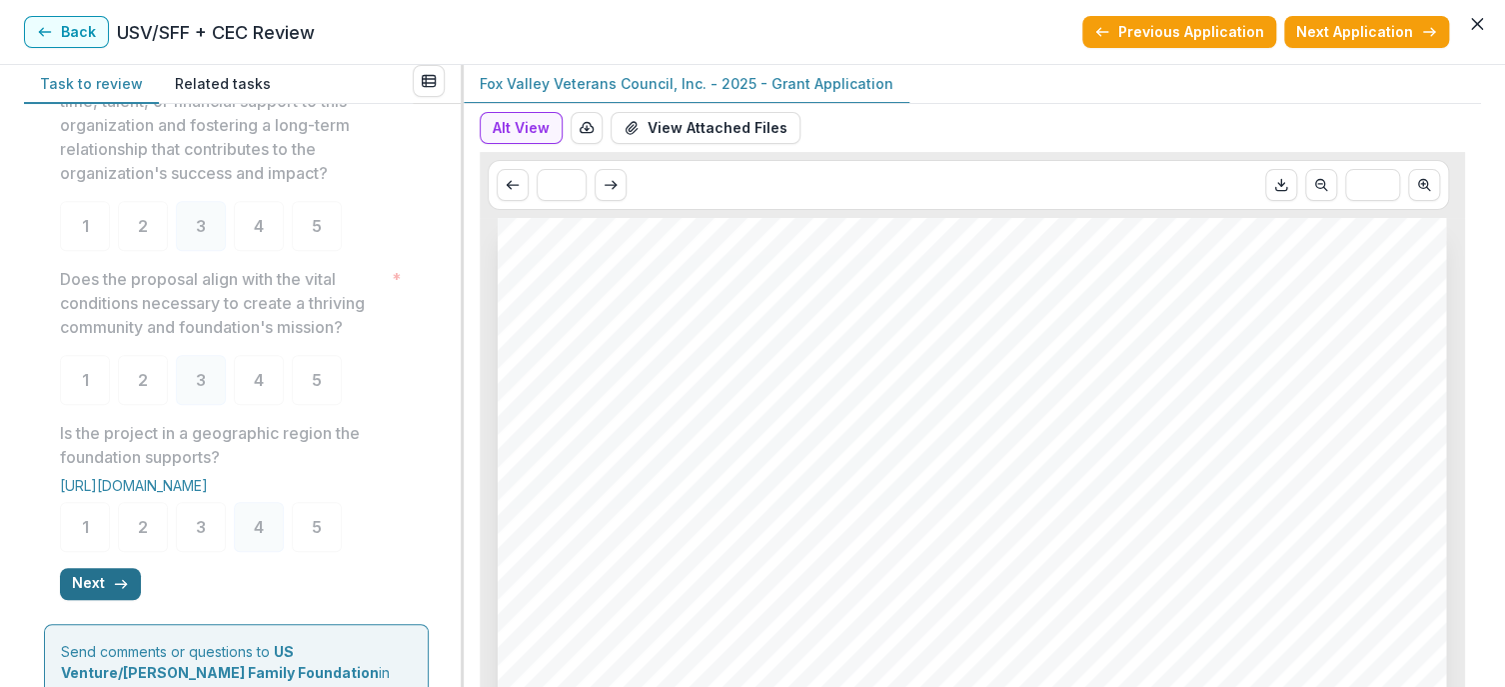
click at [105, 600] on button "Next" at bounding box center [100, 584] width 81 height 32
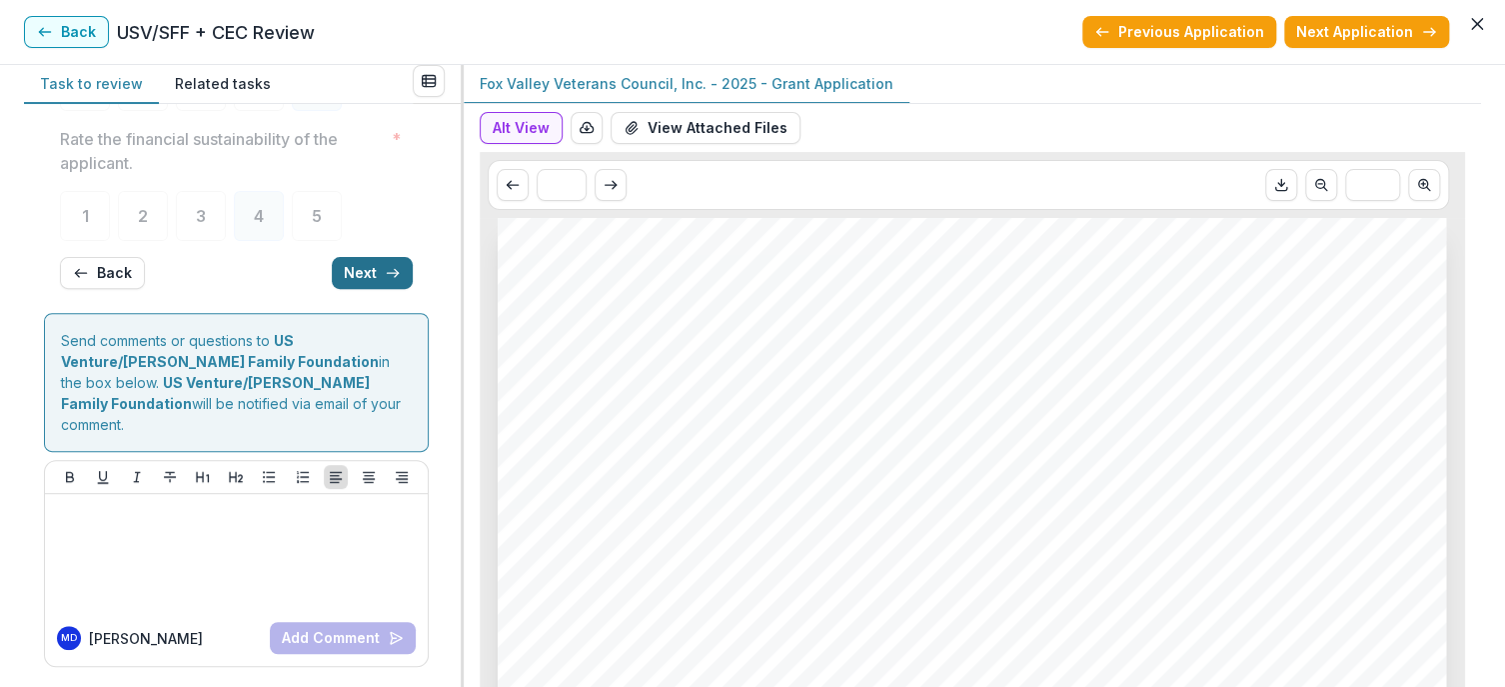
scroll to position [0, 0]
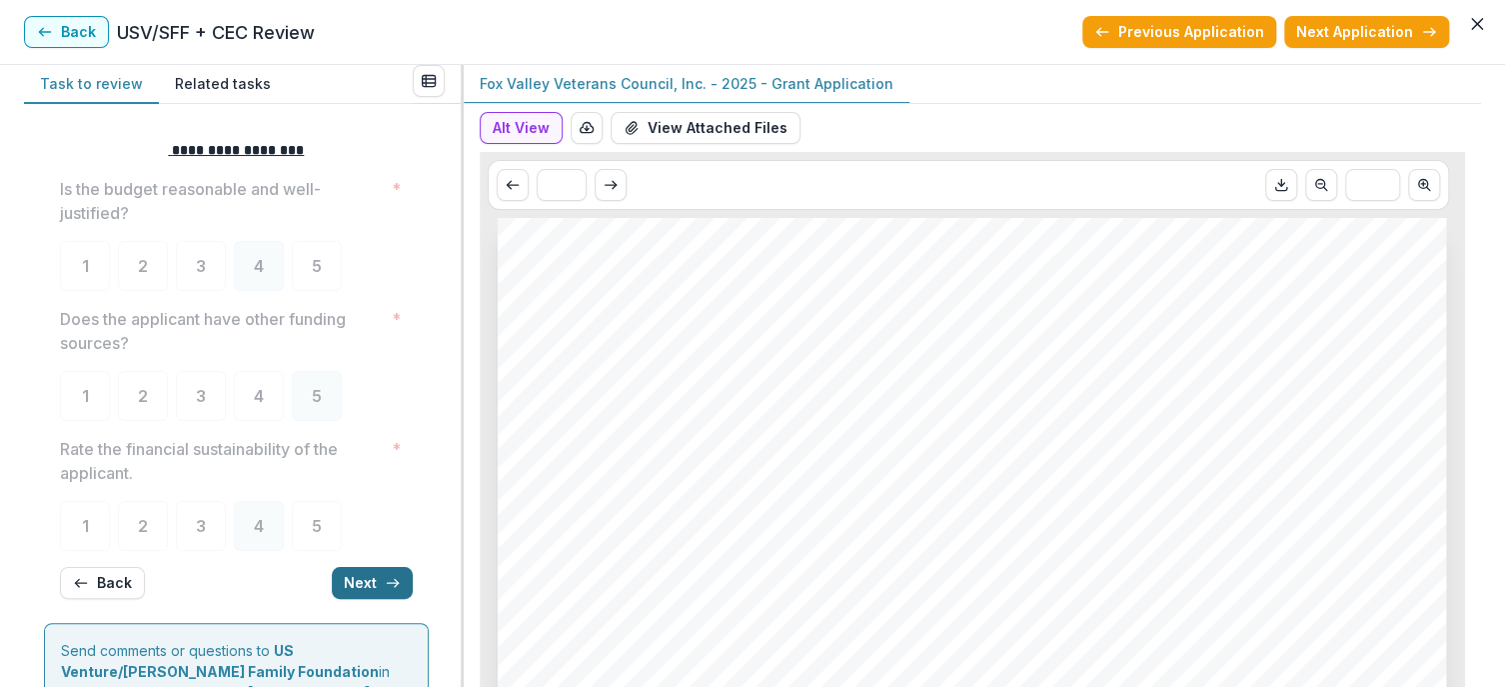
click at [360, 579] on button "Next" at bounding box center [372, 583] width 81 height 32
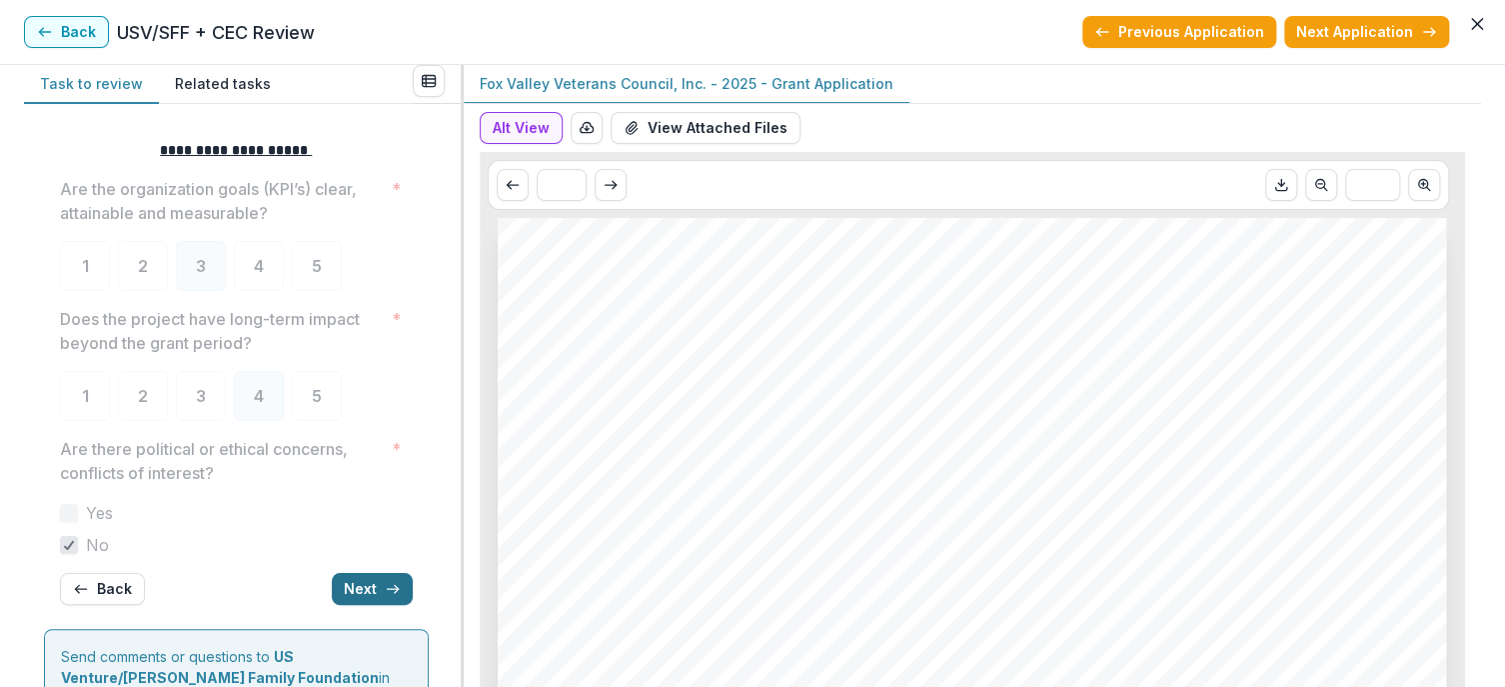
click at [360, 579] on button "Next" at bounding box center [372, 589] width 81 height 32
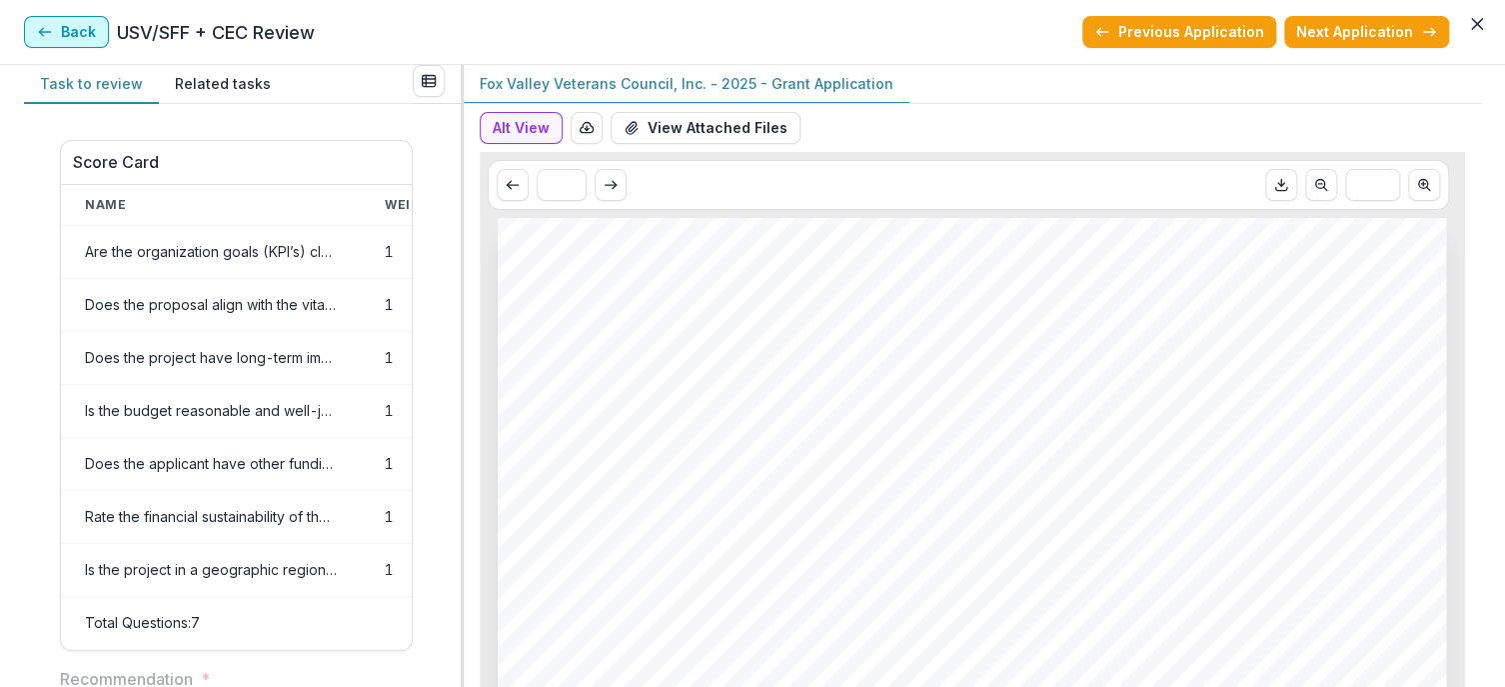
click at [65, 35] on button "Back" at bounding box center [66, 32] width 85 height 32
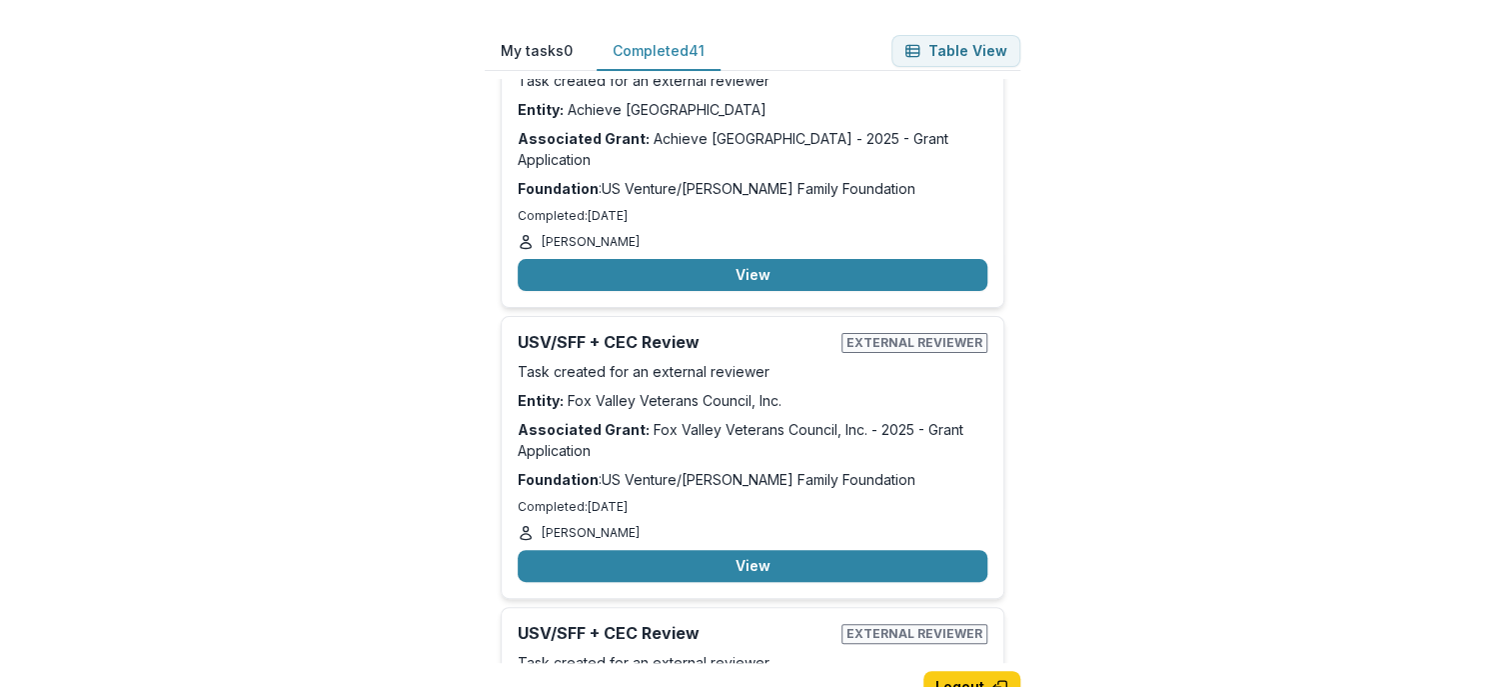
scroll to position [11169, 0]
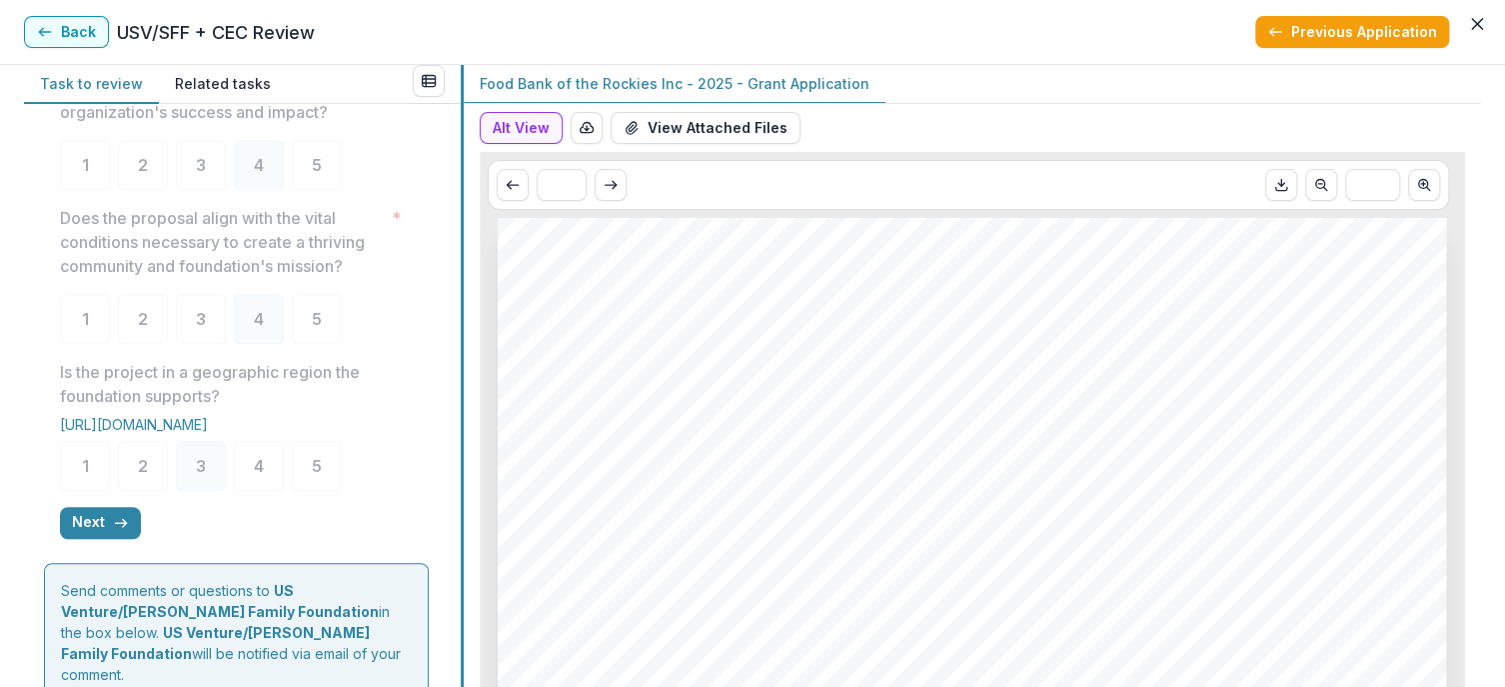
scroll to position [590, 0]
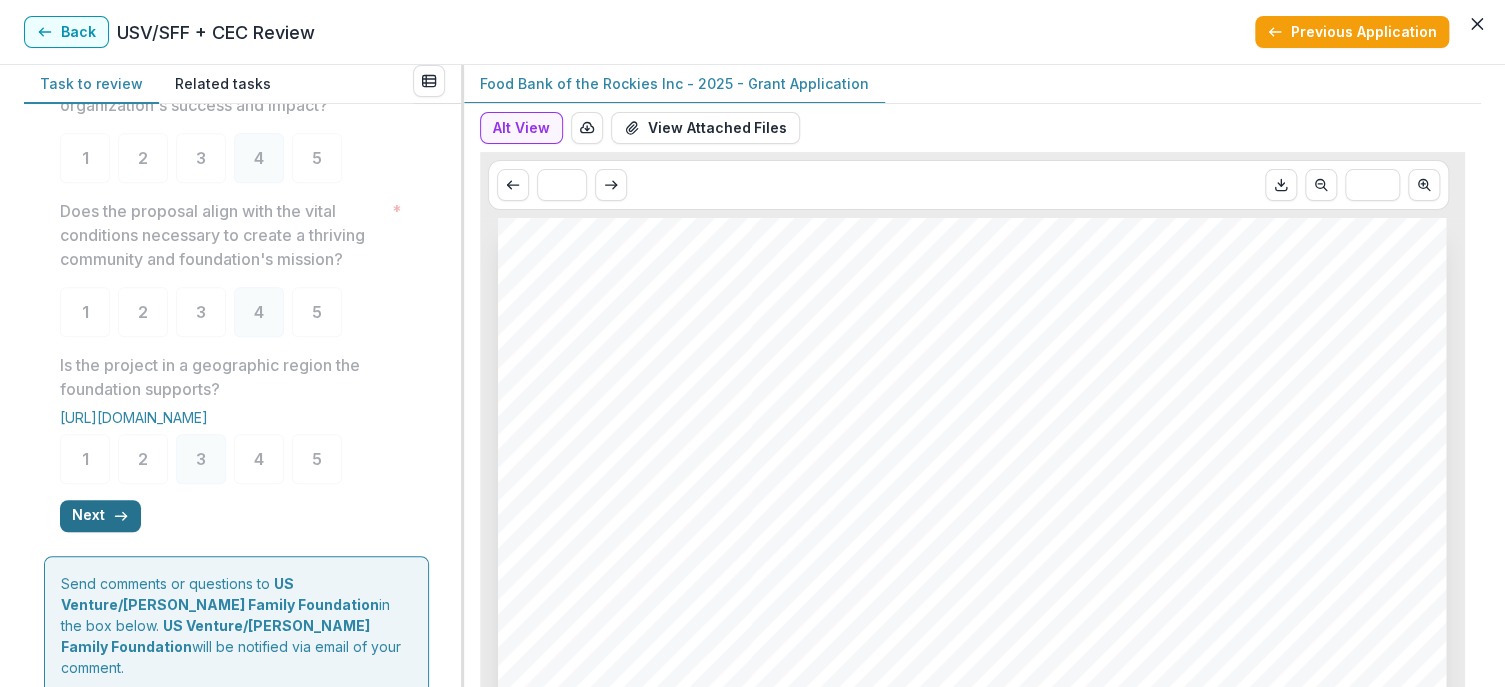
click at [86, 531] on button "Next" at bounding box center [100, 516] width 81 height 32
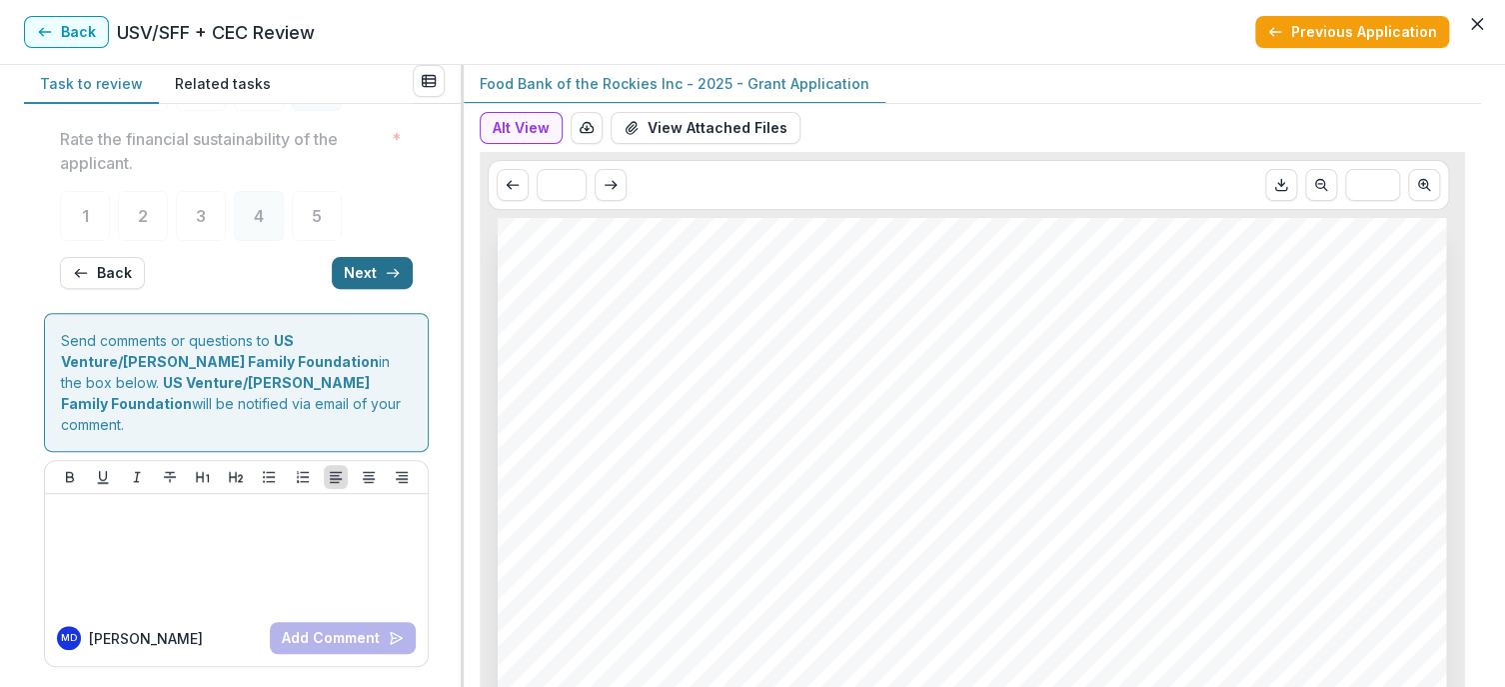
scroll to position [47, 0]
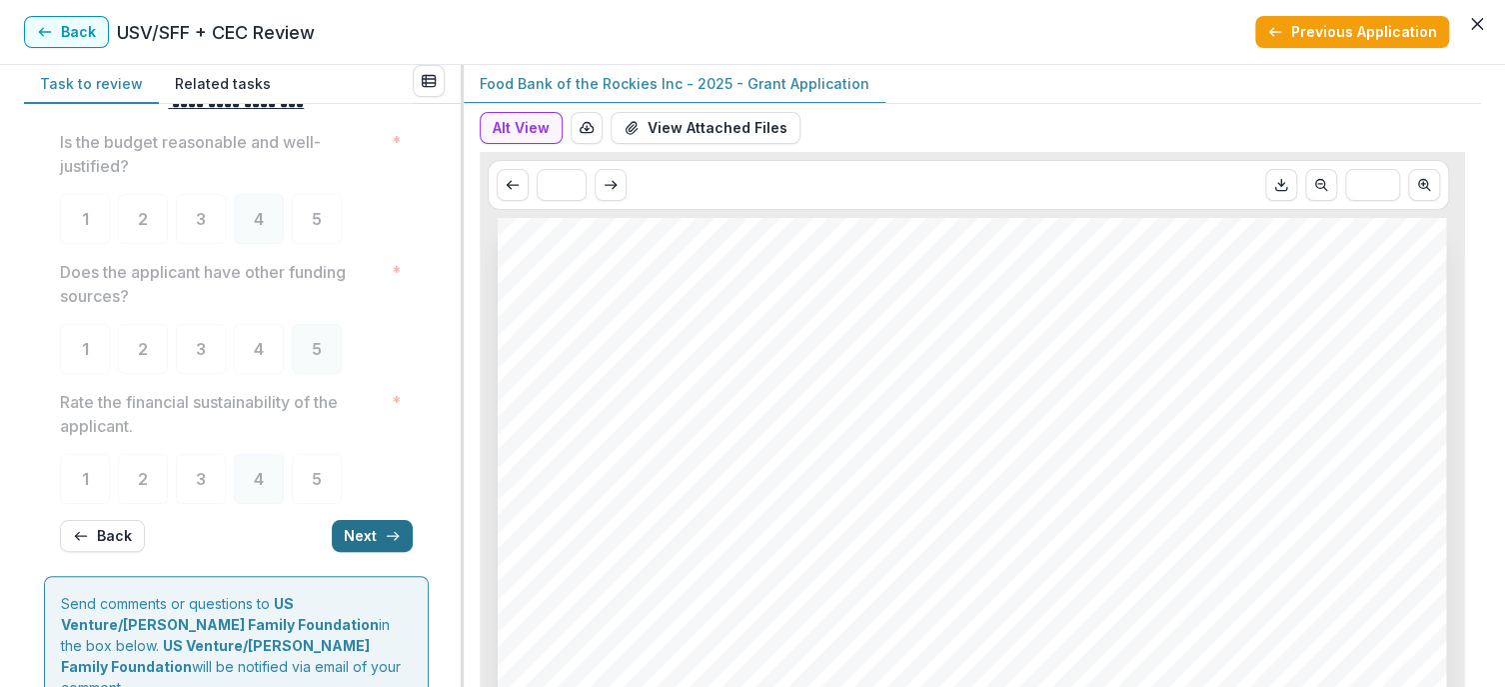
click at [356, 523] on button "Next" at bounding box center [372, 536] width 81 height 32
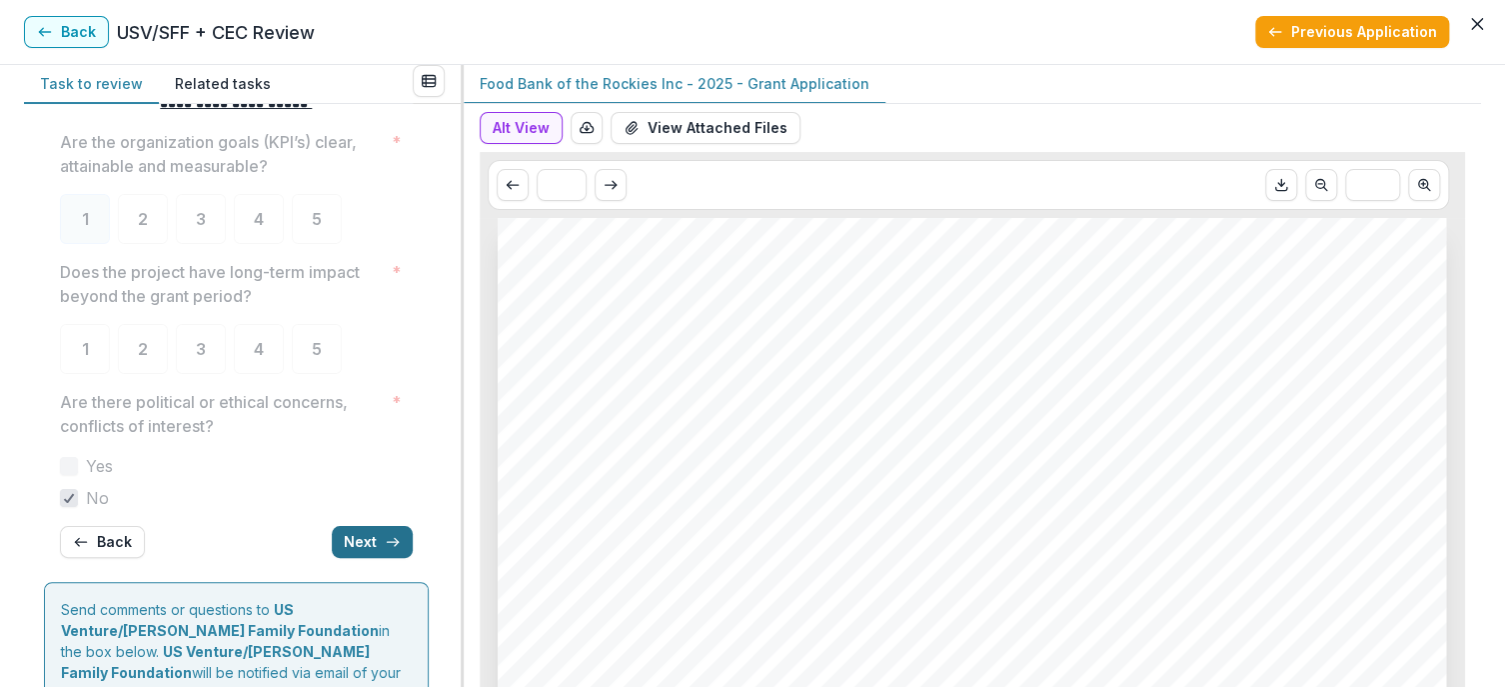
scroll to position [52, 0]
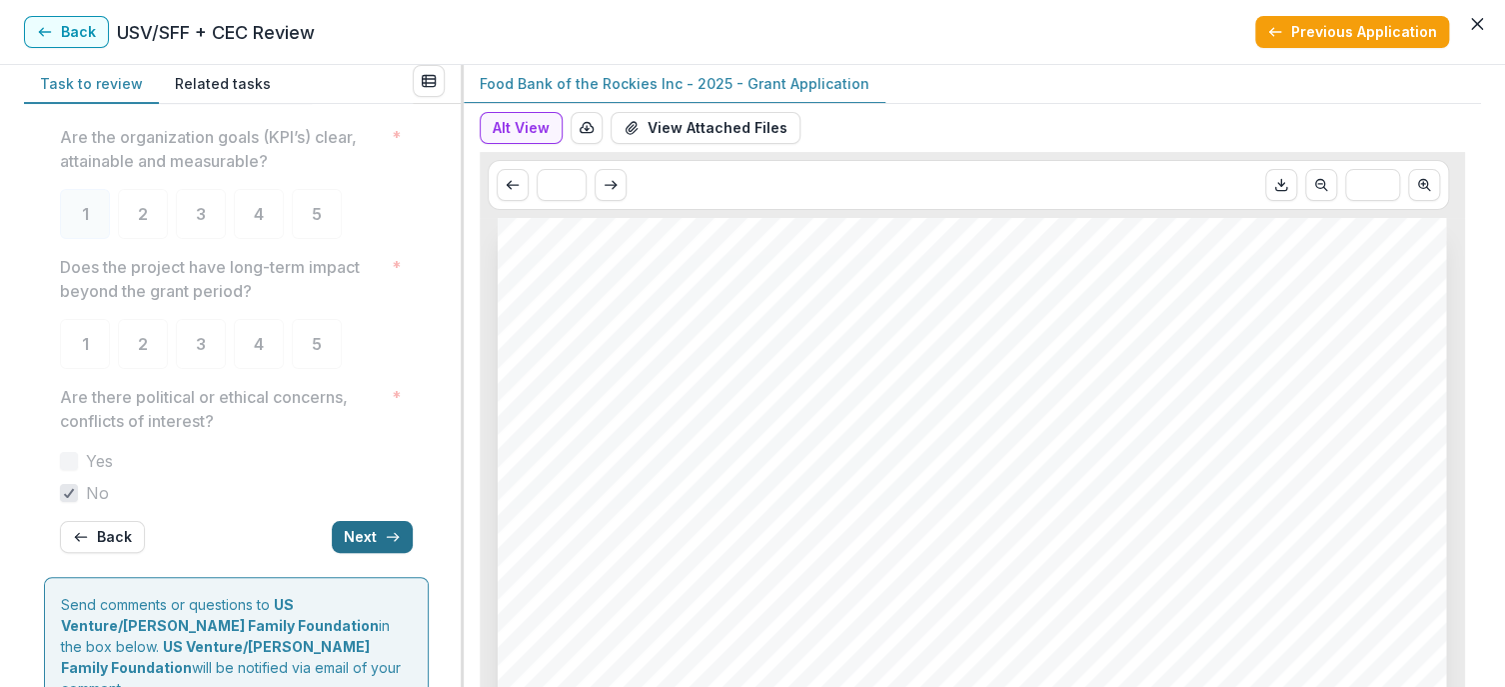
click at [374, 540] on button "Next" at bounding box center [372, 537] width 81 height 32
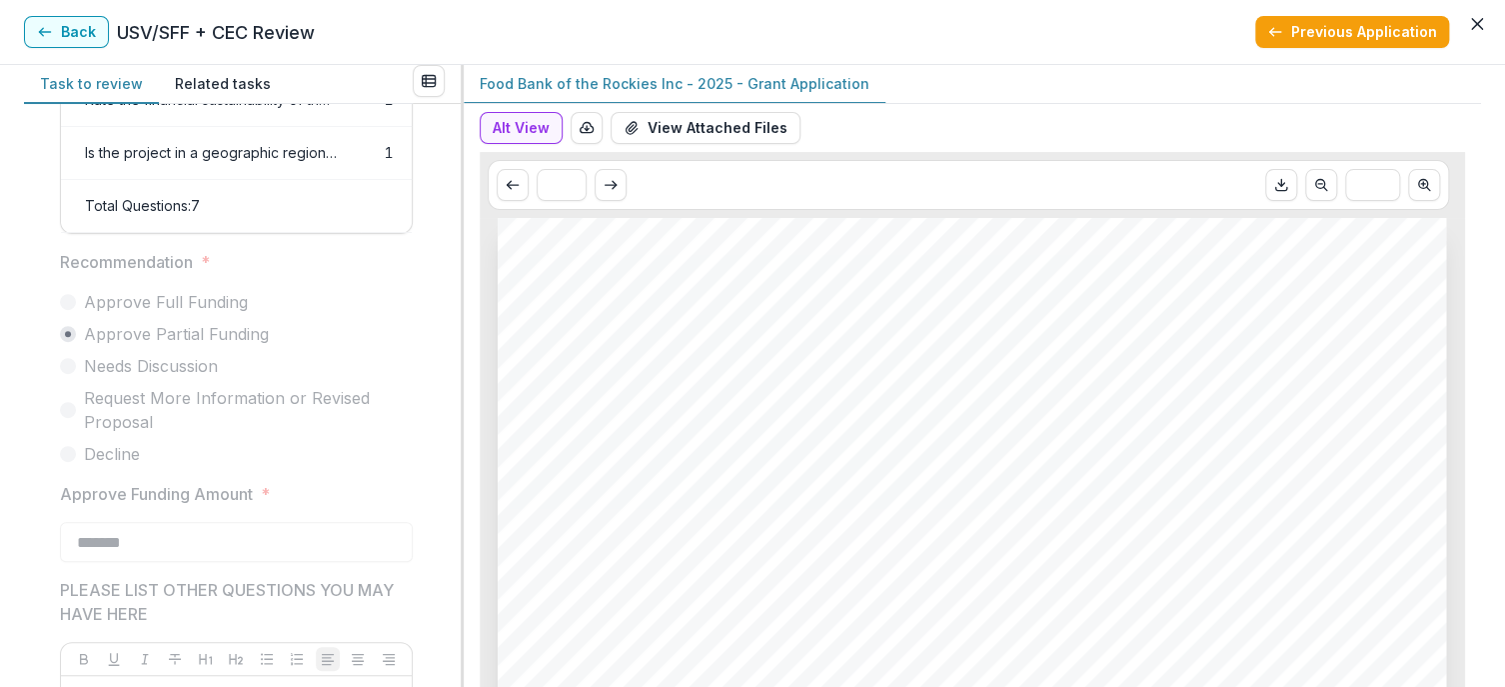
scroll to position [381, 0]
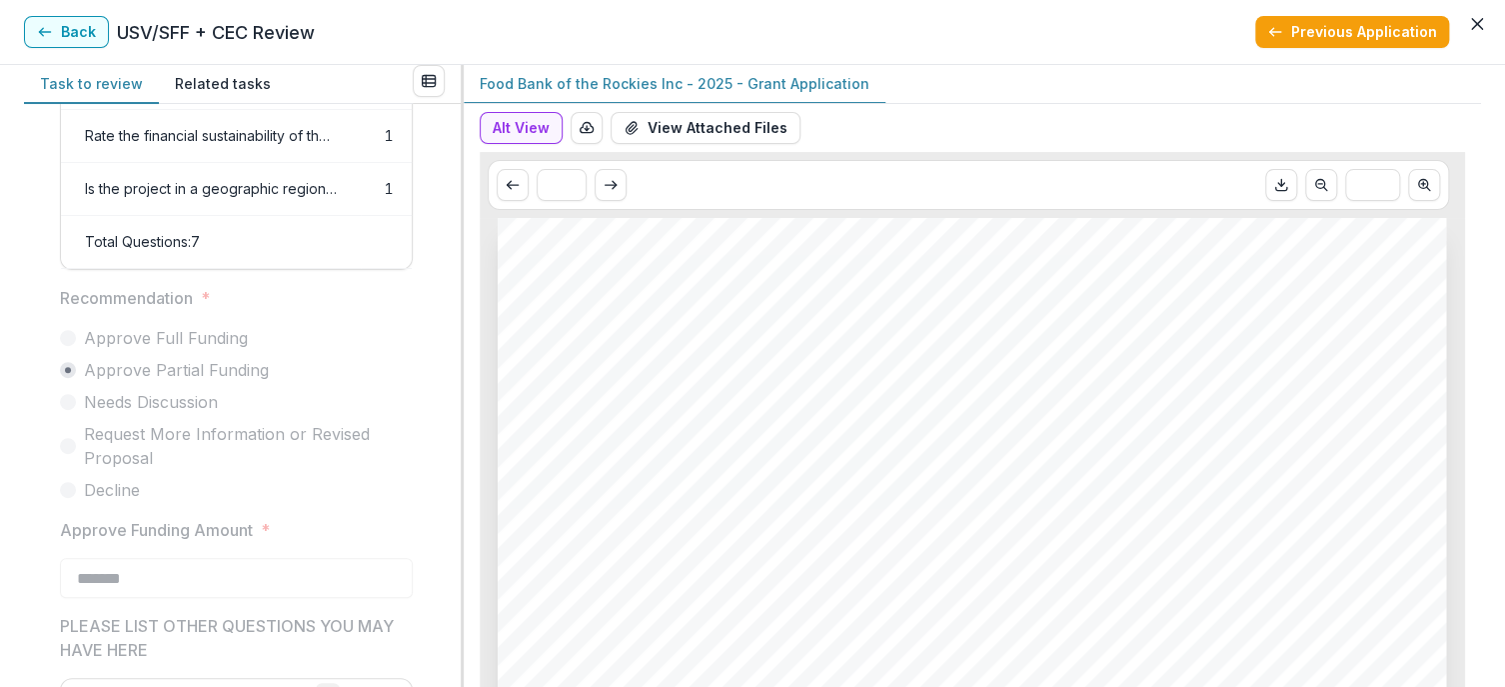
click at [473, 338] on div "Alt View Word Download Word Download (with field descriptions) Zip Download Pre…" at bounding box center [973, 395] width 1018 height 583
click at [516, 129] on button "Alt View" at bounding box center [521, 128] width 83 height 32
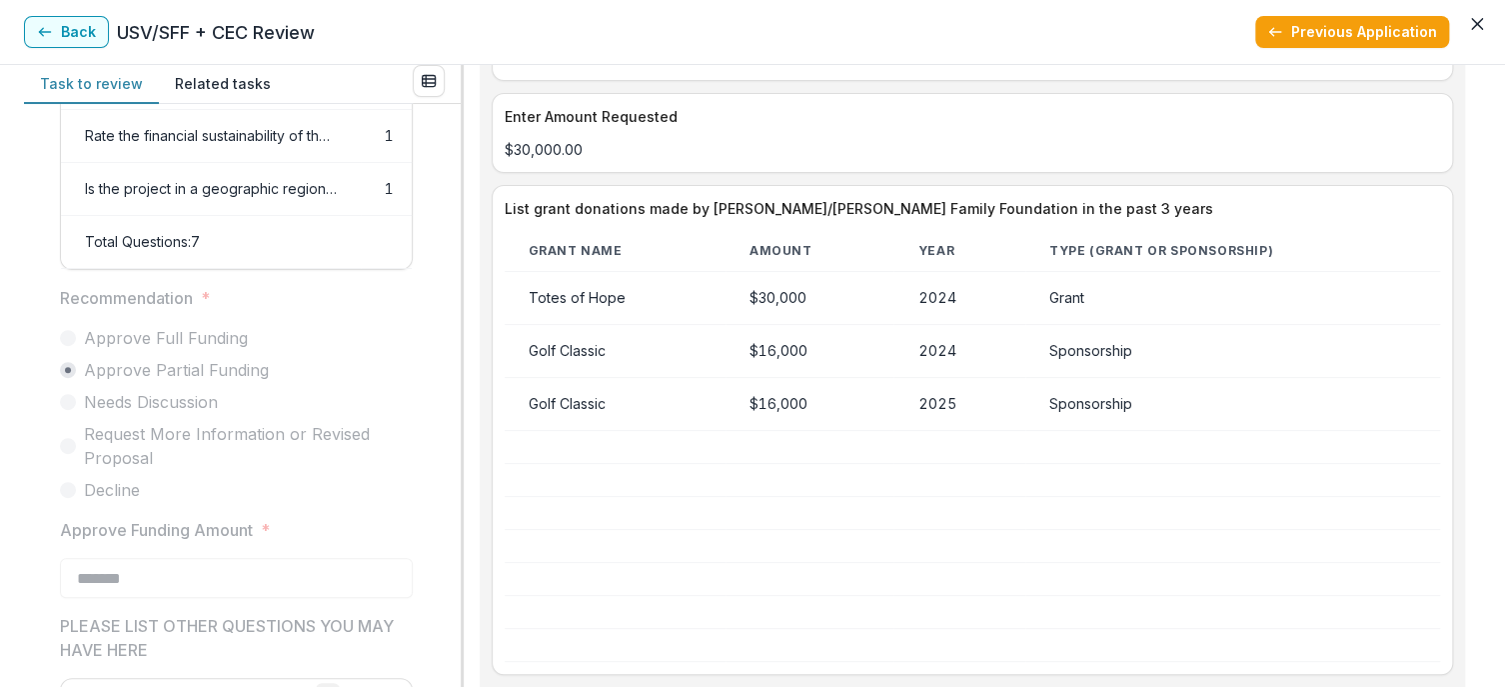
scroll to position [3654, 0]
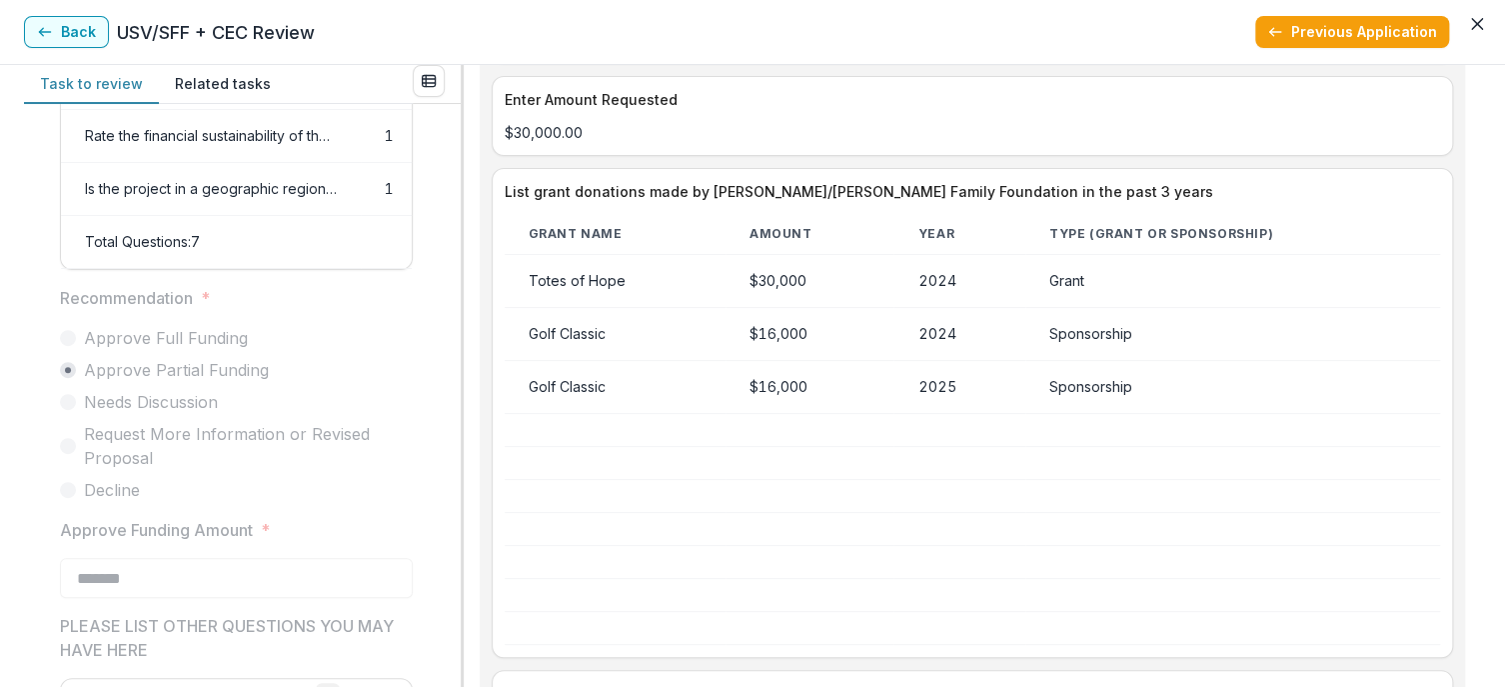
click at [897, 612] on td at bounding box center [958, 628] width 131 height 33
click at [77, 38] on button "Back" at bounding box center [66, 32] width 85 height 32
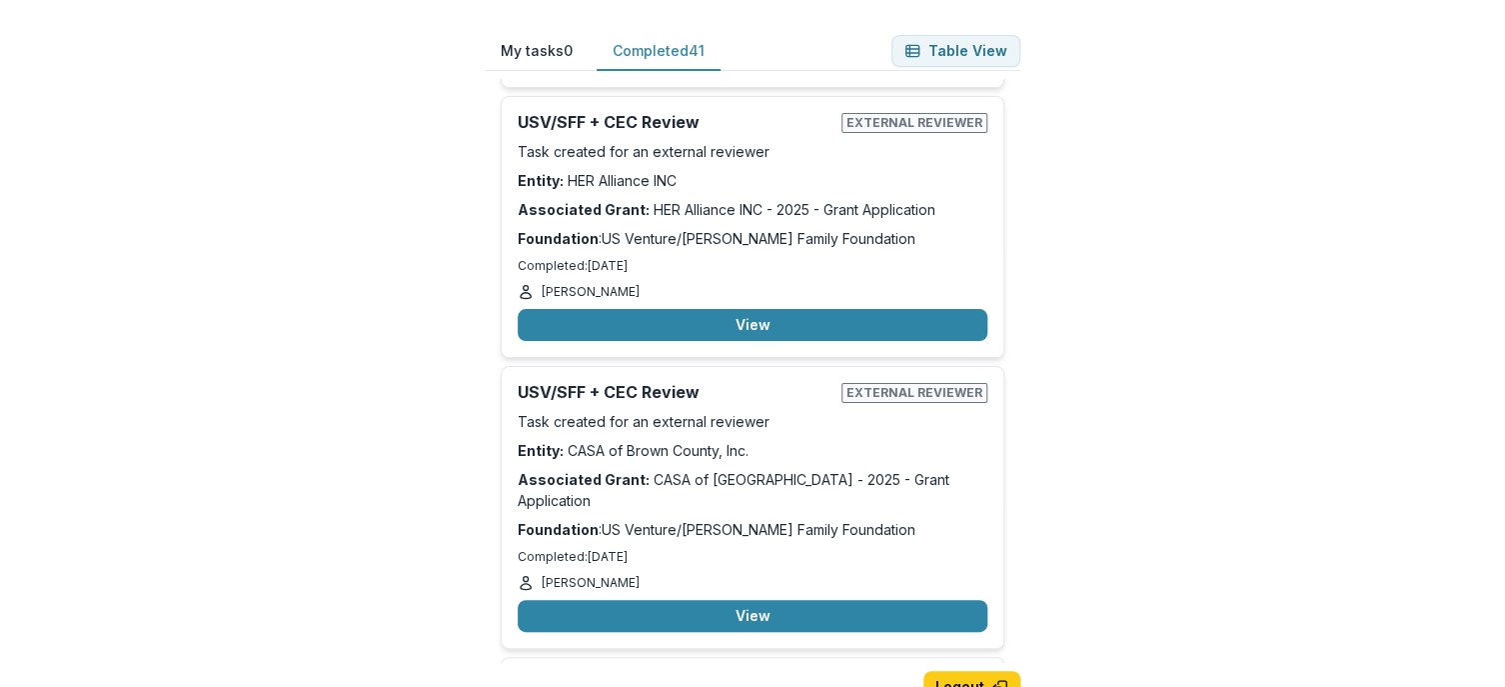
scroll to position [10204, 0]
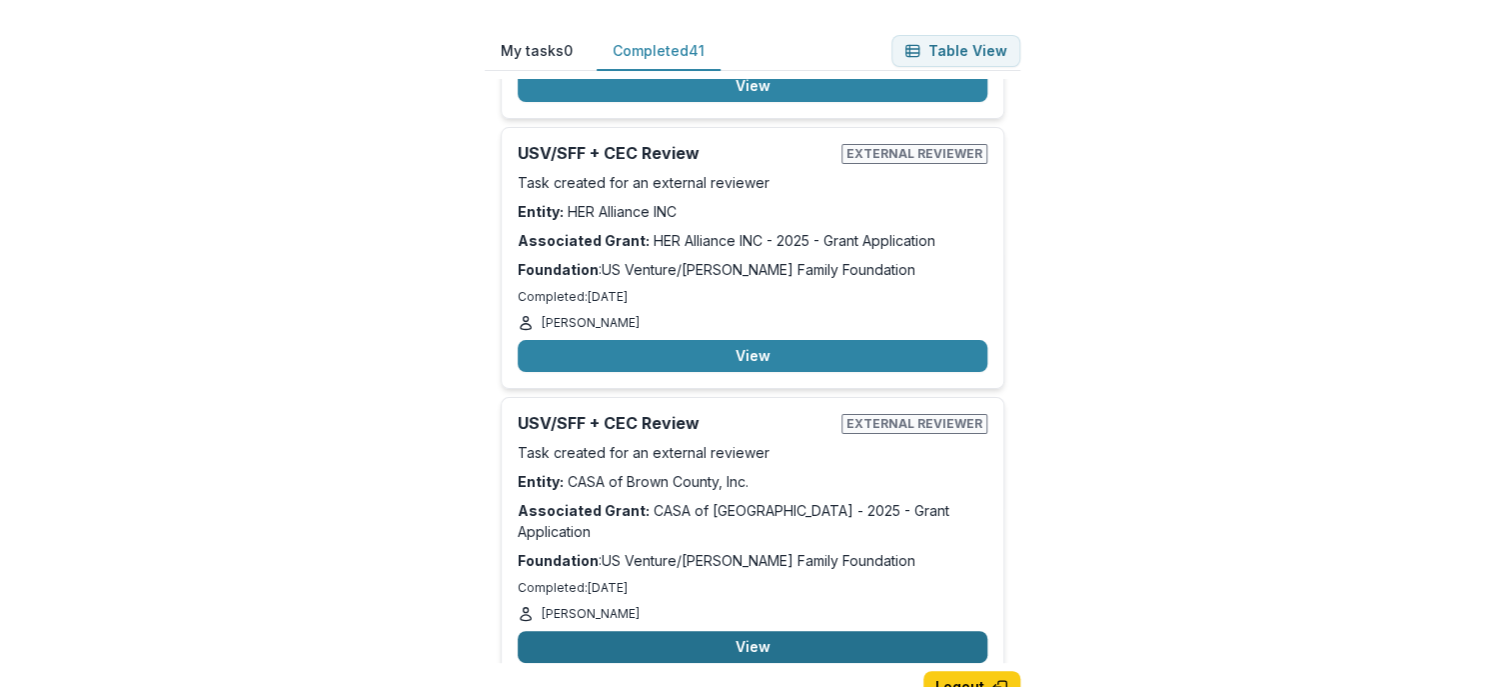
click at [899, 631] on button "View" at bounding box center [753, 647] width 470 height 32
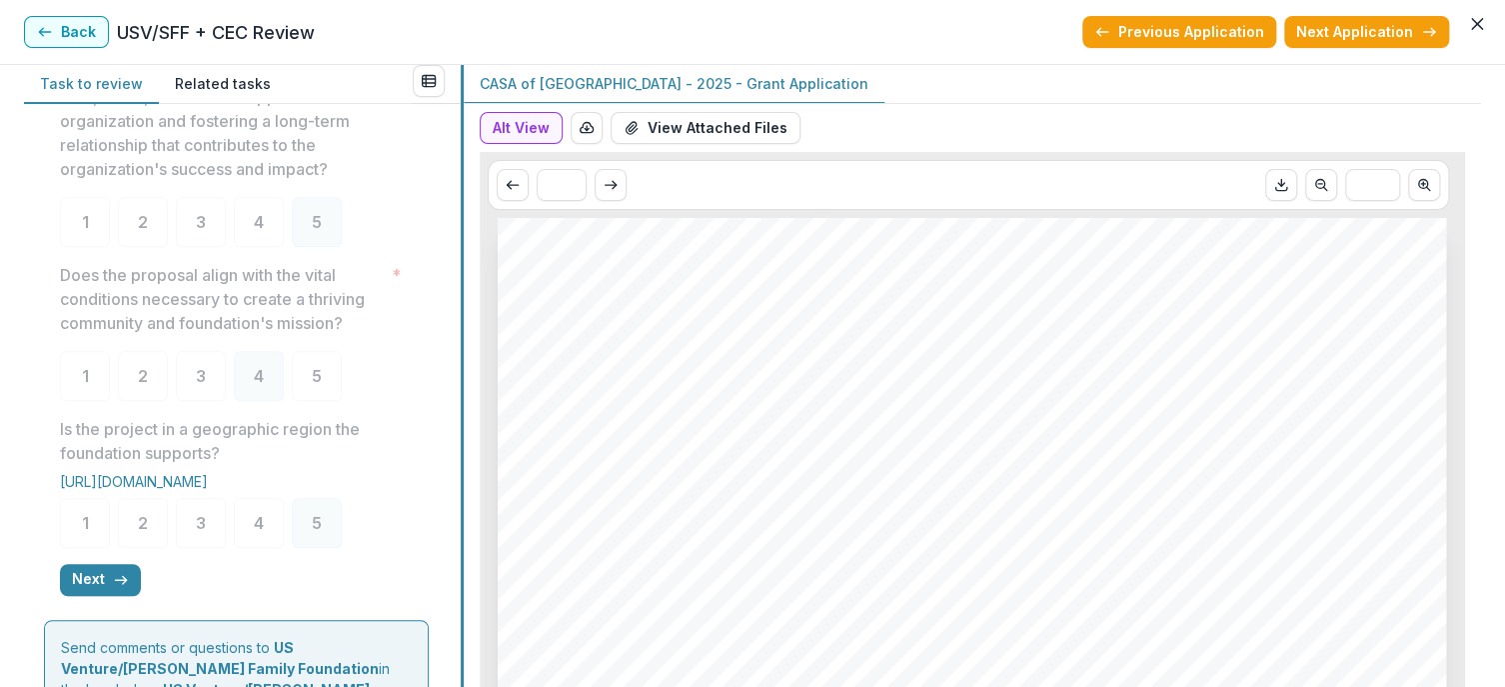
scroll to position [571, 0]
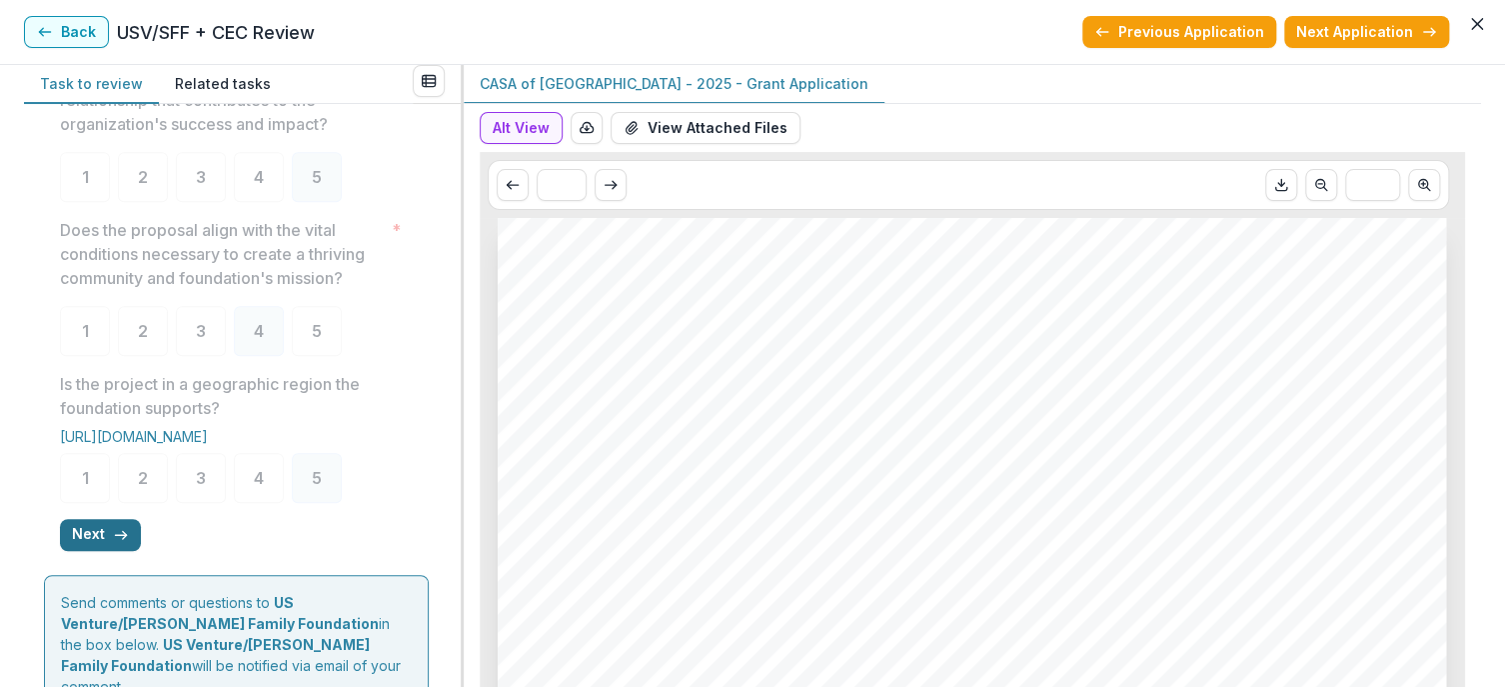
click at [98, 547] on button "Next" at bounding box center [100, 535] width 81 height 32
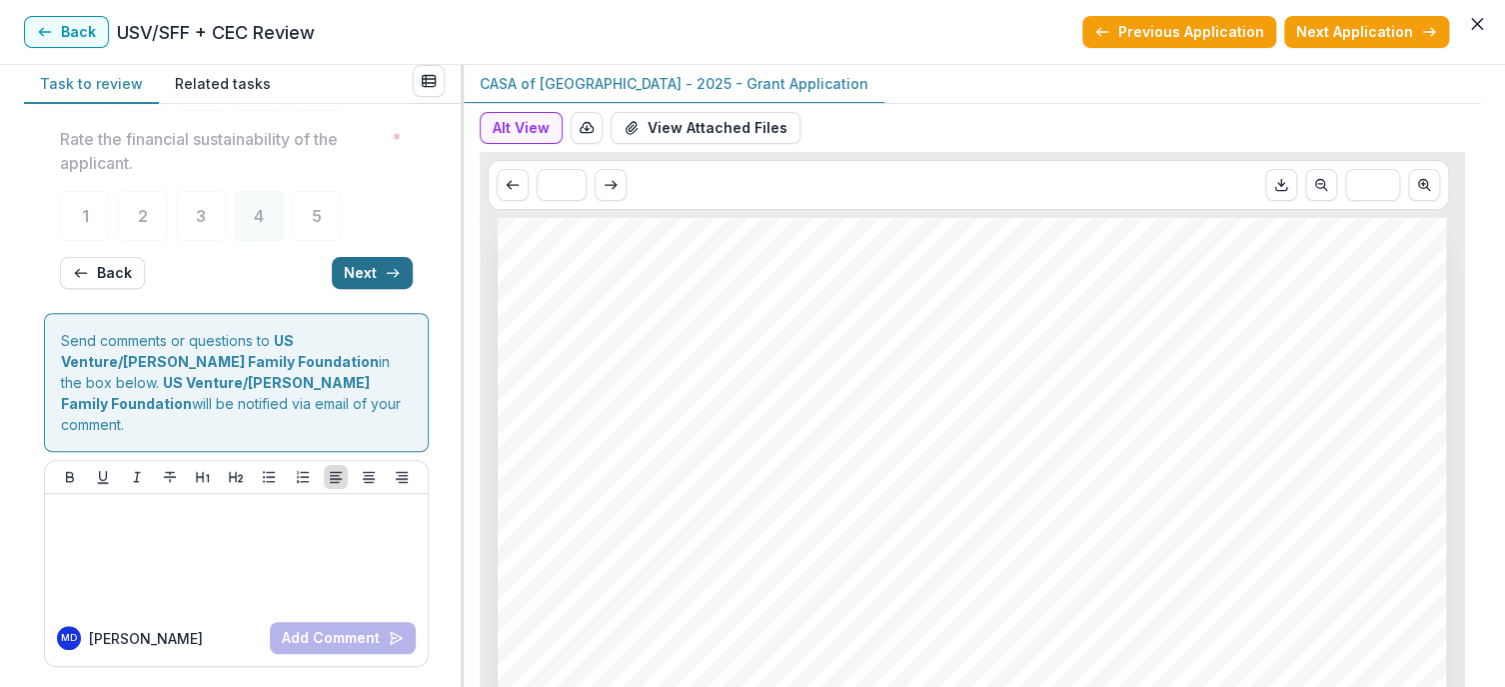
scroll to position [28, 0]
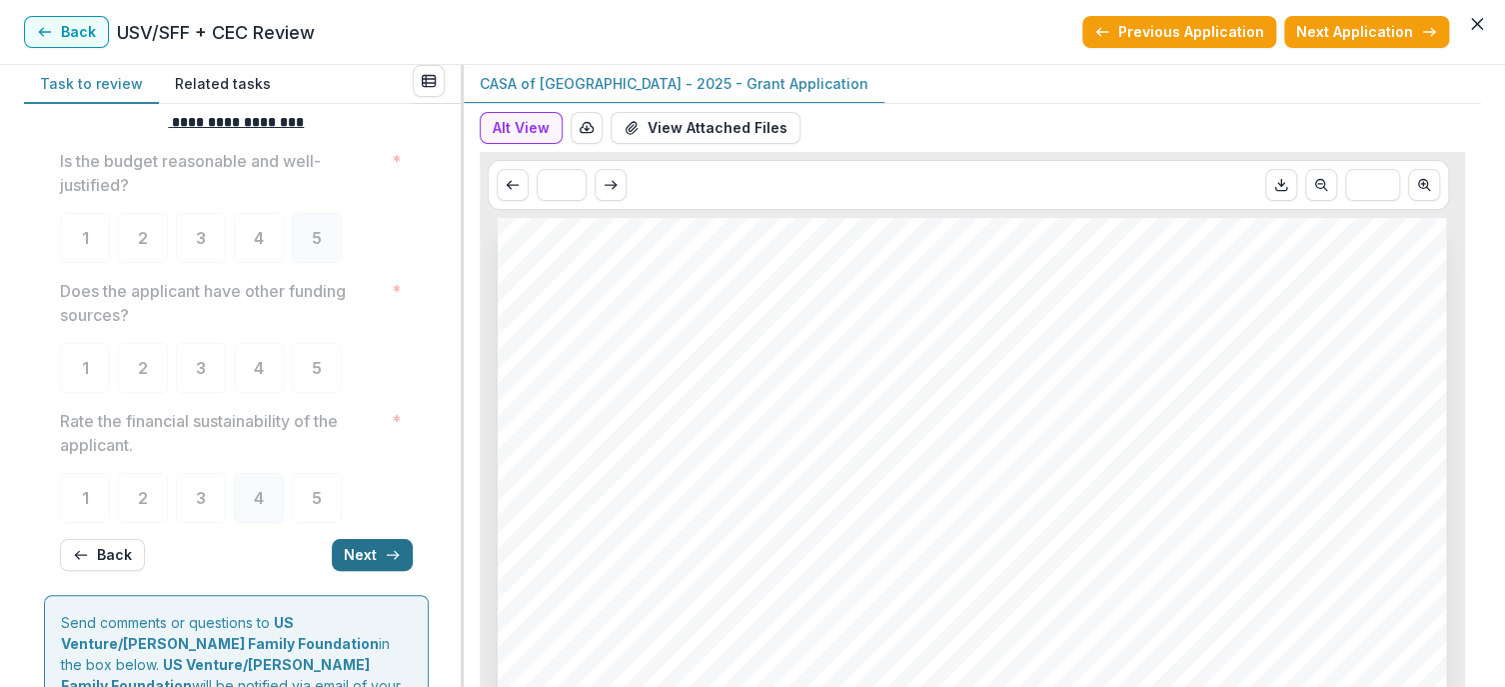
click at [367, 552] on button "Next" at bounding box center [372, 555] width 81 height 32
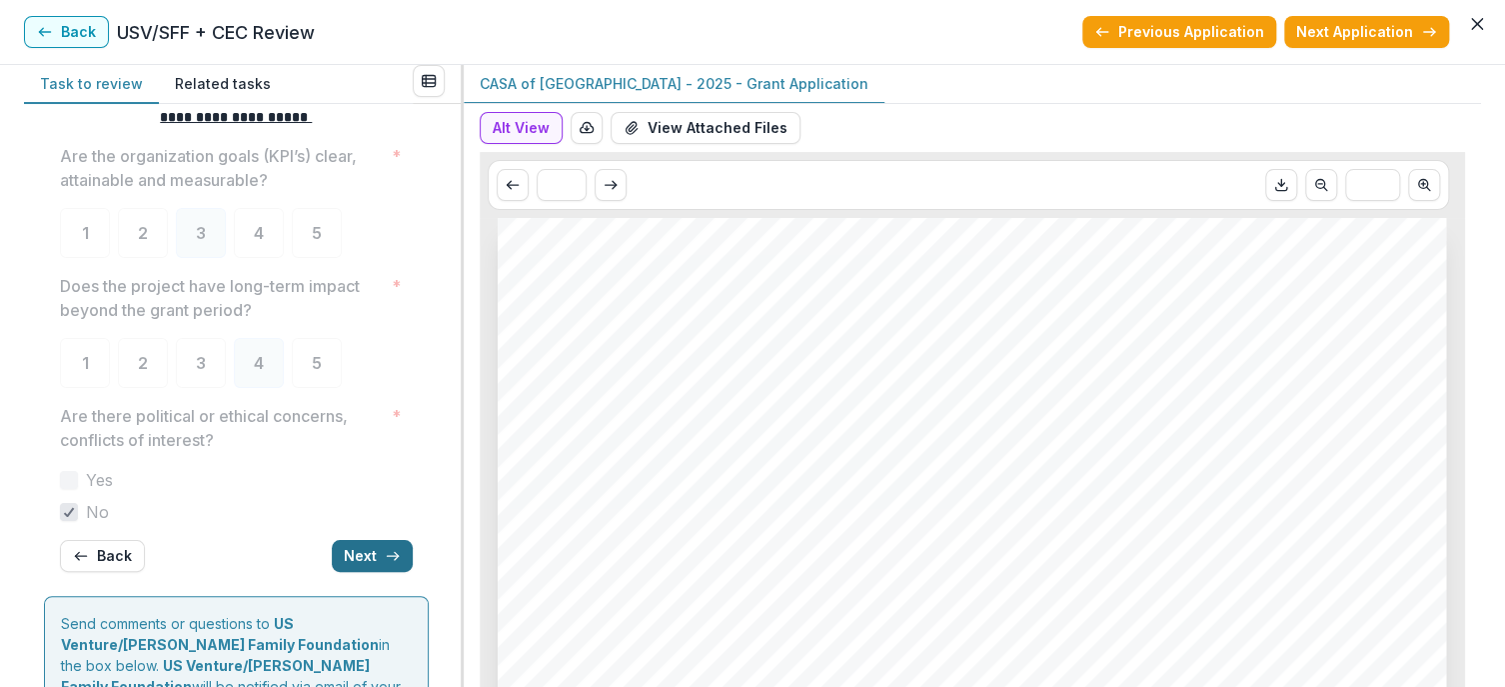
click at [367, 552] on button "Next" at bounding box center [372, 556] width 81 height 32
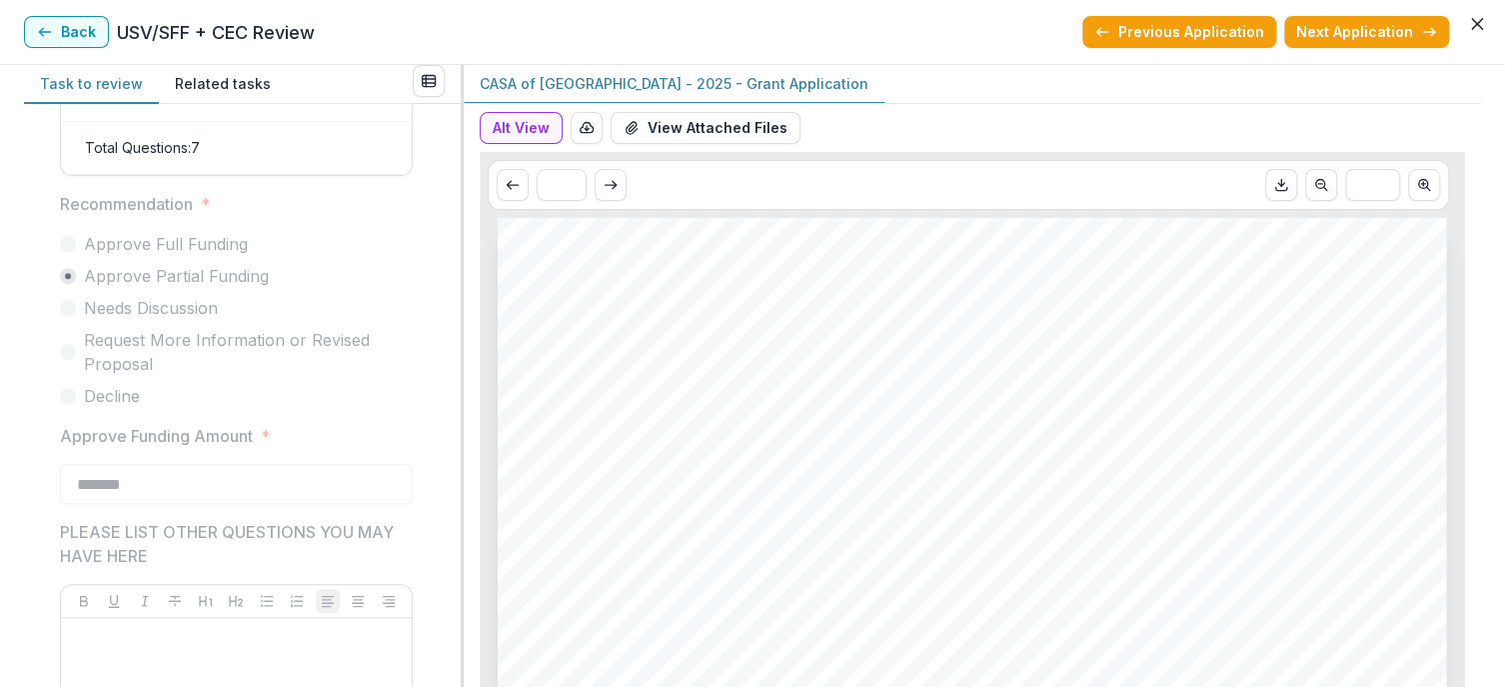
scroll to position [480, 0]
click at [532, 133] on button "Alt View" at bounding box center [521, 128] width 83 height 32
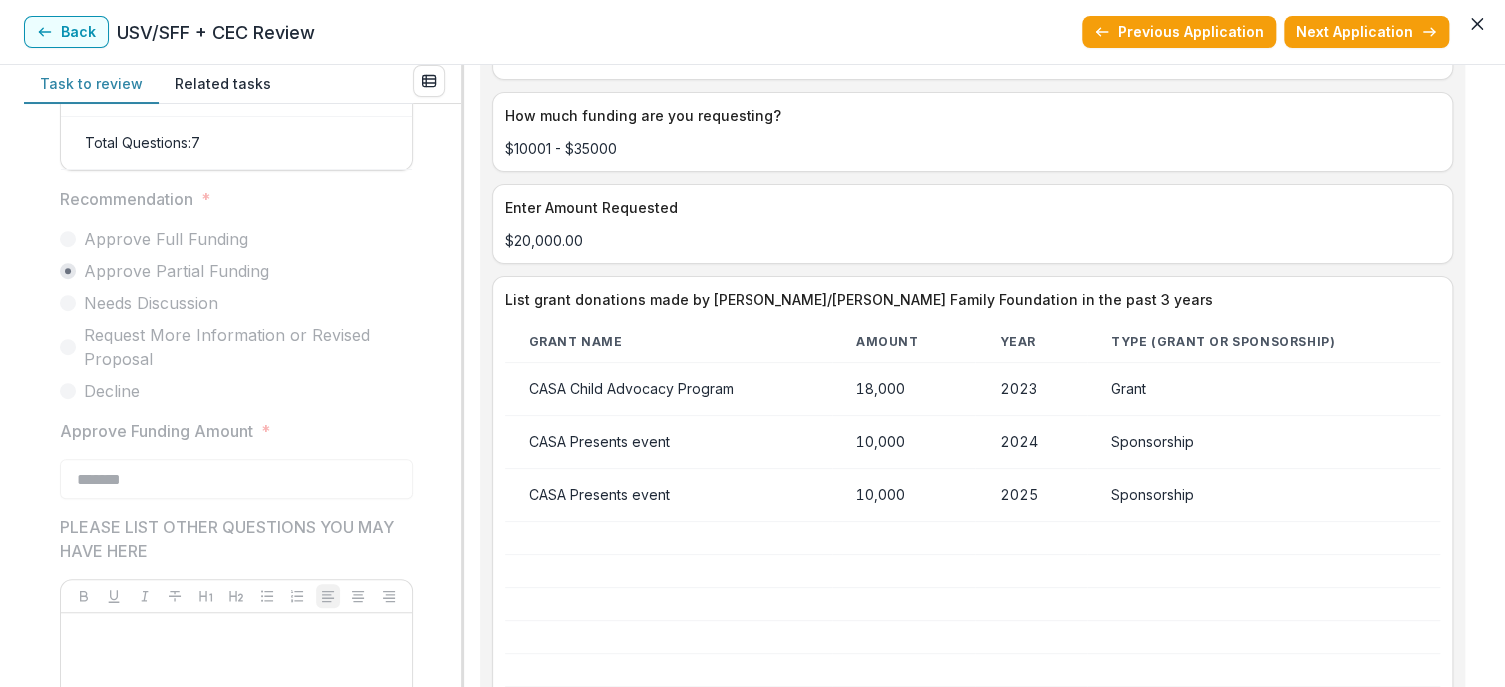
scroll to position [3638, 0]
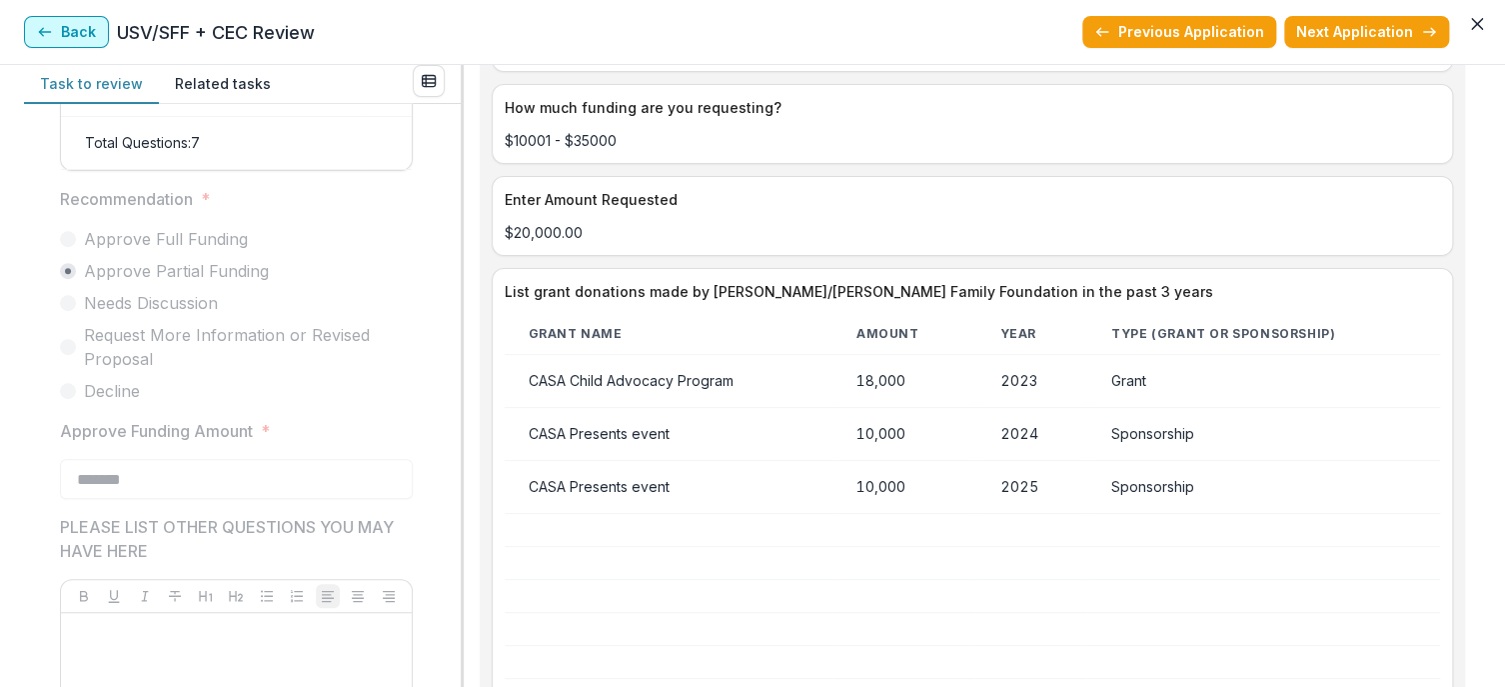
click at [82, 38] on button "Back" at bounding box center [66, 32] width 85 height 32
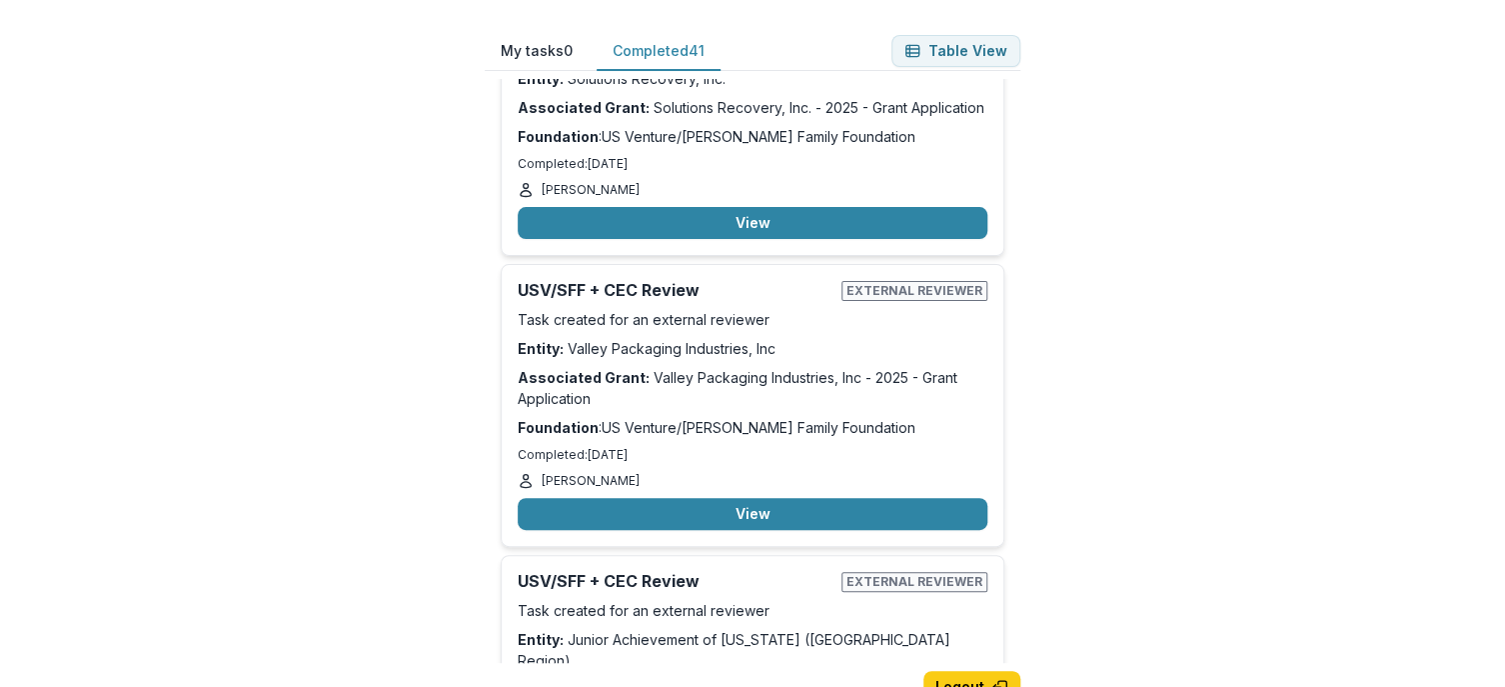
scroll to position [8851, 0]
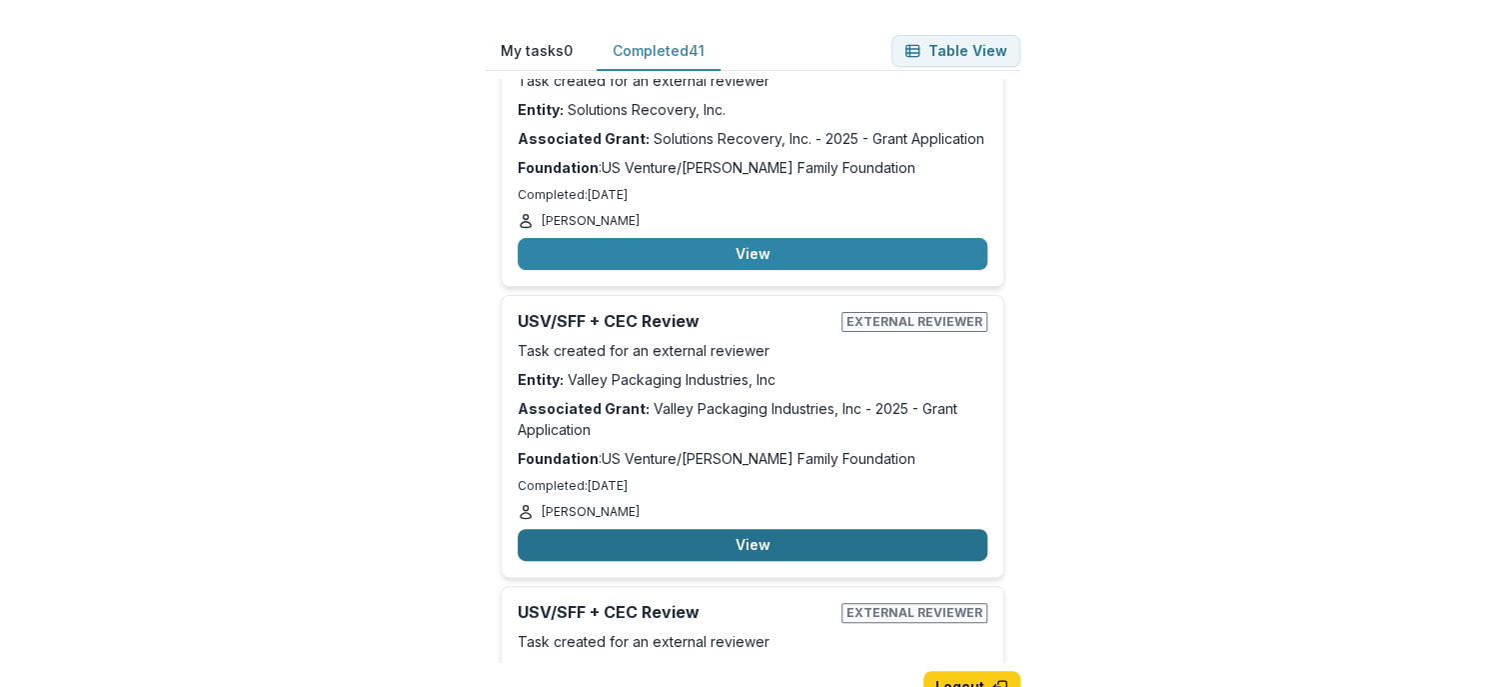
click at [854, 529] on button "View" at bounding box center [753, 545] width 470 height 32
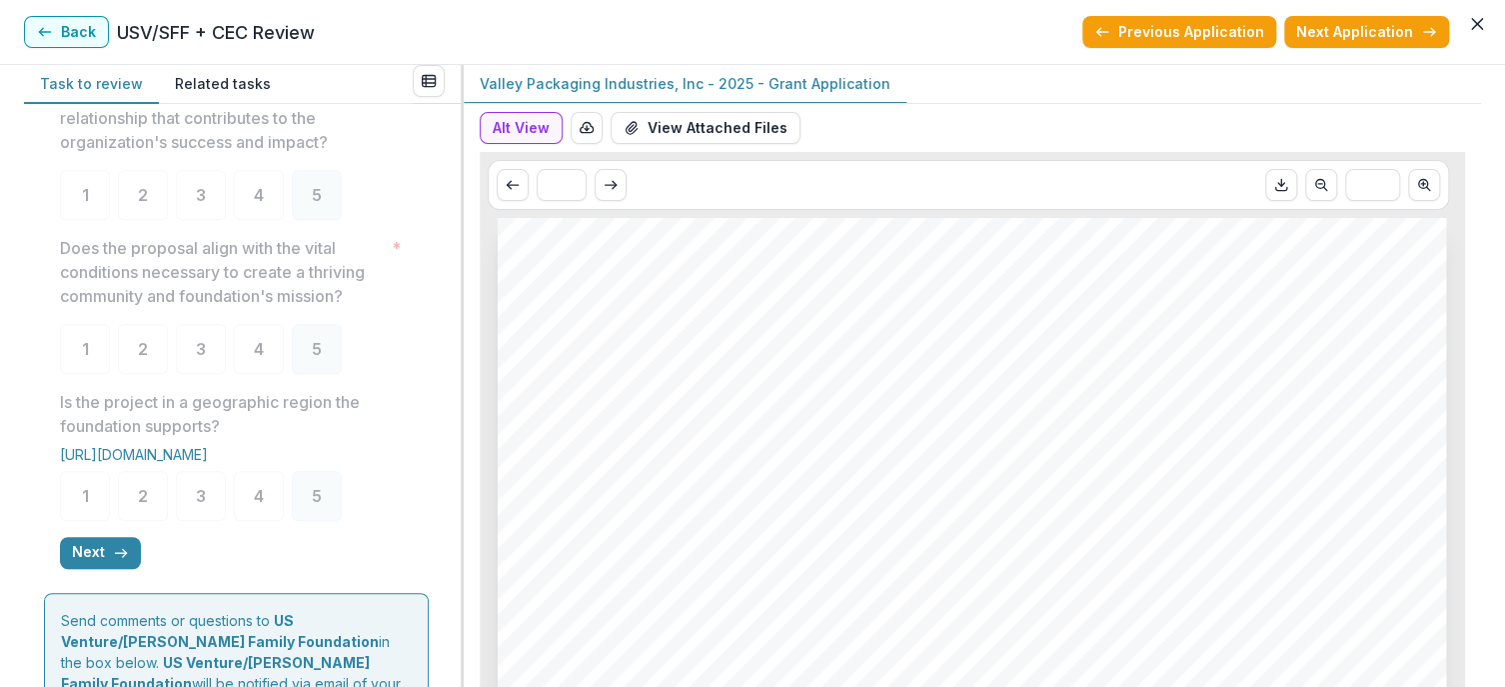
scroll to position [556, 0]
click at [113, 558] on icon "button" at bounding box center [121, 550] width 16 height 16
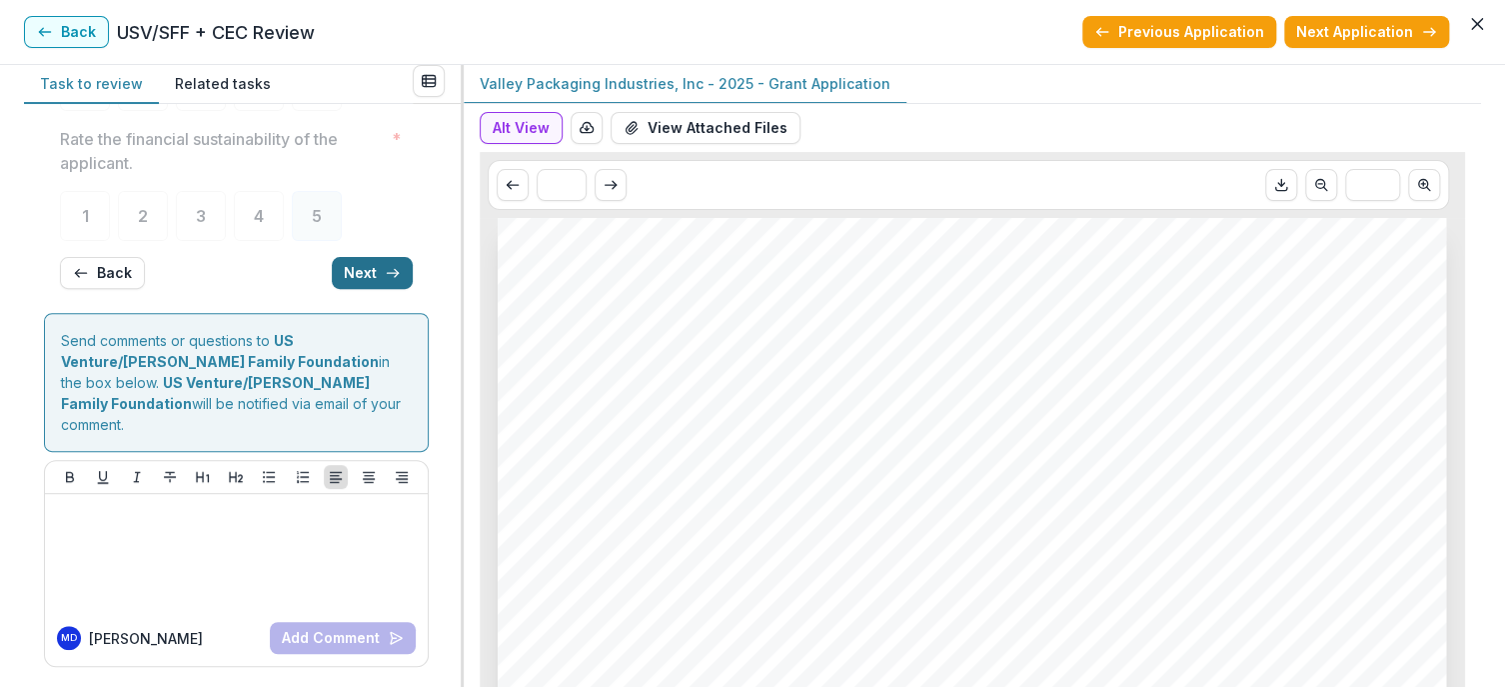
scroll to position [12, 0]
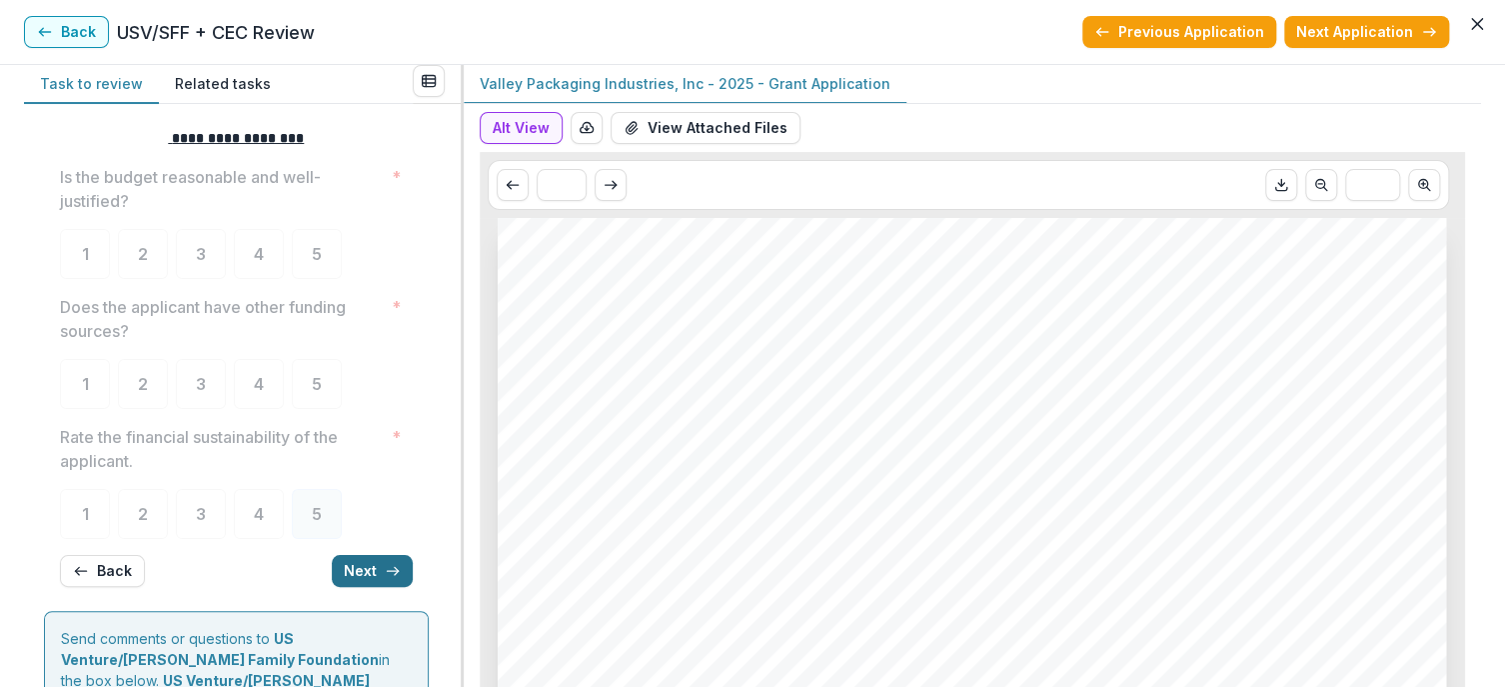
click at [396, 560] on button "Next" at bounding box center [372, 571] width 81 height 32
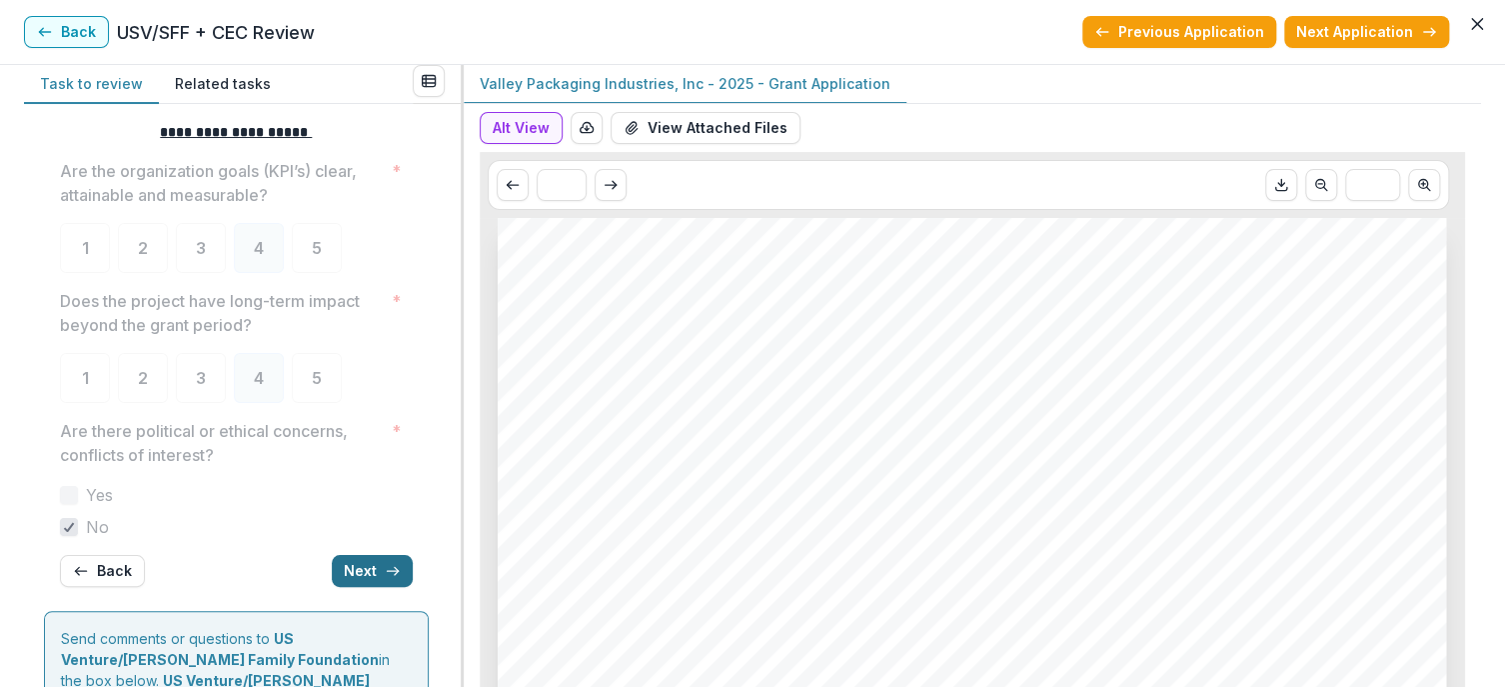
click at [396, 560] on button "Next" at bounding box center [372, 571] width 81 height 32
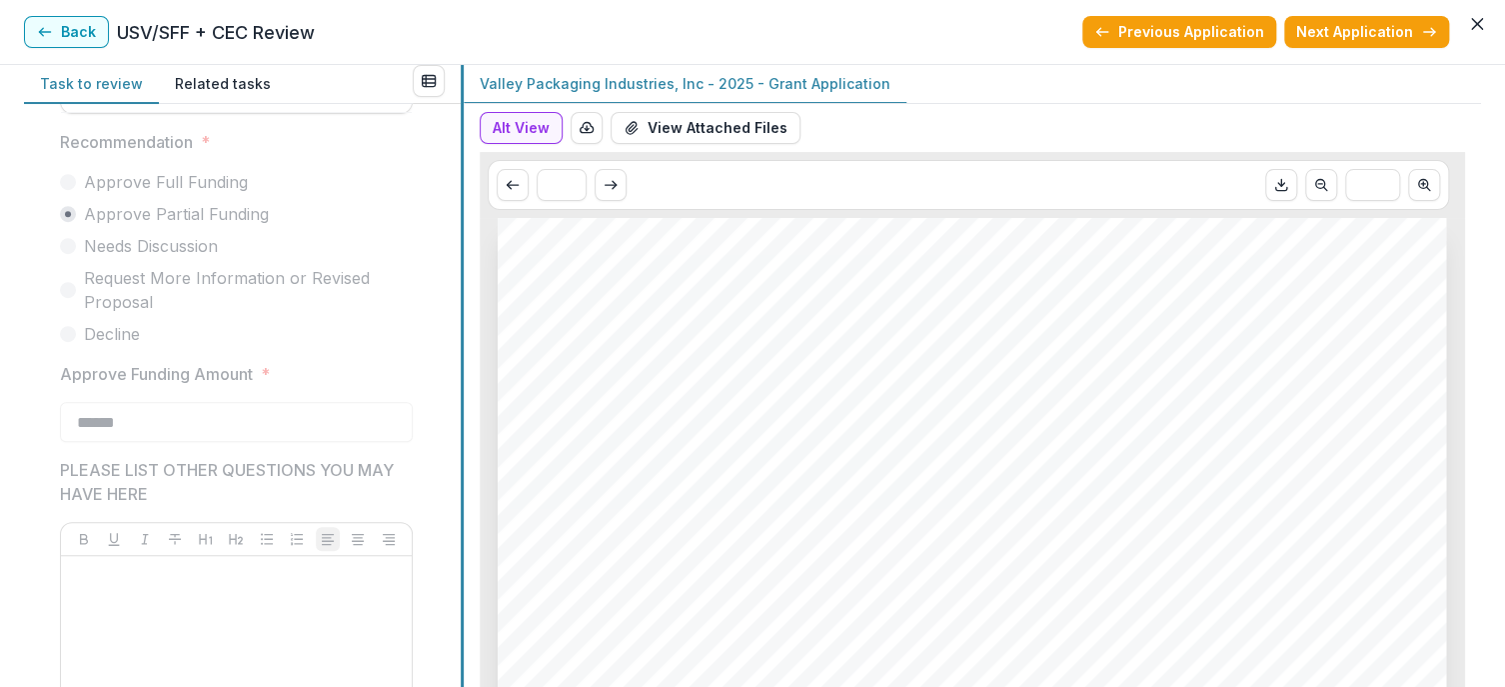
scroll to position [540, 0]
click at [70, 29] on button "Back" at bounding box center [66, 32] width 85 height 32
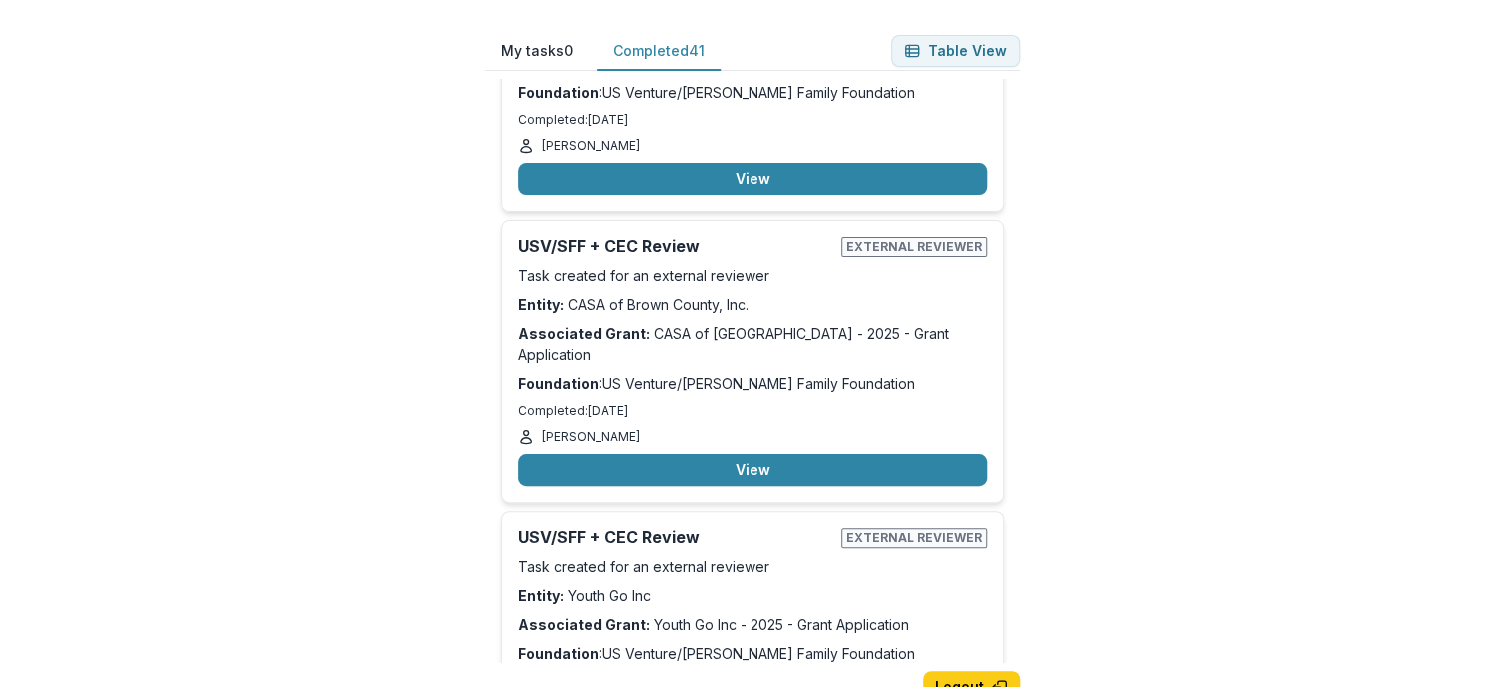
scroll to position [10411, 0]
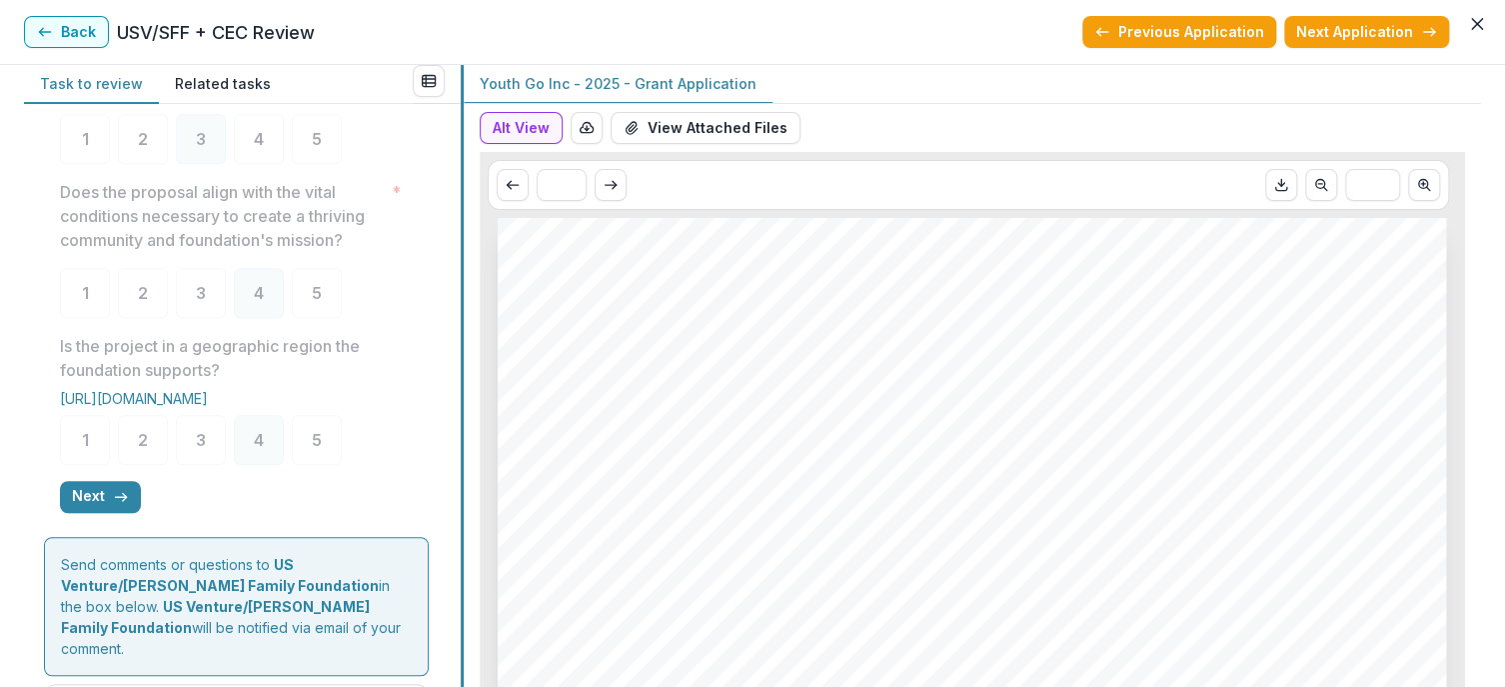
scroll to position [630, 0]
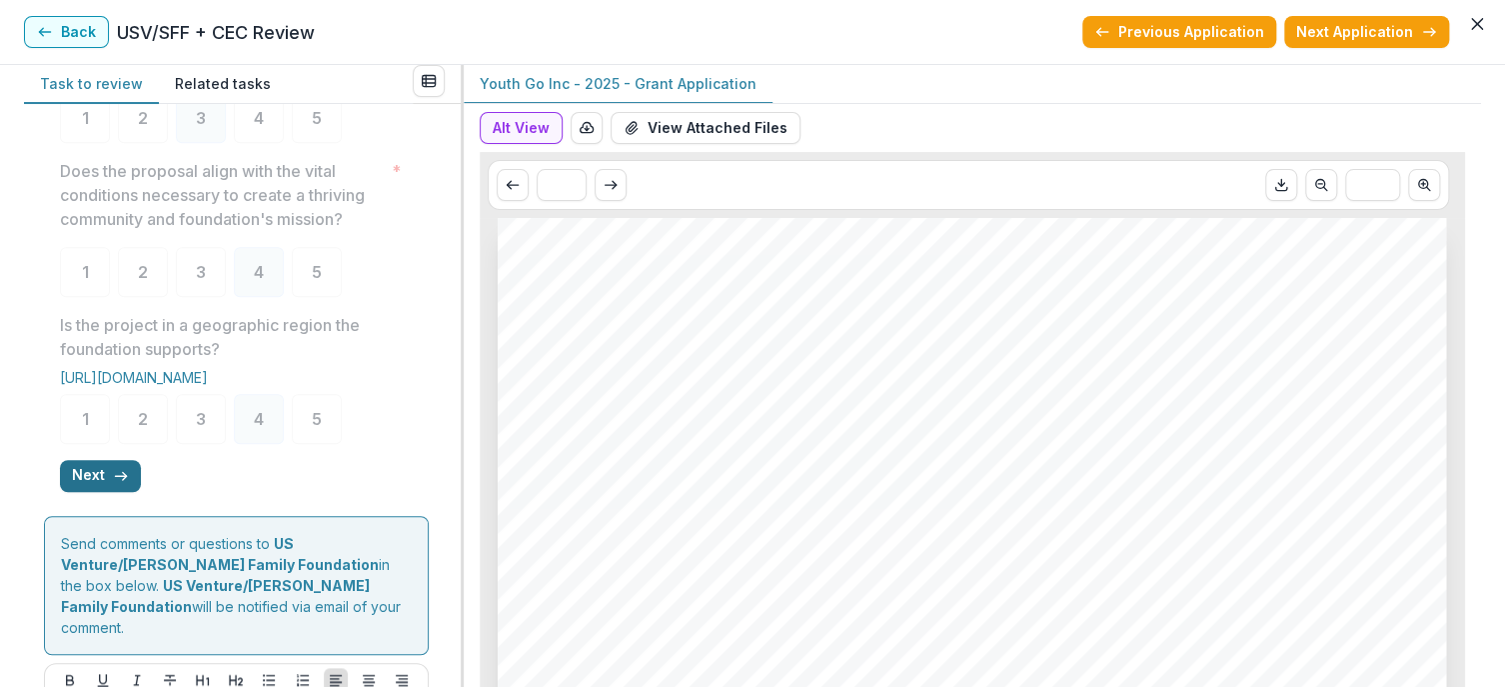
click at [100, 492] on button "Next" at bounding box center [100, 476] width 81 height 32
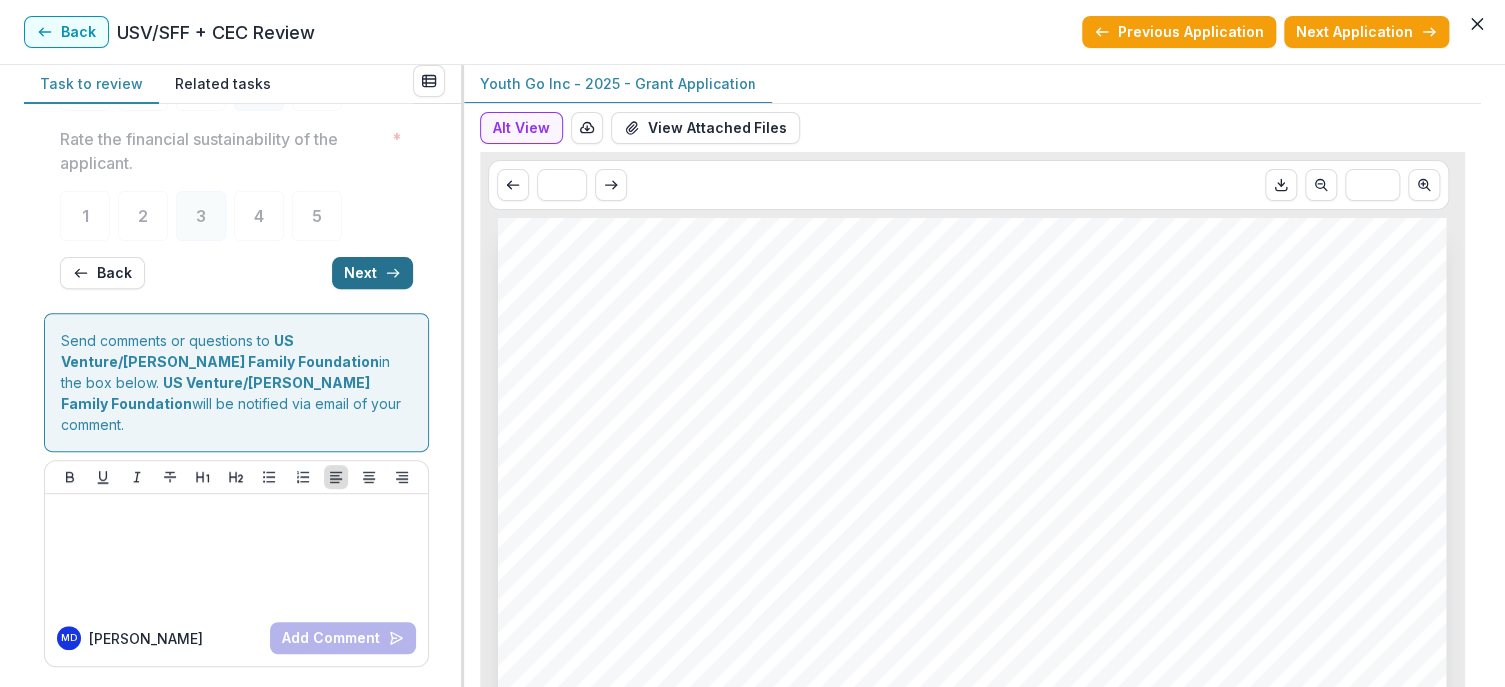
scroll to position [87, 0]
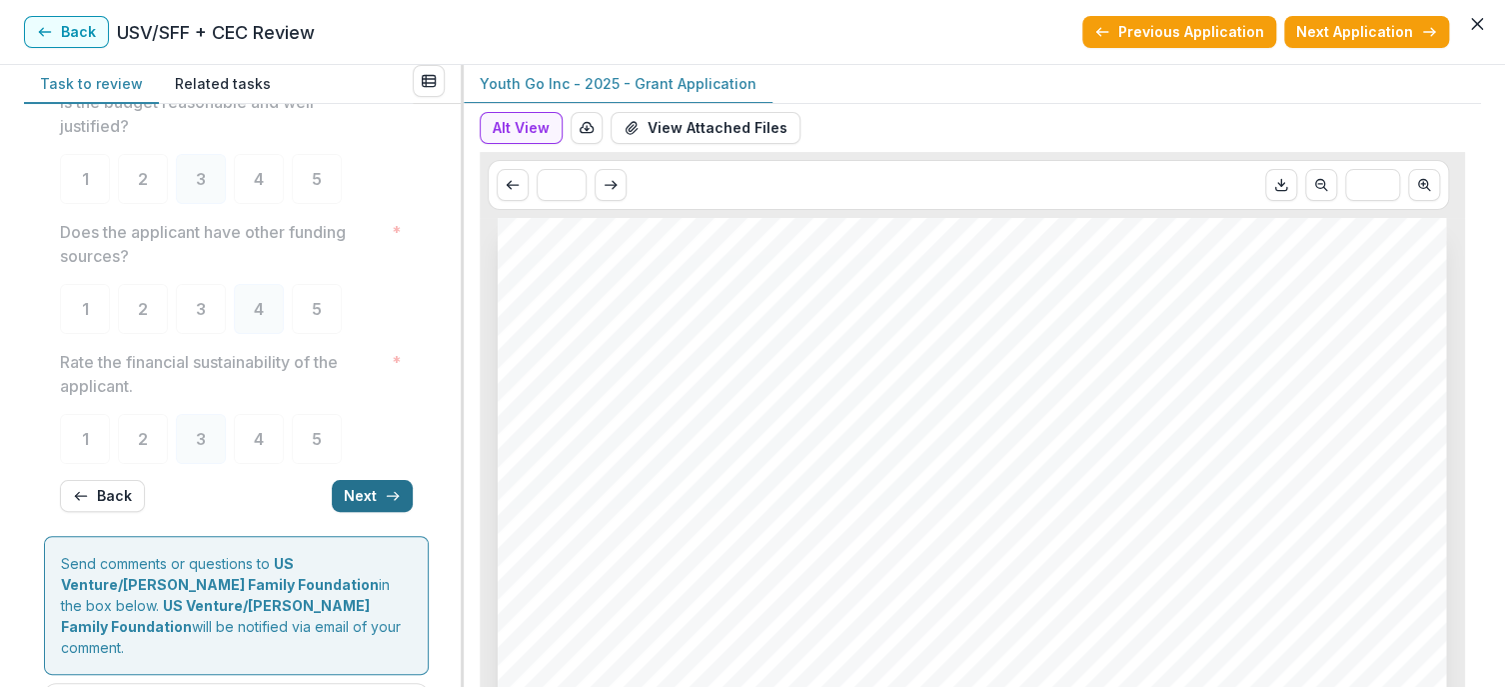
click at [357, 485] on button "Next" at bounding box center [372, 496] width 81 height 32
click at [357, 485] on button "Next" at bounding box center [372, 497] width 81 height 32
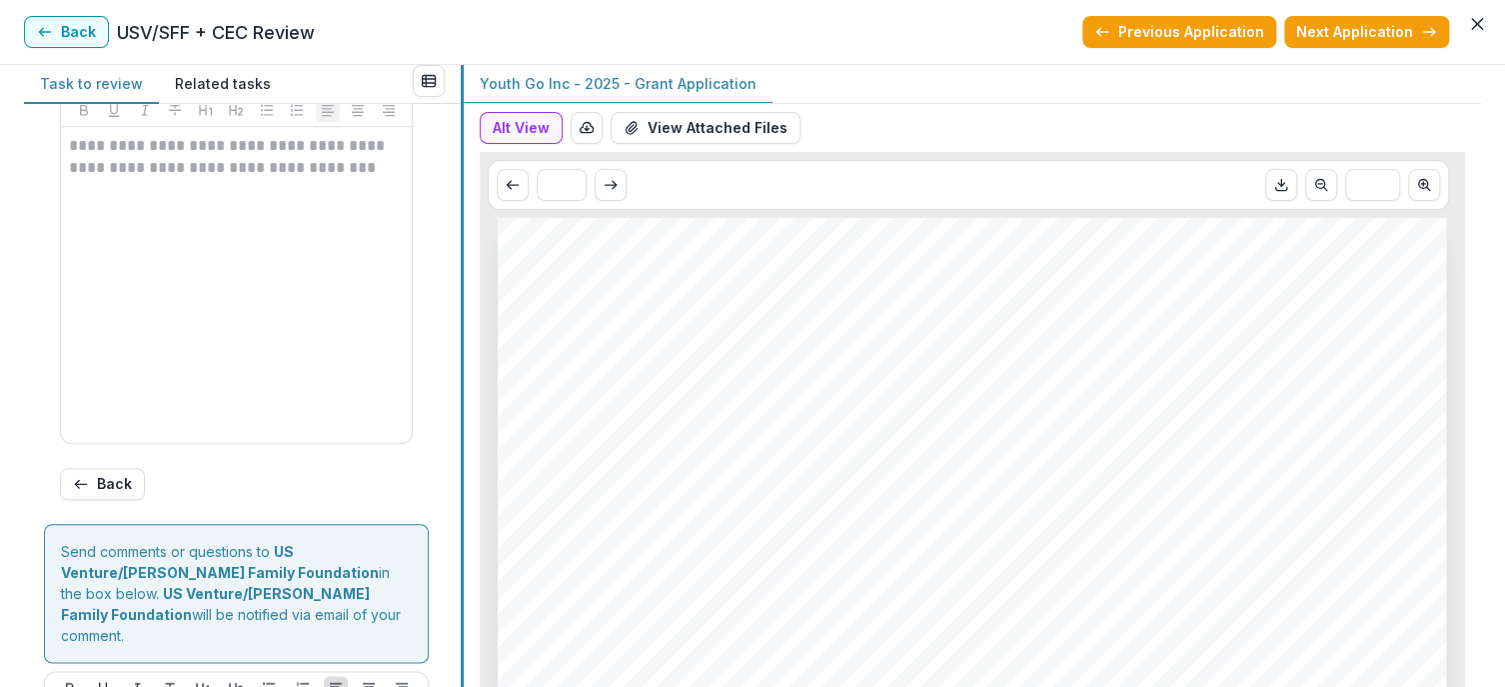
click at [461, 389] on div at bounding box center [462, 376] width 3 height 622
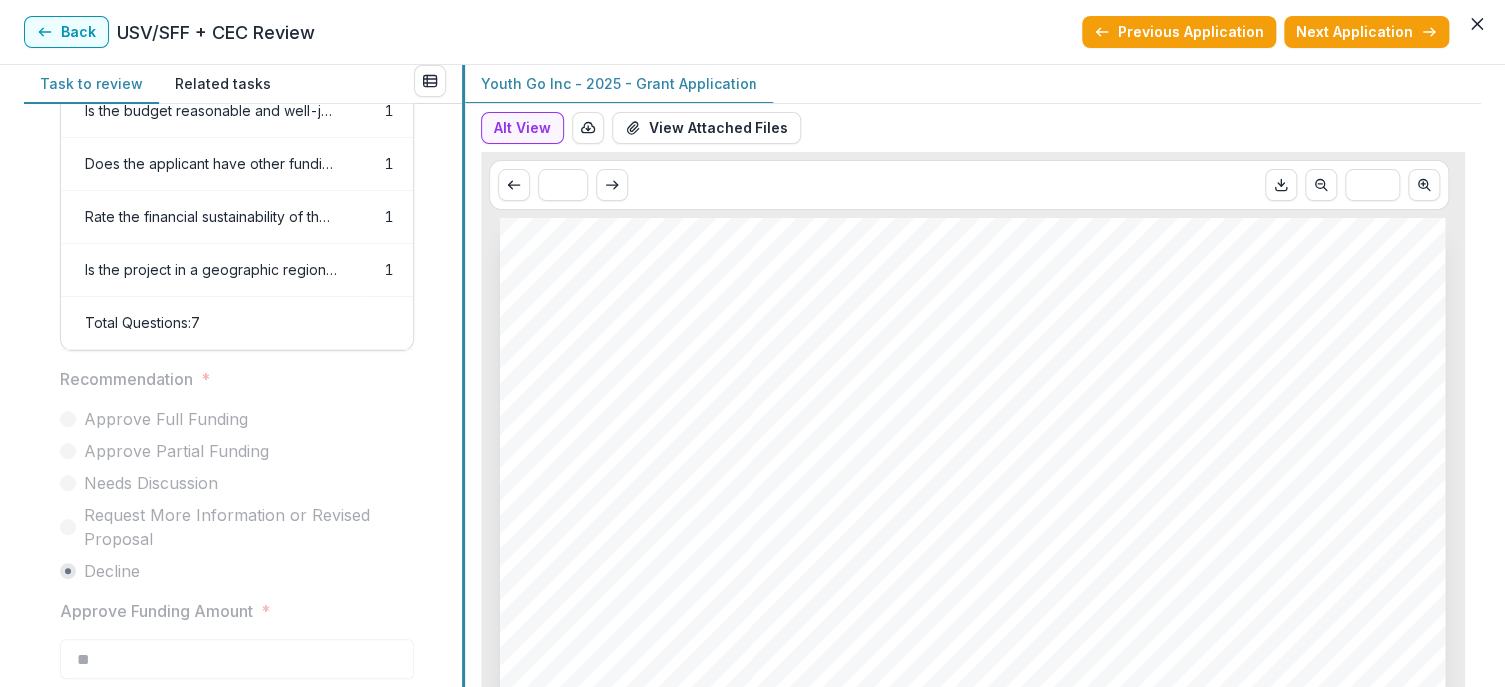
scroll to position [302, 0]
click at [517, 129] on button "Alt View" at bounding box center [522, 128] width 83 height 32
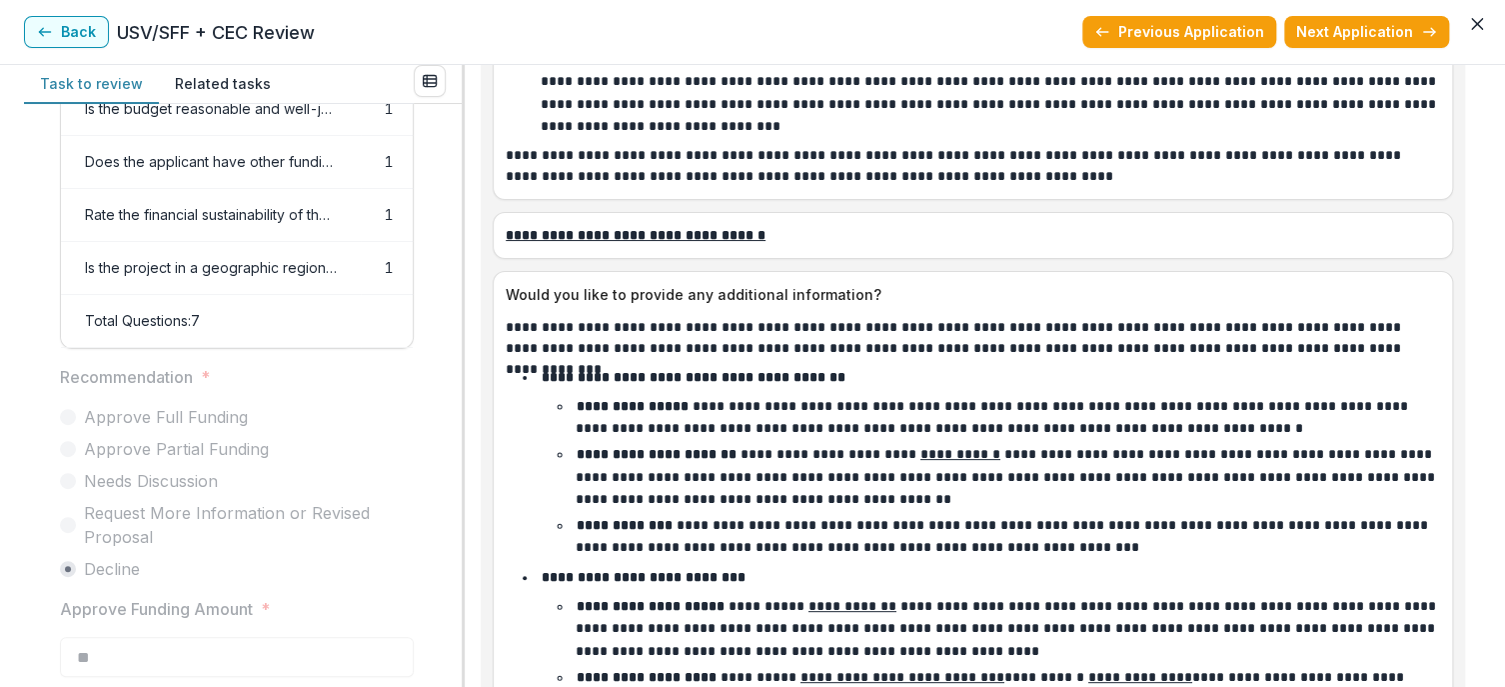
scroll to position [7225, 0]
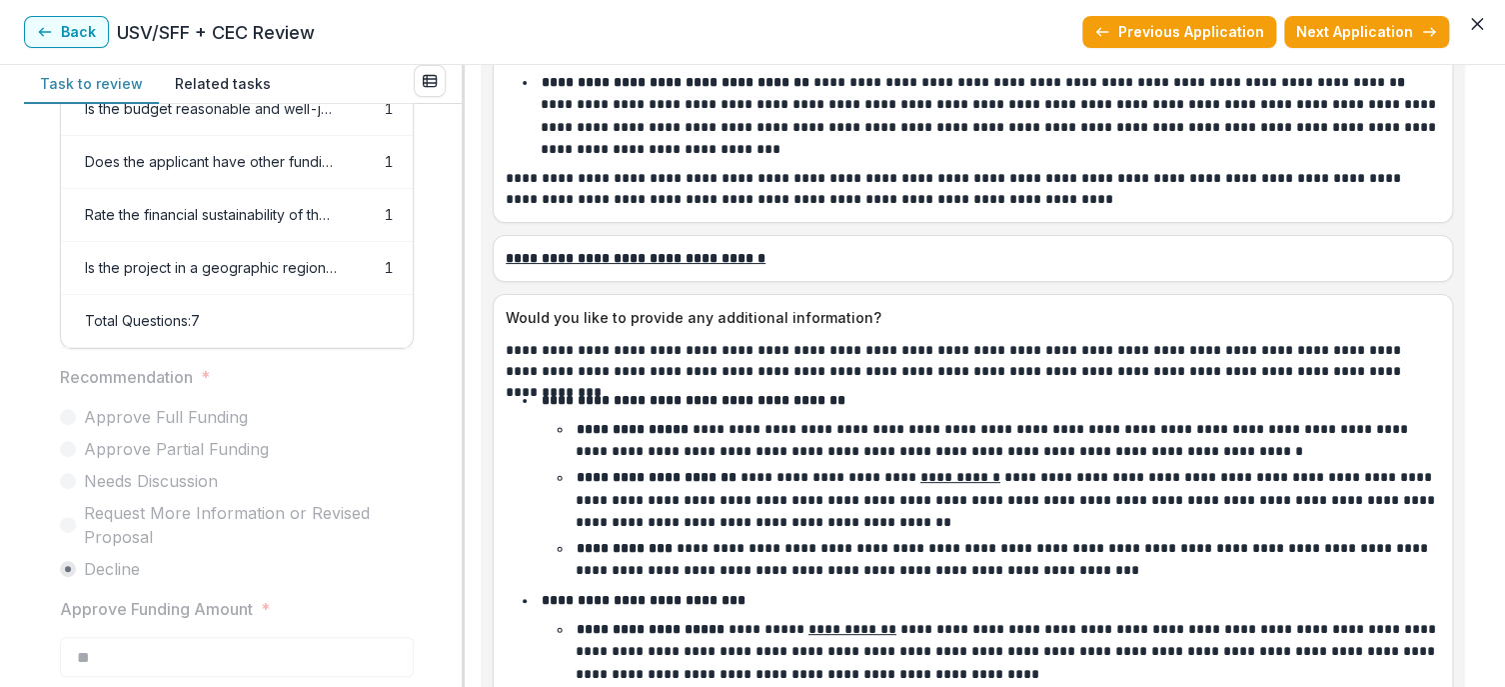
click at [927, 26] on div "Back USV/SFF + CEC Review Previous Application Next Application" at bounding box center [752, 32] width 1457 height 32
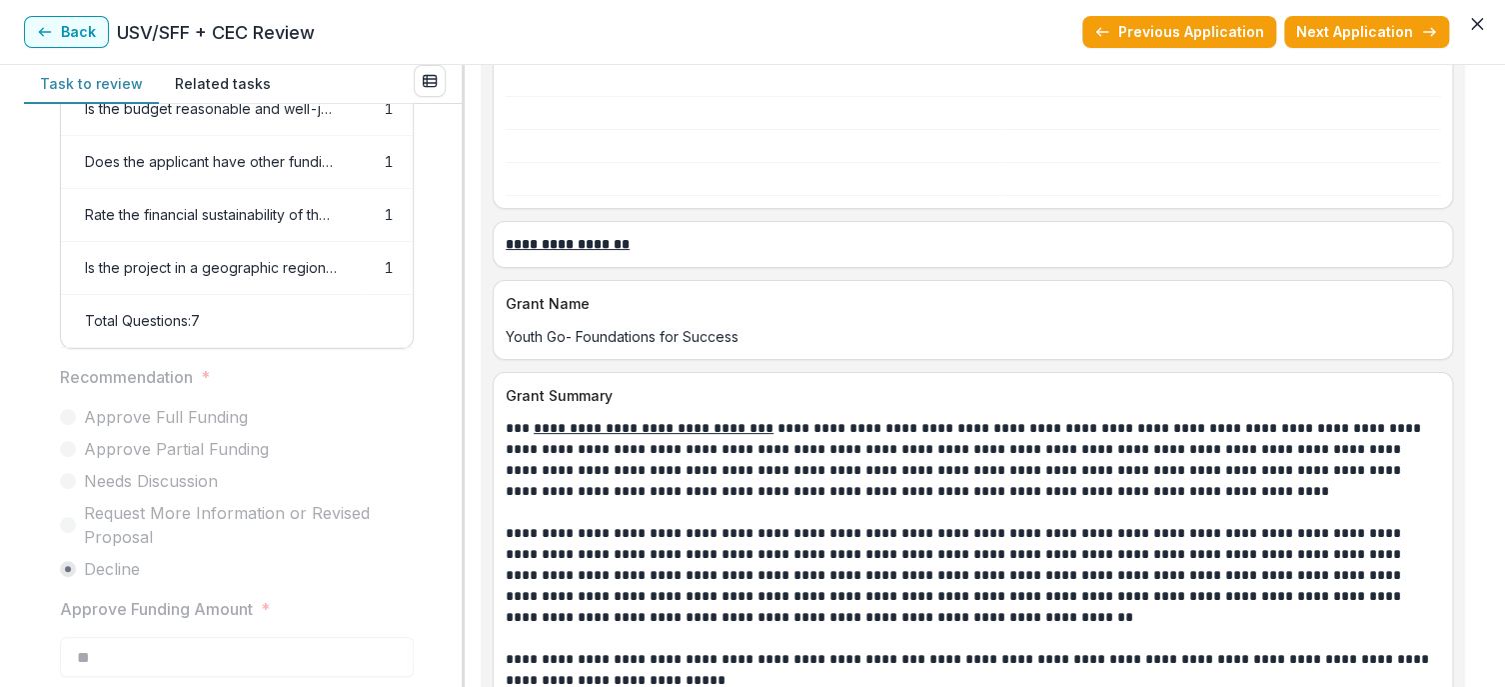
scroll to position [2031, 0]
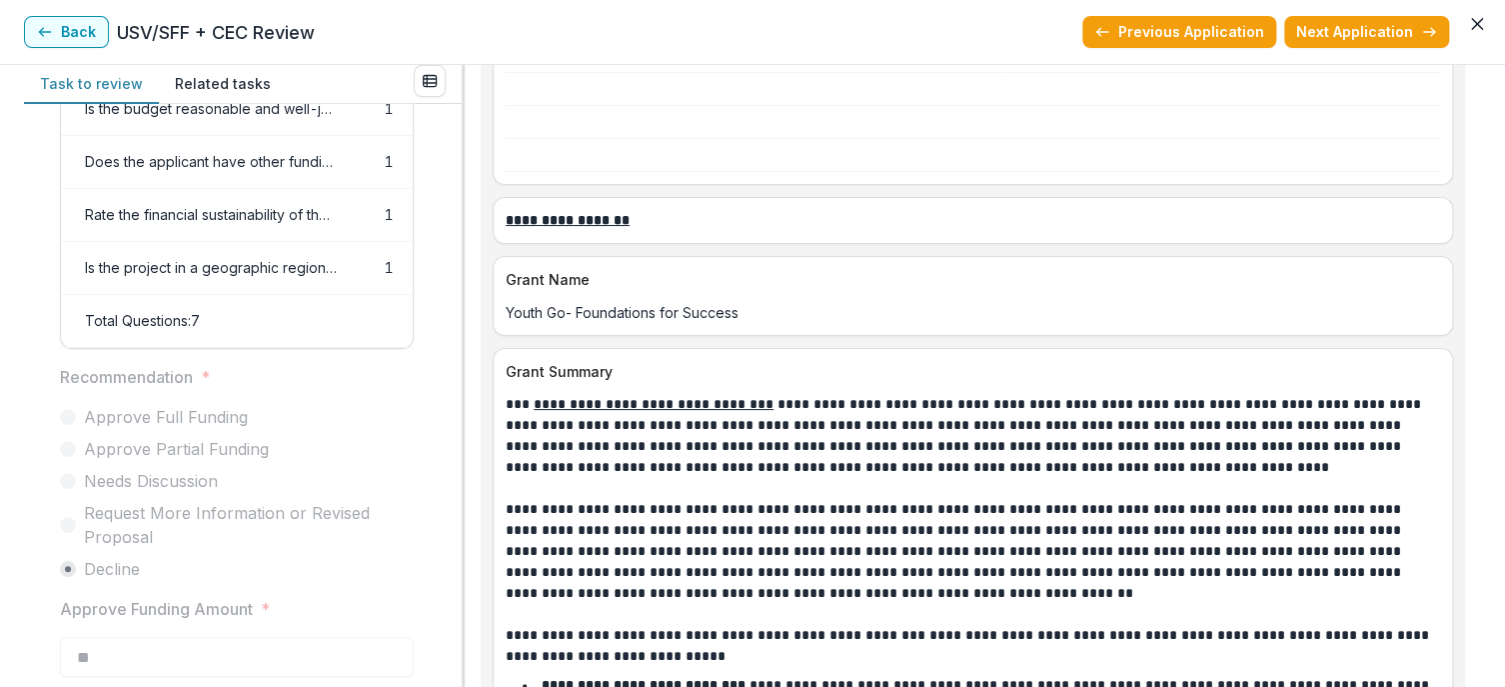
click at [1480, 218] on div "**********" at bounding box center [752, 376] width 1505 height 622
click at [67, 33] on button "Back" at bounding box center [66, 32] width 85 height 32
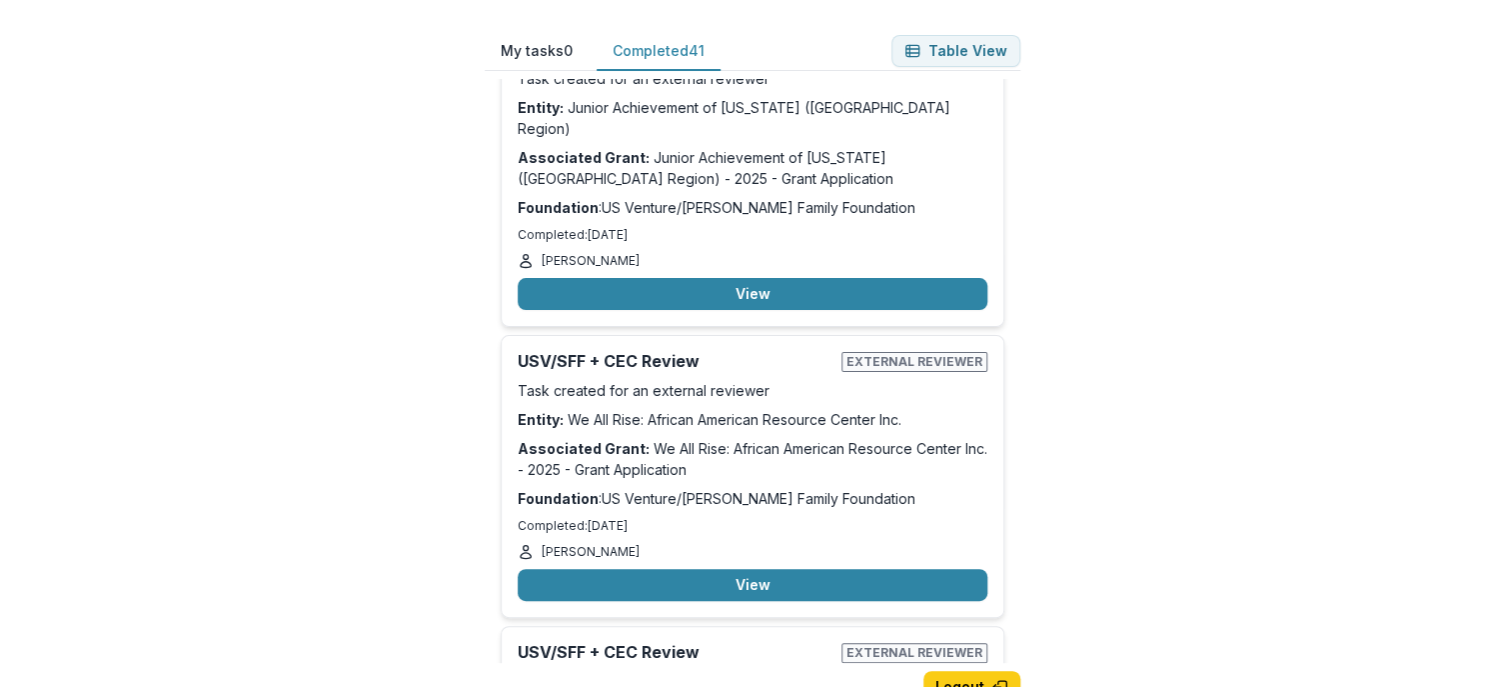
scroll to position [9398, 0]
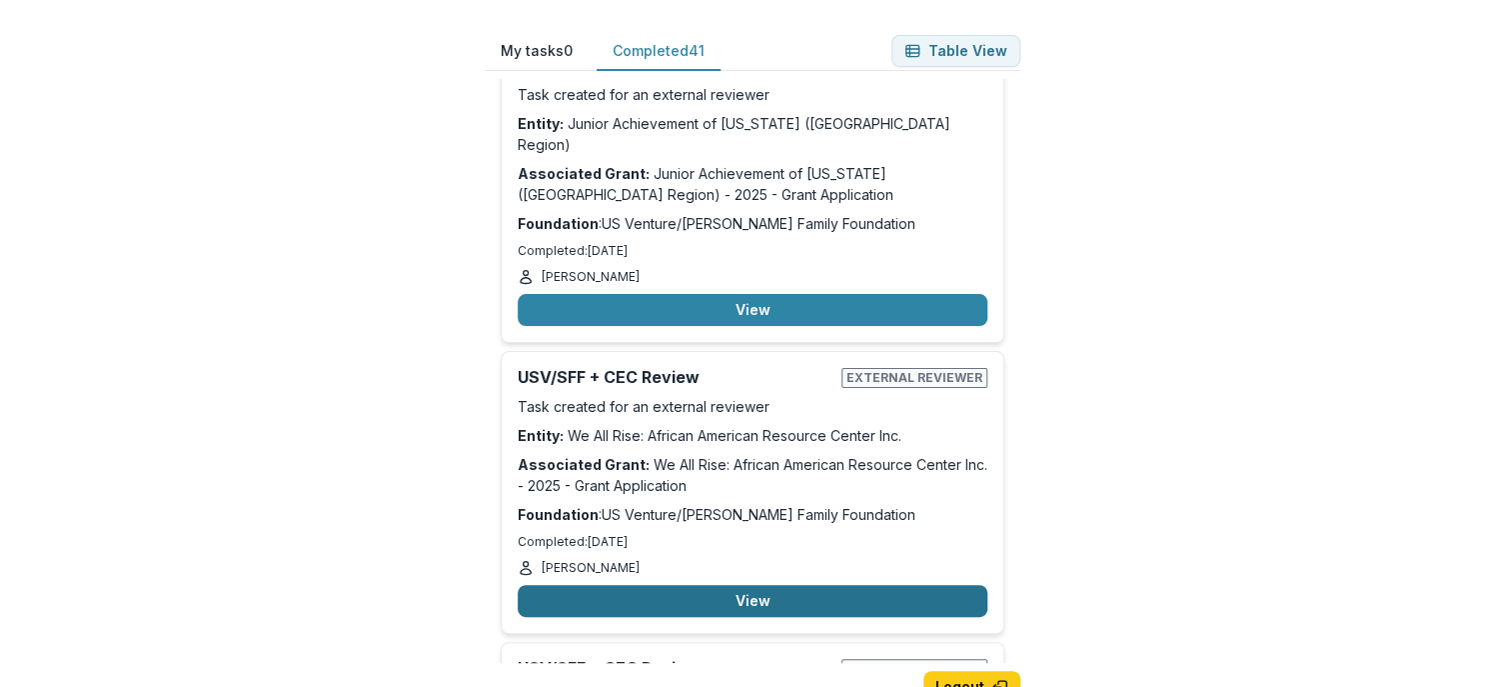
click at [886, 585] on button "View" at bounding box center [753, 601] width 470 height 32
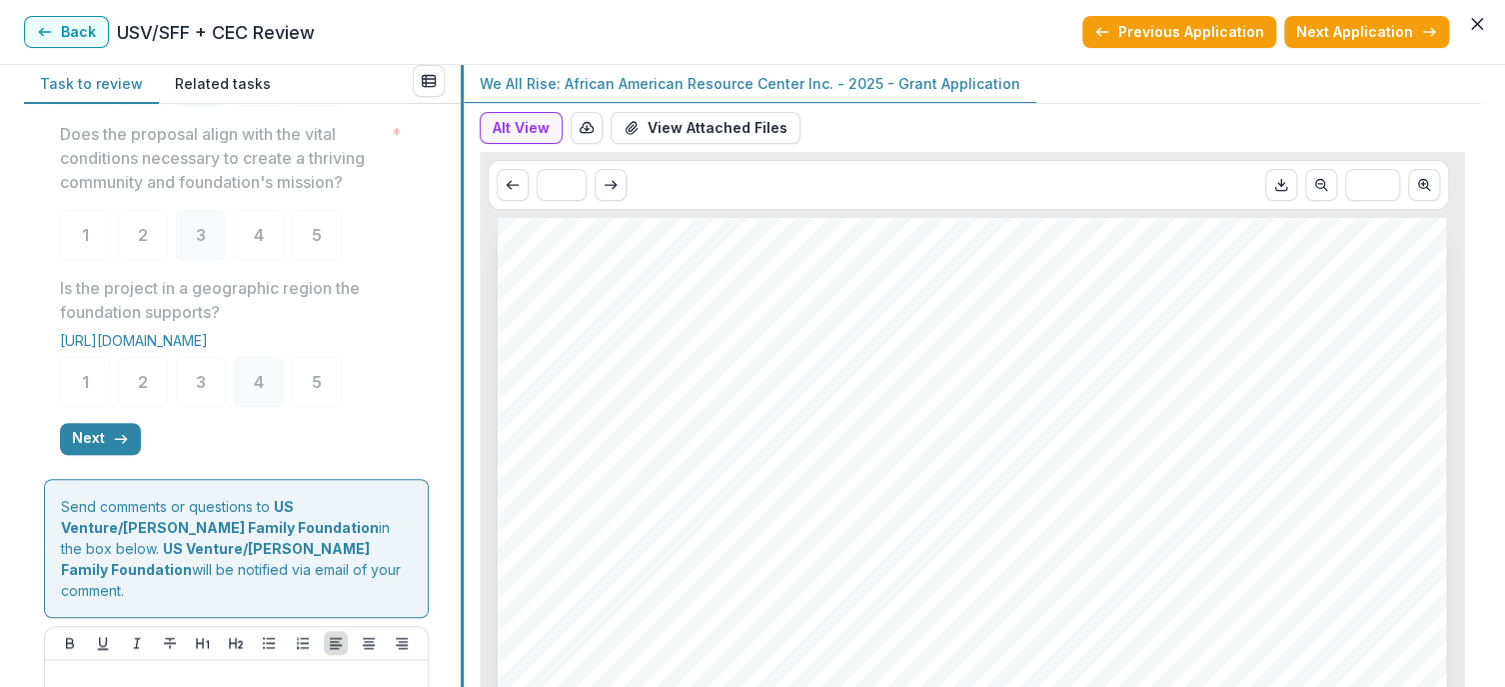
scroll to position [700, 0]
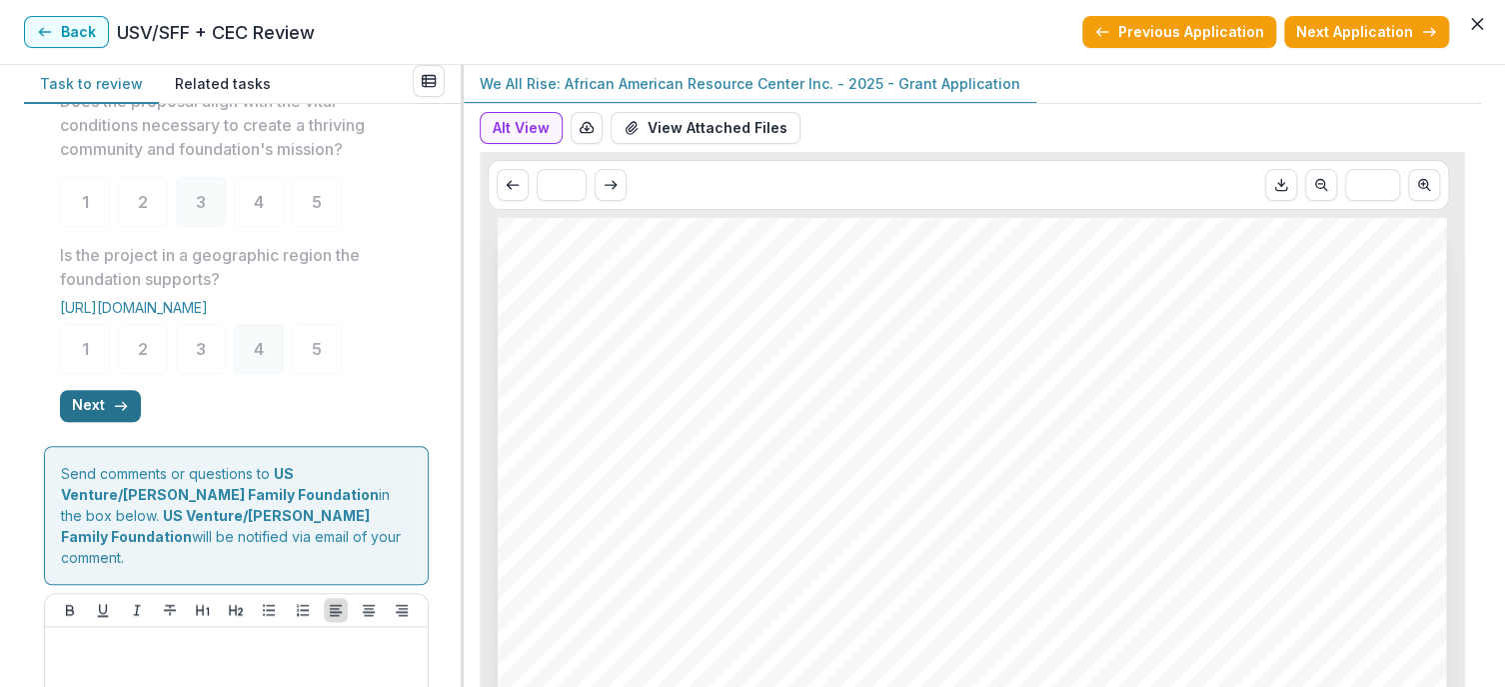
click at [92, 422] on button "Next" at bounding box center [100, 406] width 81 height 32
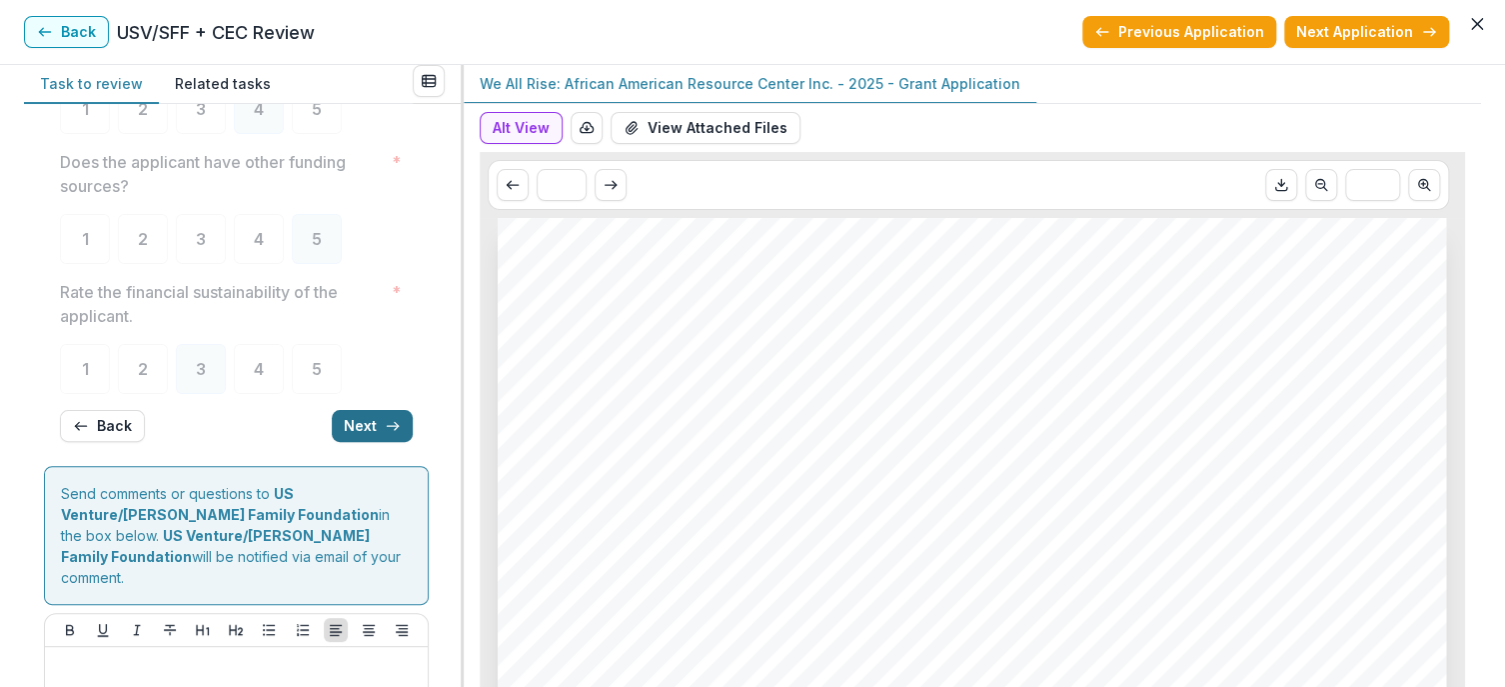
click at [360, 427] on button "Next" at bounding box center [372, 426] width 81 height 32
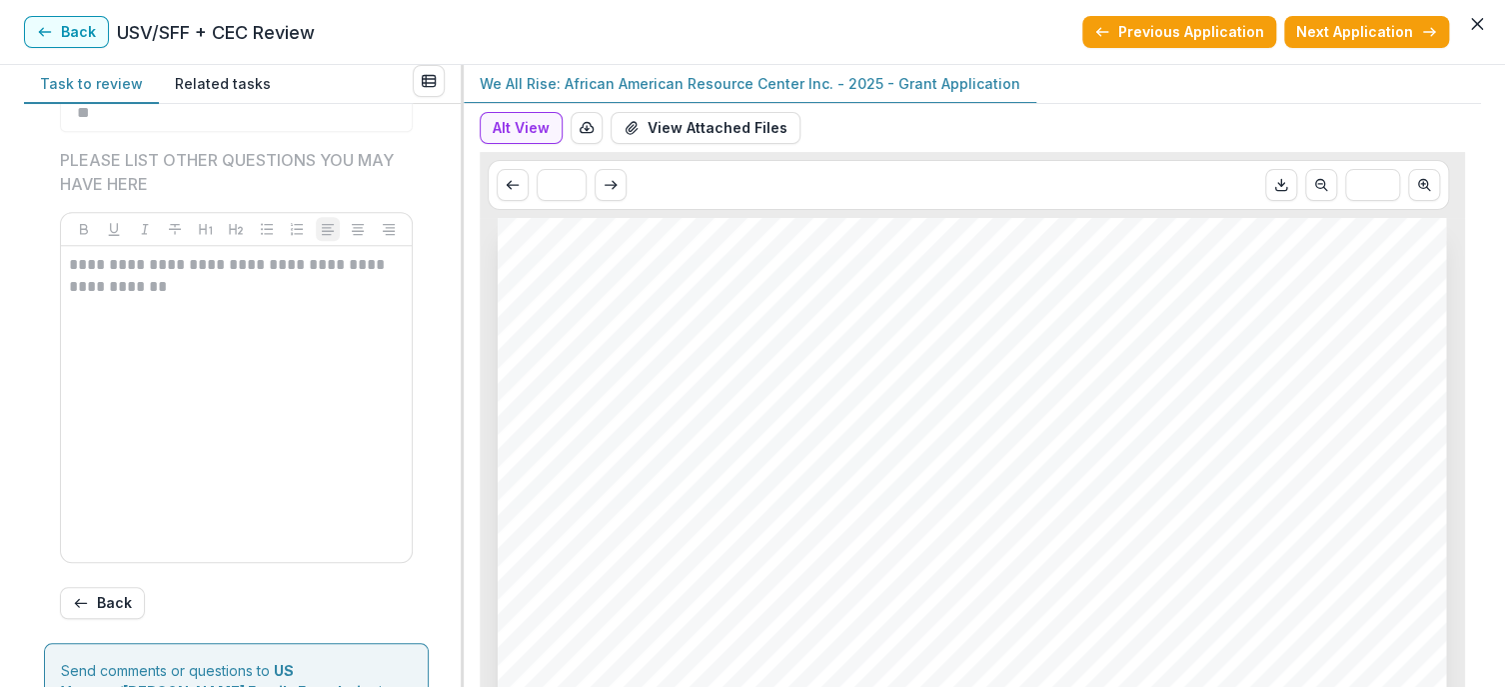
scroll to position [851, 0]
click at [548, 129] on button "Alt View" at bounding box center [521, 128] width 83 height 32
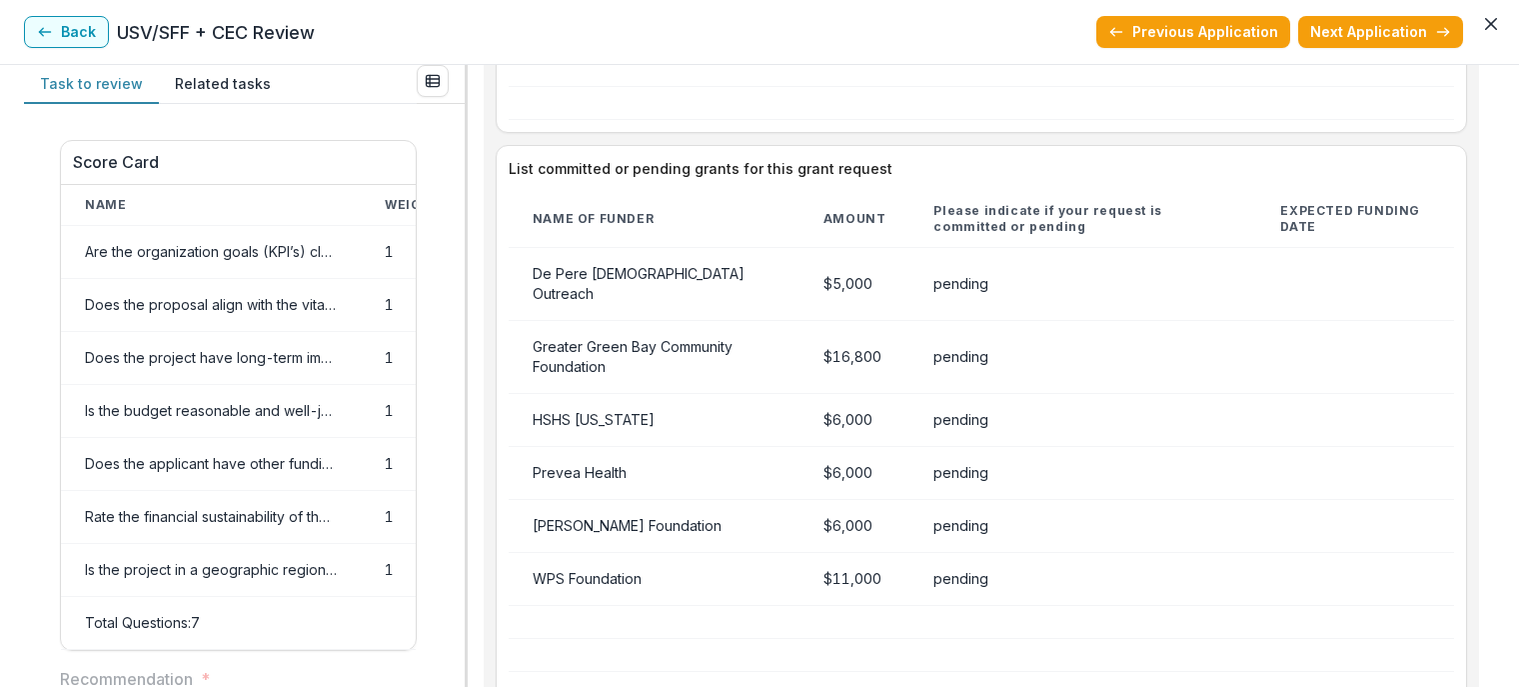
scroll to position [4497, 0]
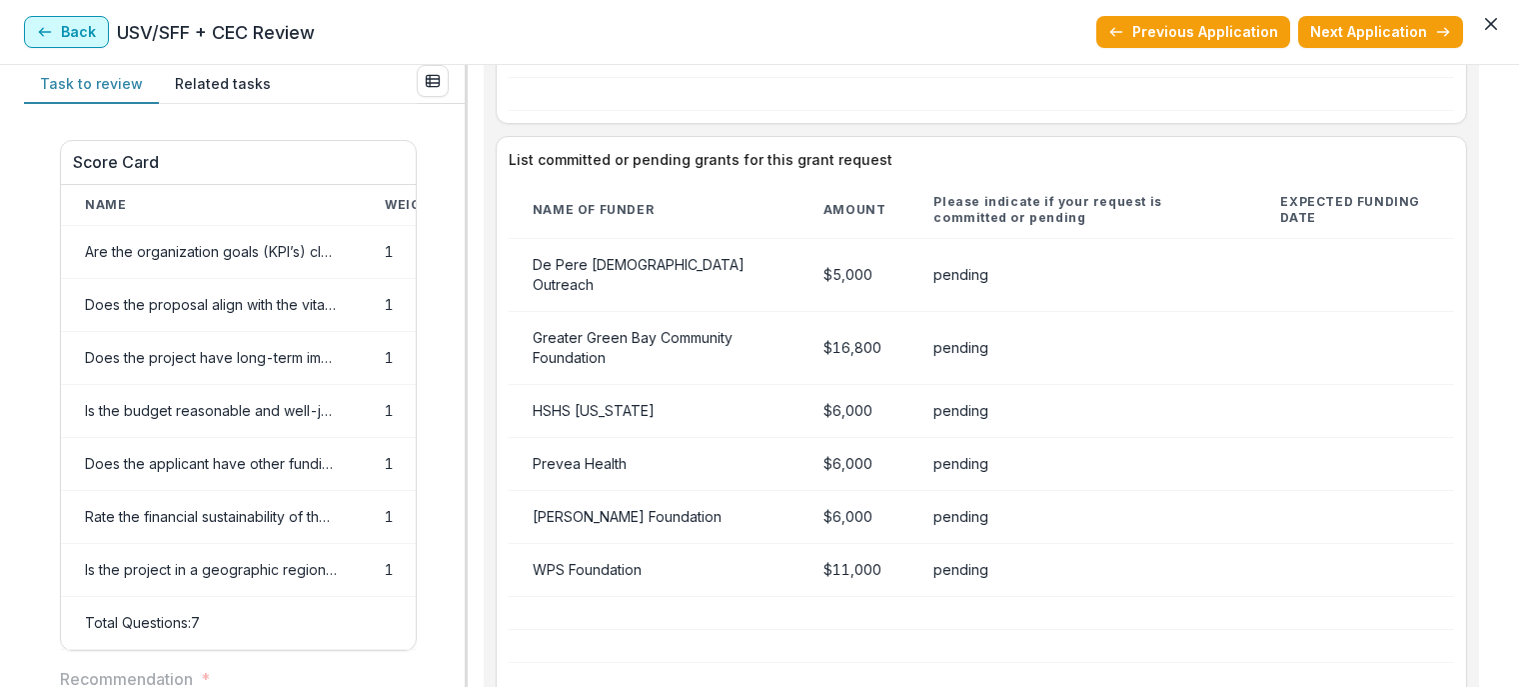
click at [65, 28] on button "Back" at bounding box center [66, 32] width 85 height 32
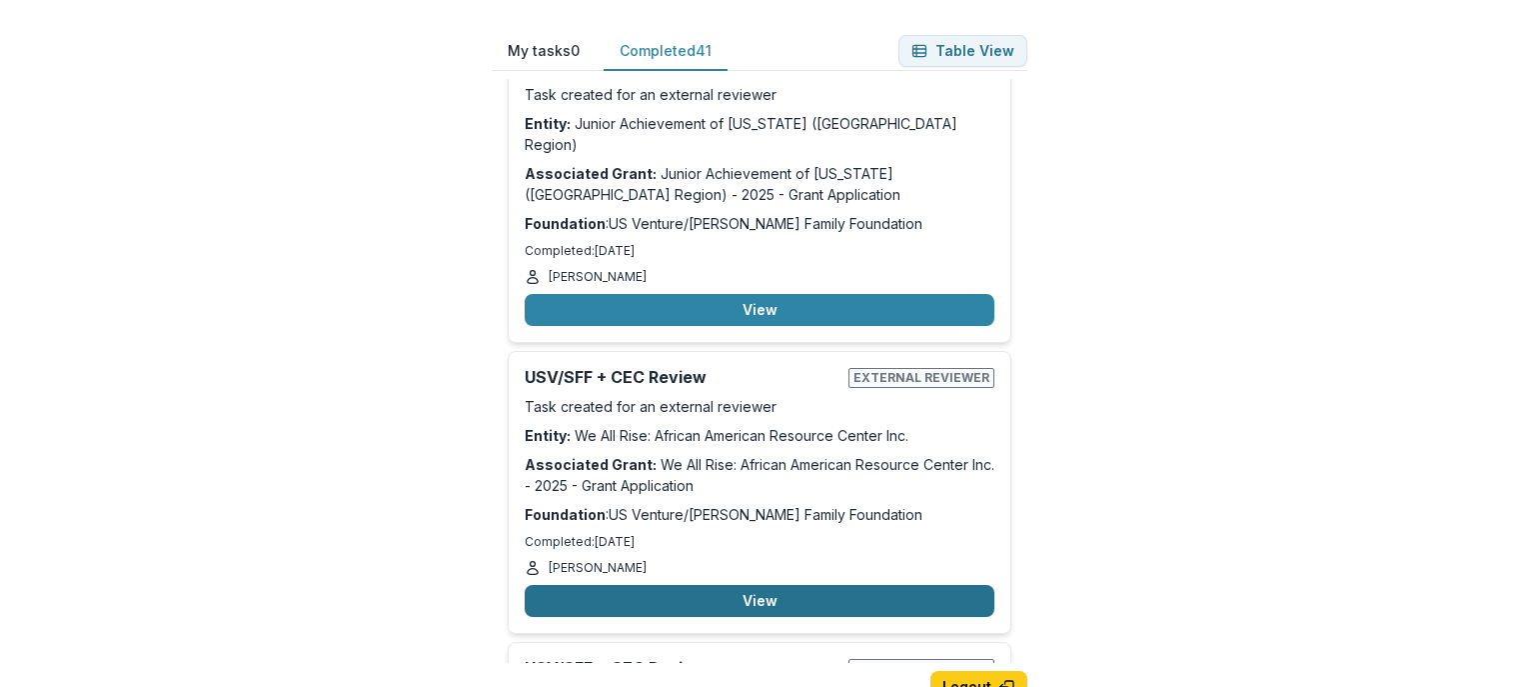
click at [728, 585] on button "View" at bounding box center [760, 601] width 470 height 32
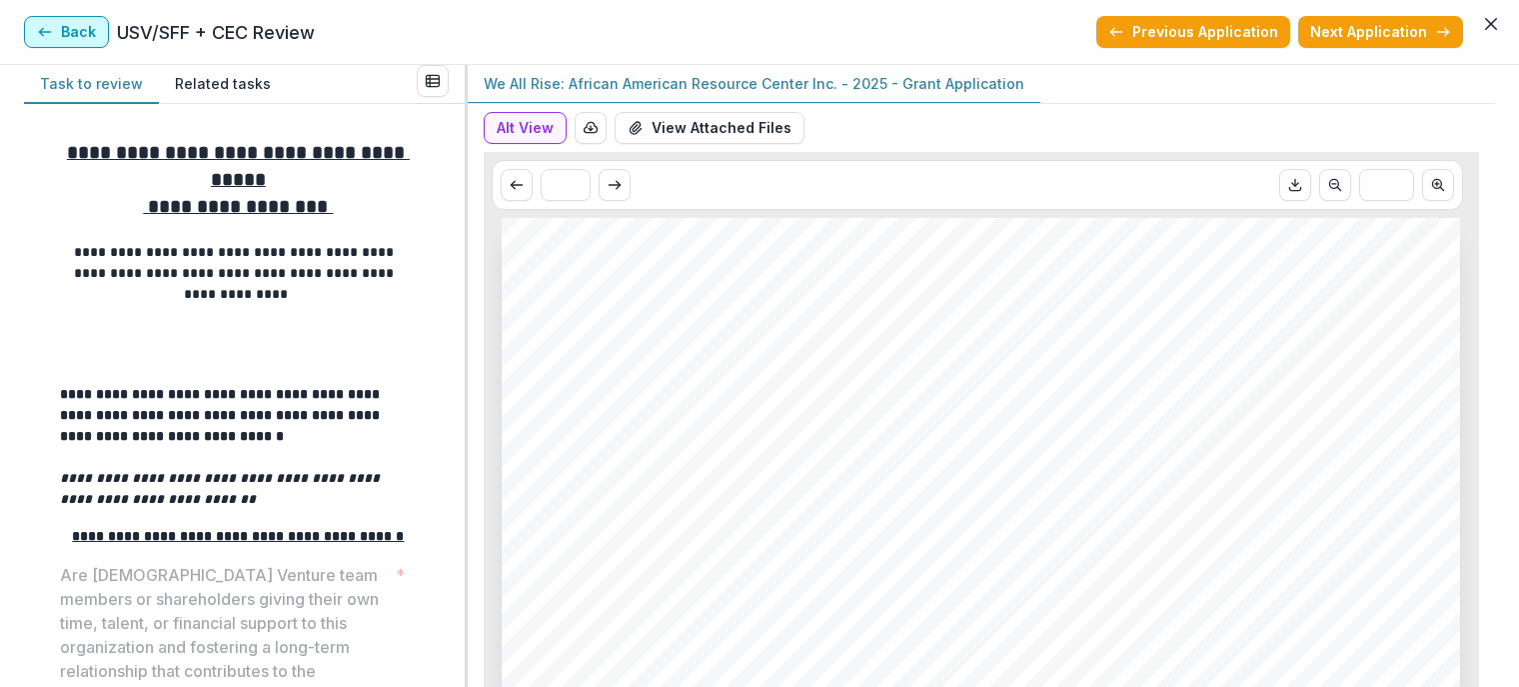
click at [44, 19] on button "Back" at bounding box center [66, 32] width 85 height 32
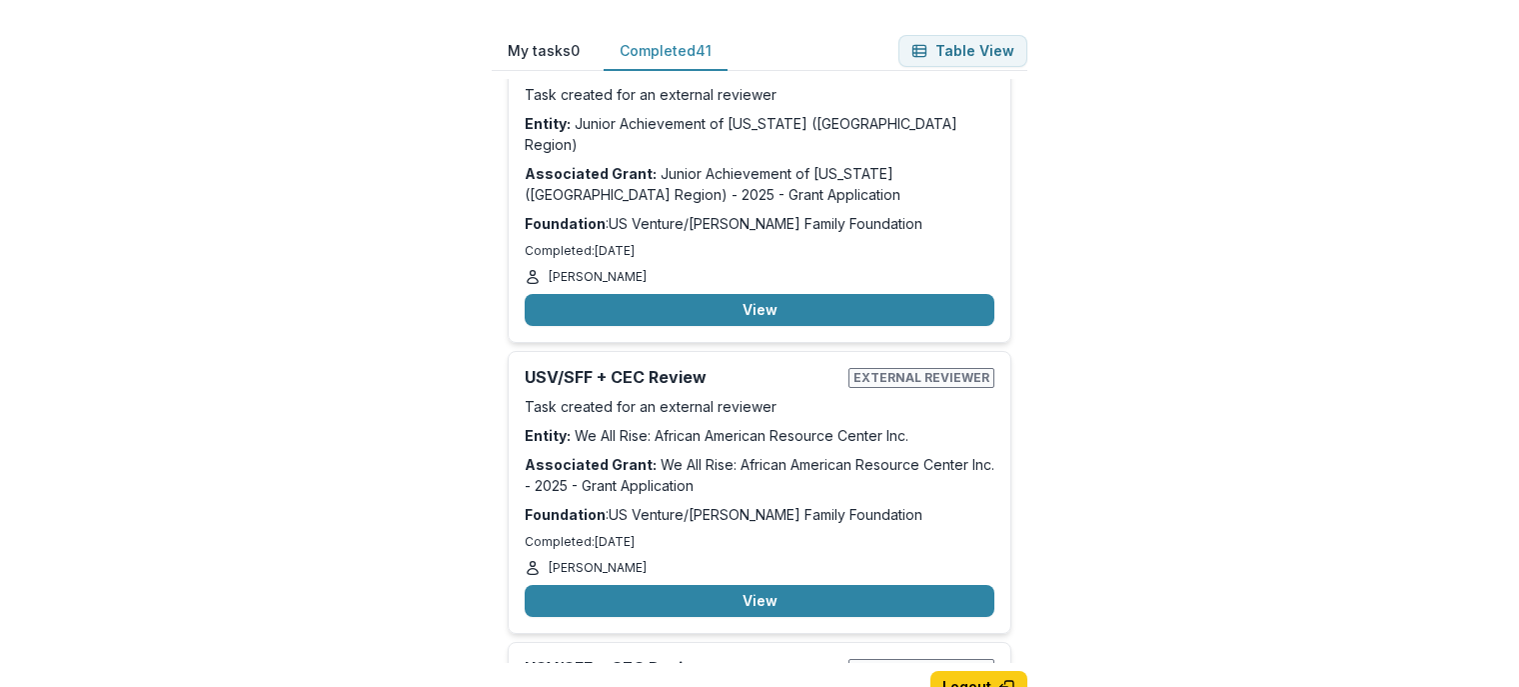
drag, startPoint x: 1030, startPoint y: 553, endPoint x: 1027, endPoint y: 575, distance: 22.2
click at [1027, 575] on div "My tasks 0 Completed 41 Table View Nice job, you have completed all of your ass…" at bounding box center [760, 375] width 600 height 751
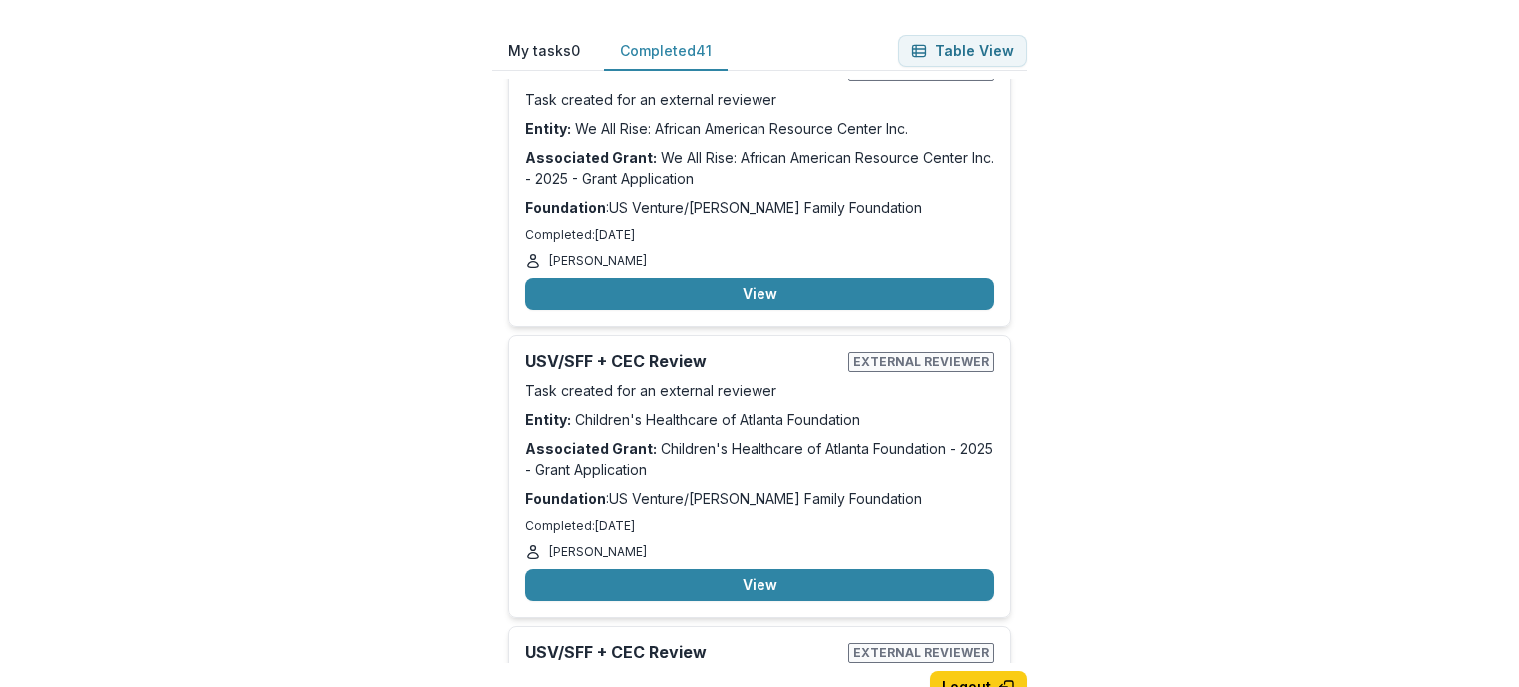
scroll to position [9720, 0]
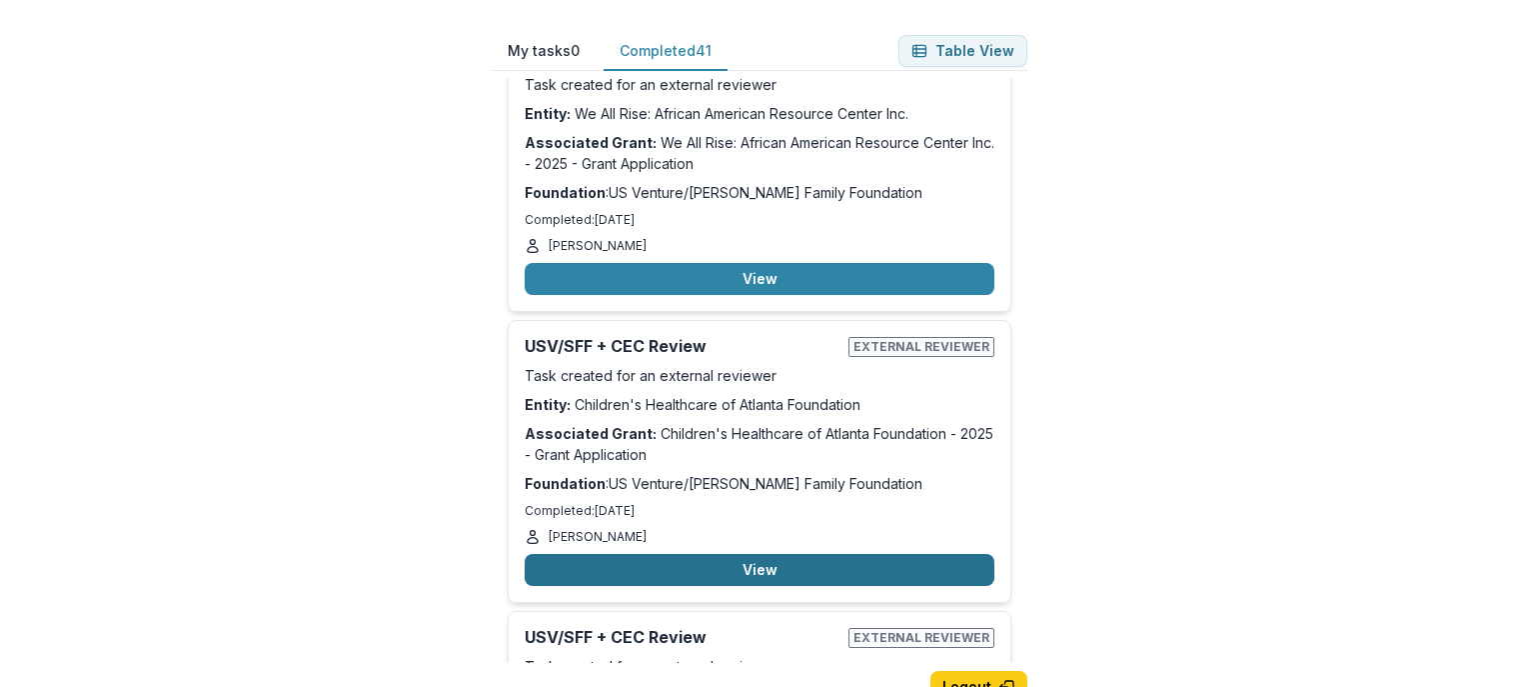
click at [849, 554] on button "View" at bounding box center [760, 570] width 470 height 32
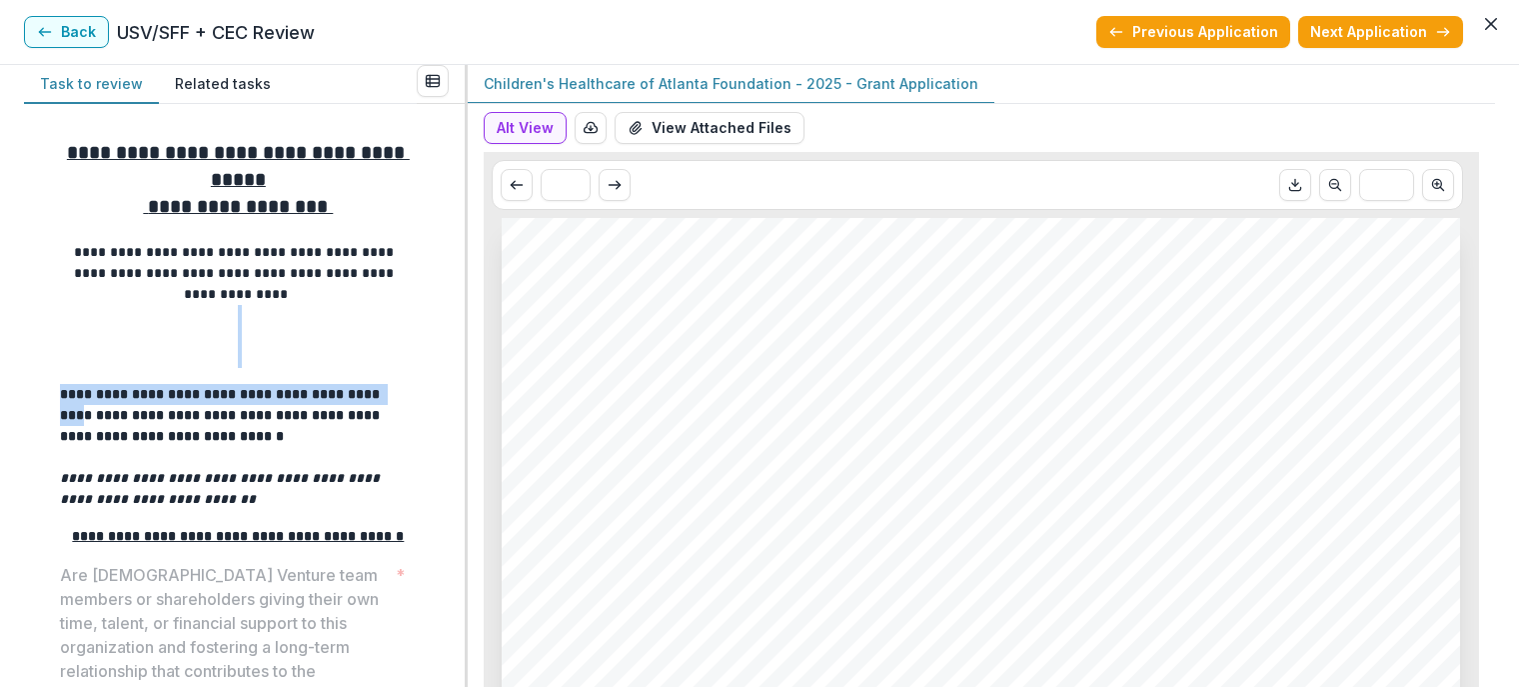
drag, startPoint x: 457, startPoint y: 307, endPoint x: 448, endPoint y: 401, distance: 94.4
click at [448, 401] on div "**********" at bounding box center [244, 395] width 441 height 583
click at [452, 328] on div "**********" at bounding box center [244, 395] width 441 height 583
drag, startPoint x: 457, startPoint y: 307, endPoint x: 457, endPoint y: 367, distance: 60.0
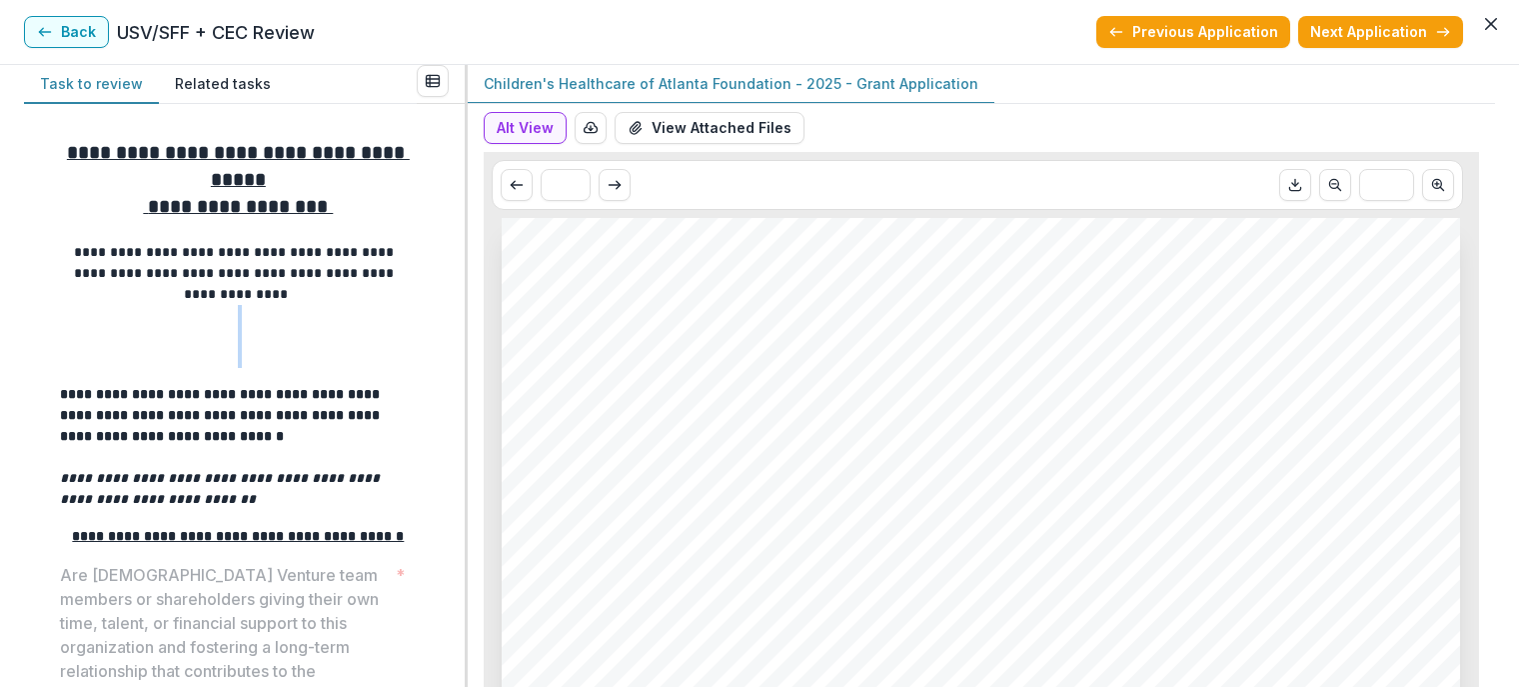
click at [457, 367] on div "**********" at bounding box center [244, 395] width 441 height 583
click at [947, 366] on span "Children's Healthcare of Atlanta Foundation" at bounding box center [895, 371] width 670 height 32
click at [551, 208] on div "* ***" at bounding box center [977, 185] width 971 height 50
click at [542, 118] on button "Alt View" at bounding box center [525, 128] width 83 height 32
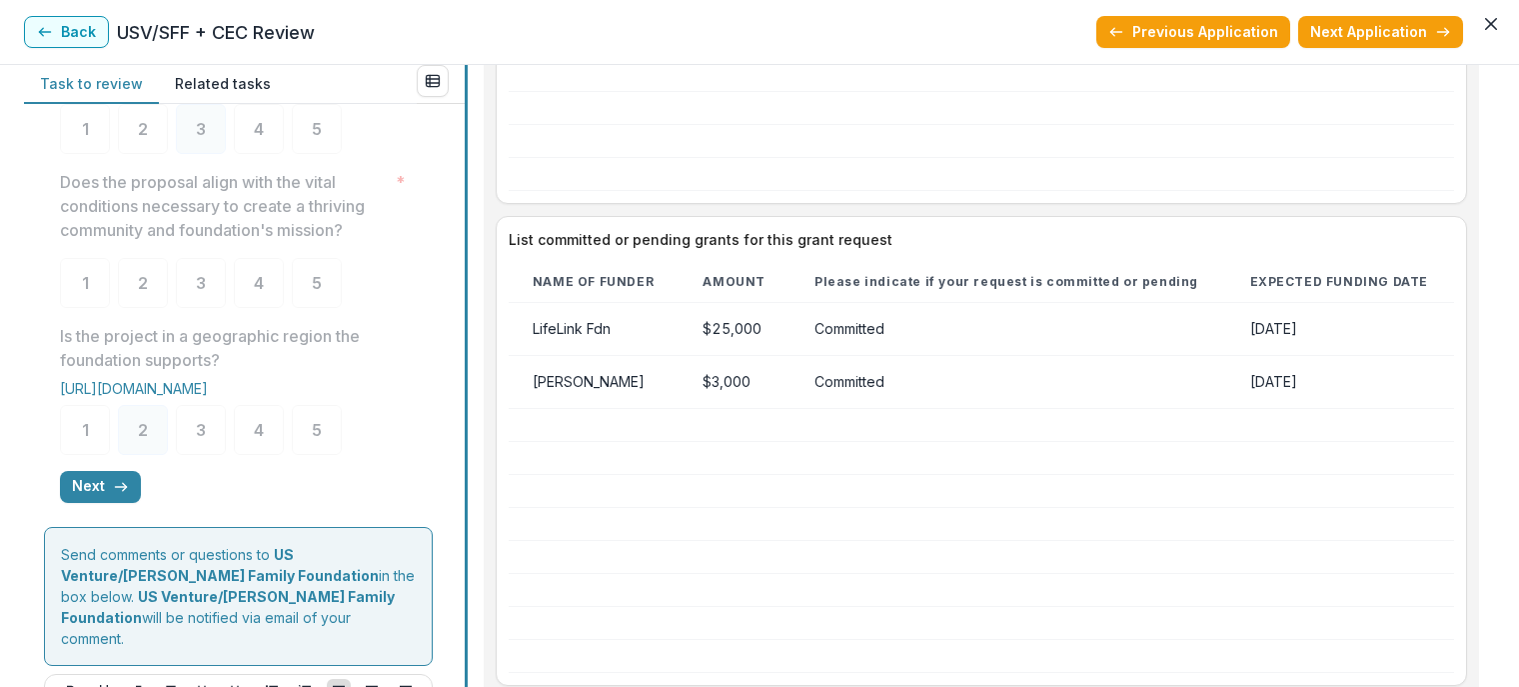
scroll to position [623, 0]
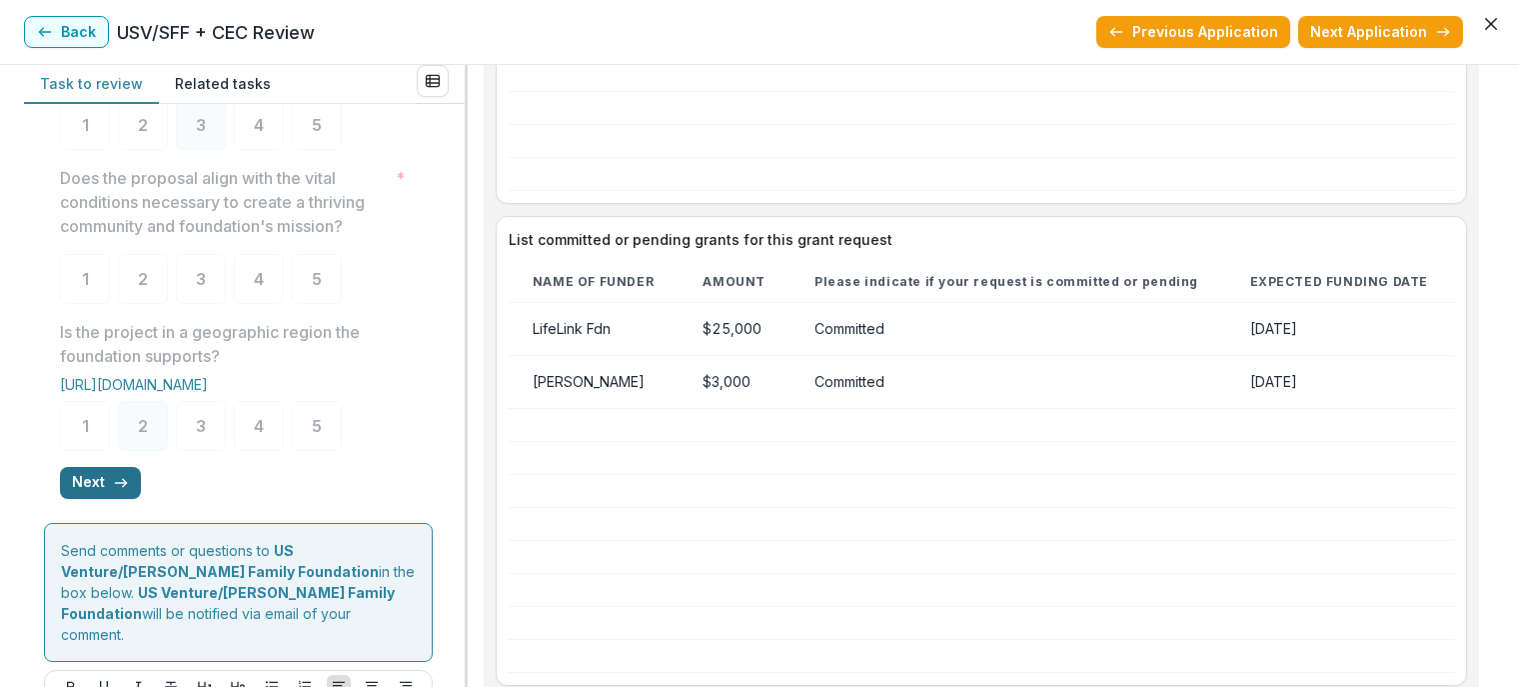
click at [100, 498] on button "Next" at bounding box center [100, 483] width 81 height 32
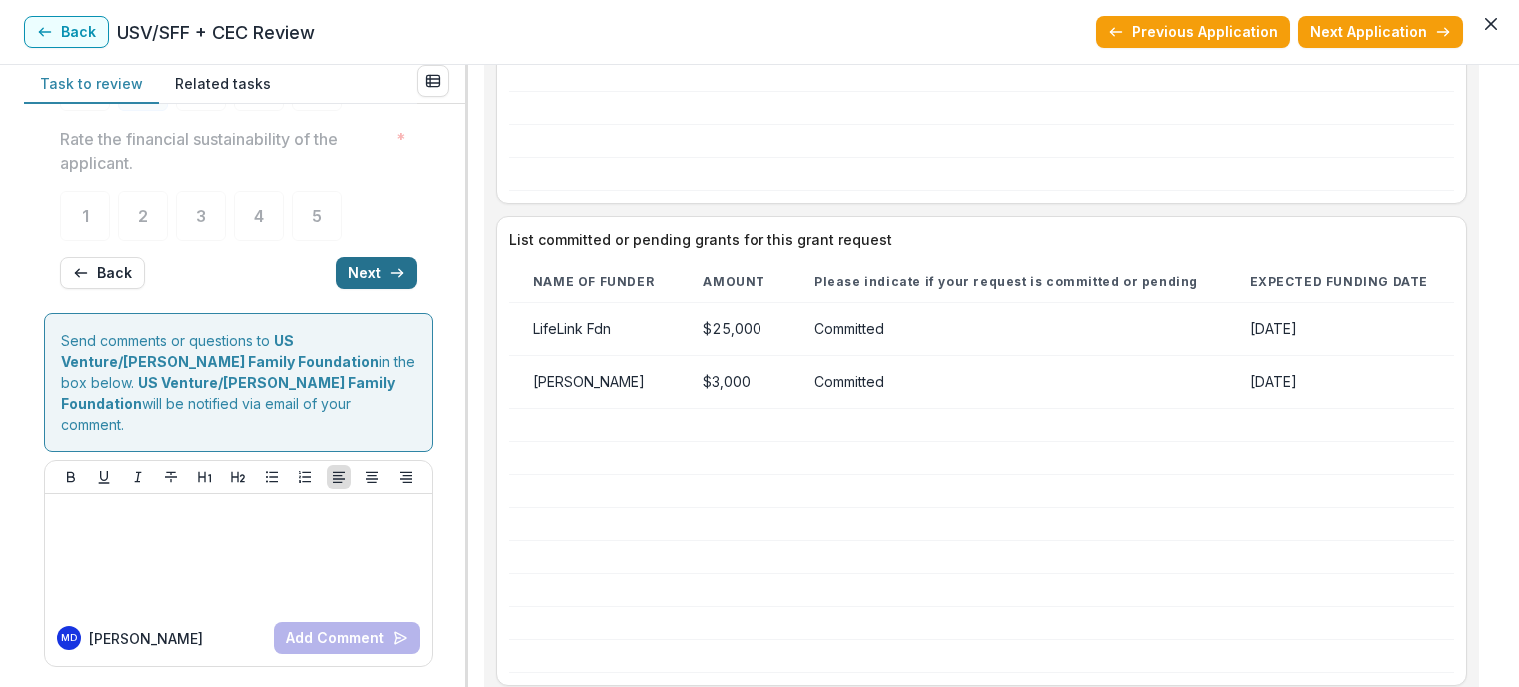
scroll to position [80, 0]
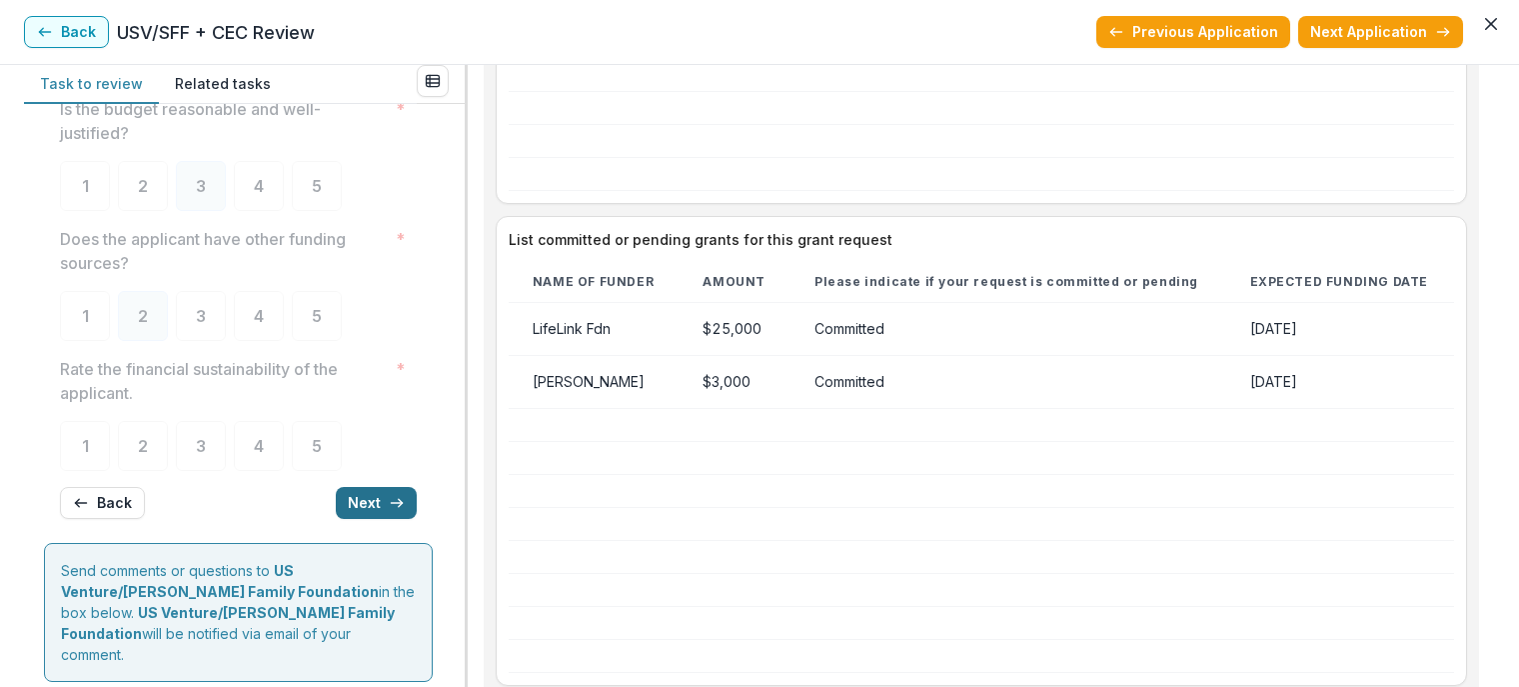
click at [353, 495] on button "Next" at bounding box center [376, 503] width 81 height 32
click at [353, 495] on button "Next" at bounding box center [376, 504] width 81 height 32
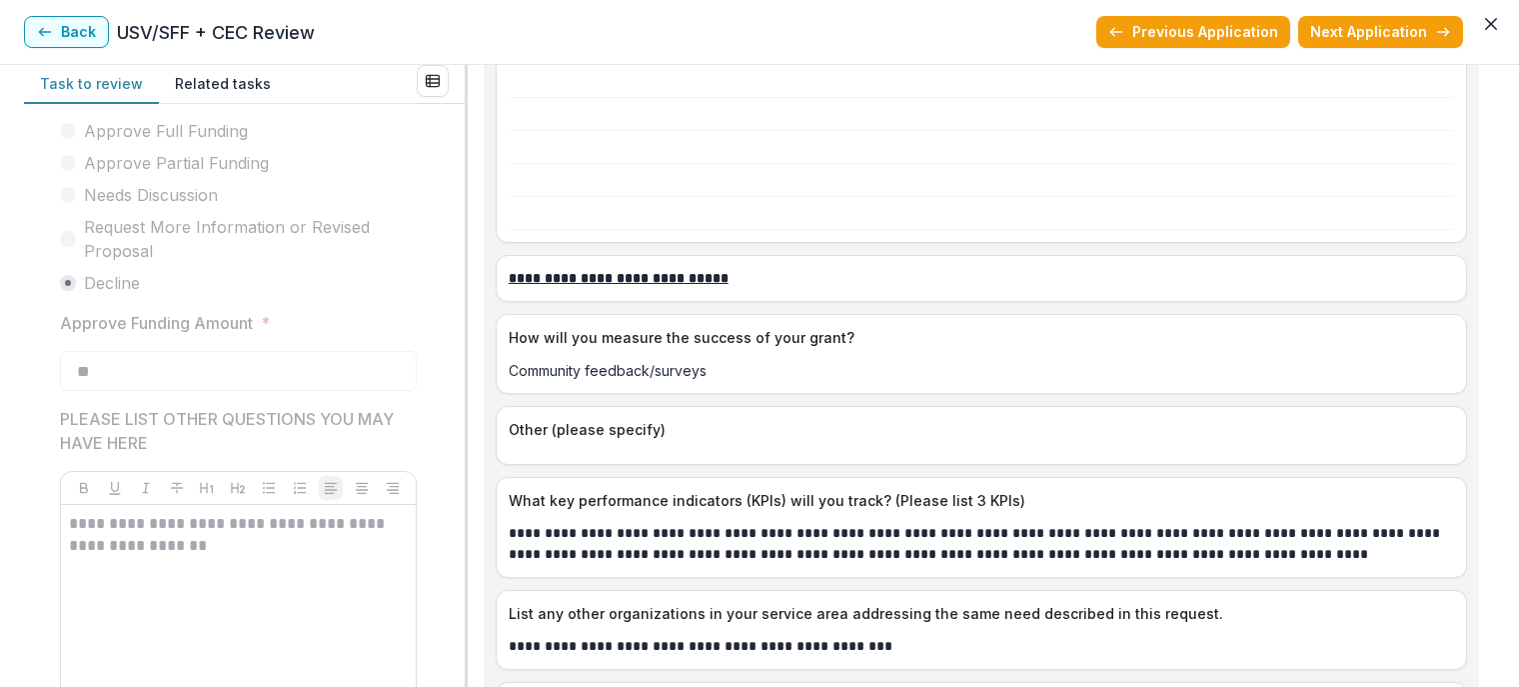
scroll to position [4966, 0]
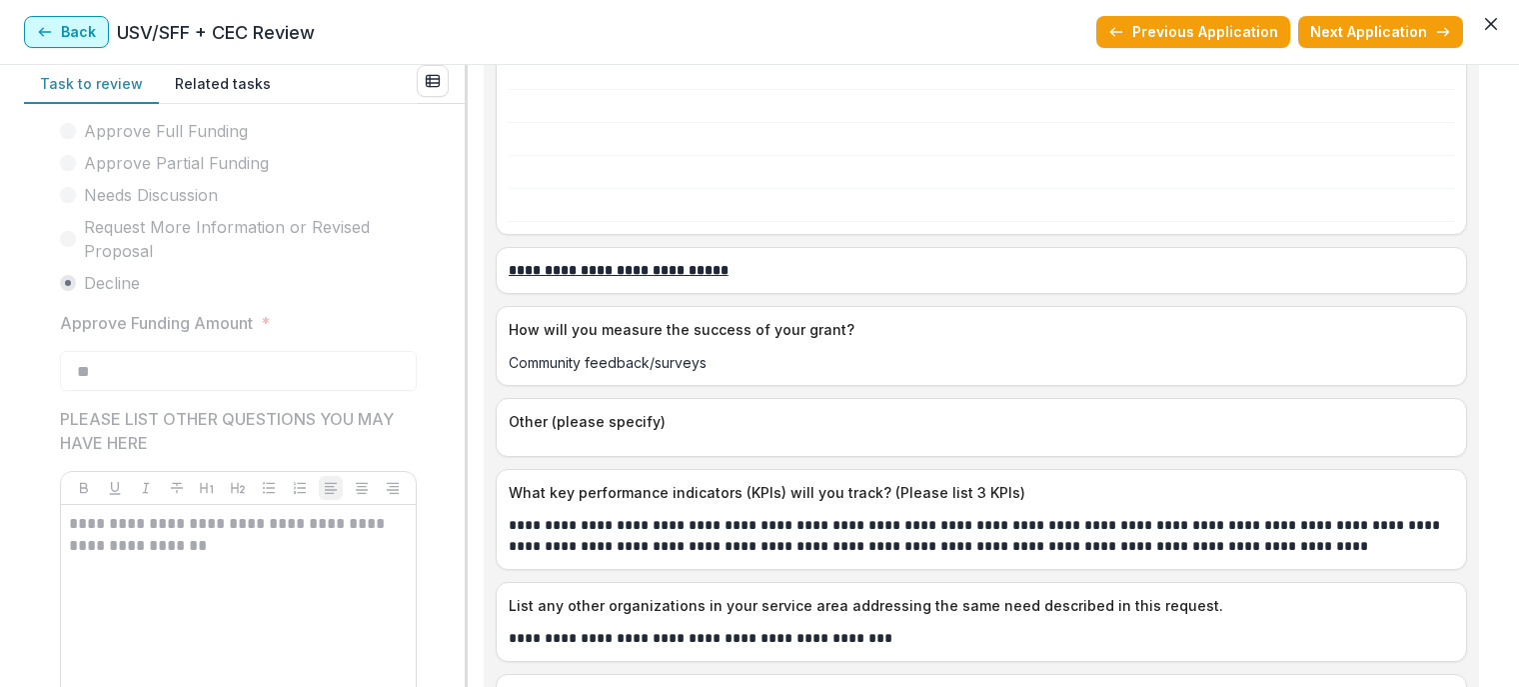
click at [68, 27] on button "Back" at bounding box center [66, 32] width 85 height 32
